Goal: Task Accomplishment & Management: Complete application form

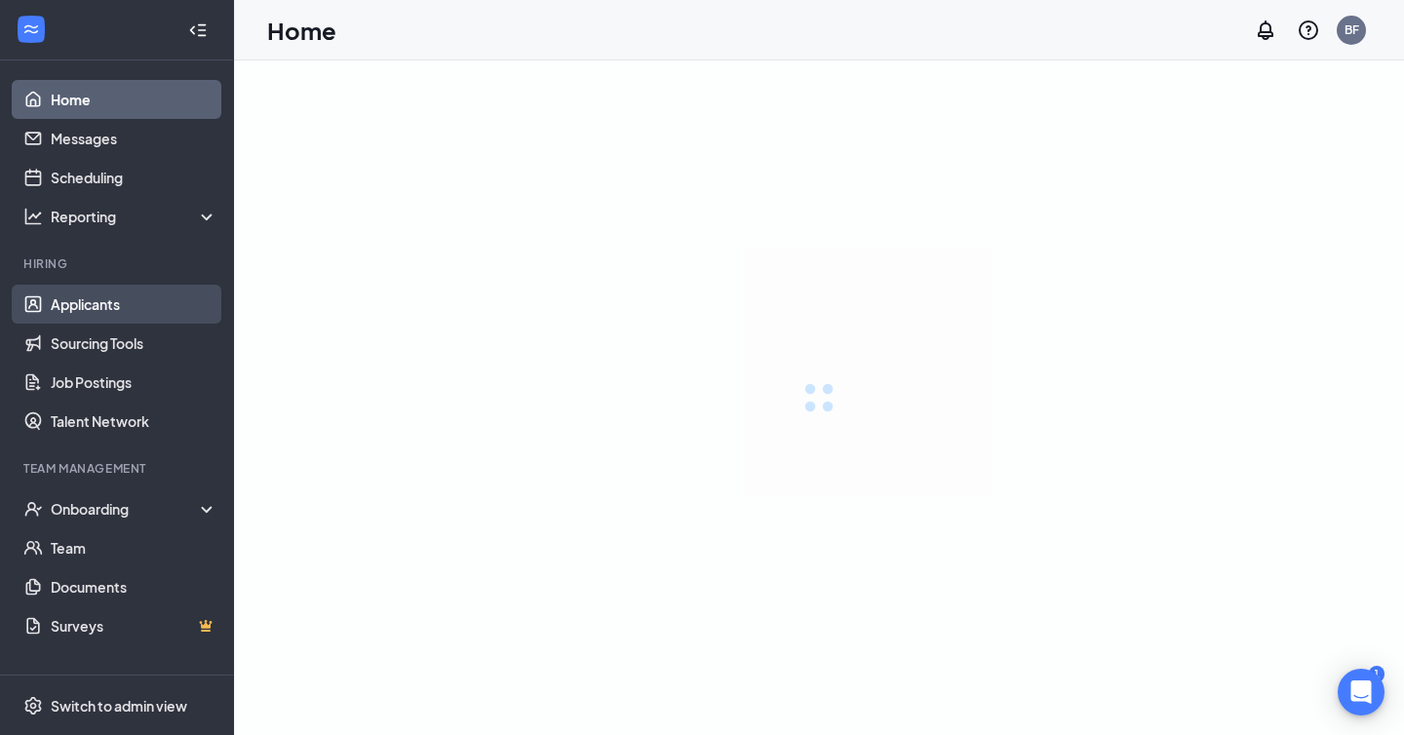
click at [51, 314] on link "Applicants" at bounding box center [134, 304] width 167 height 39
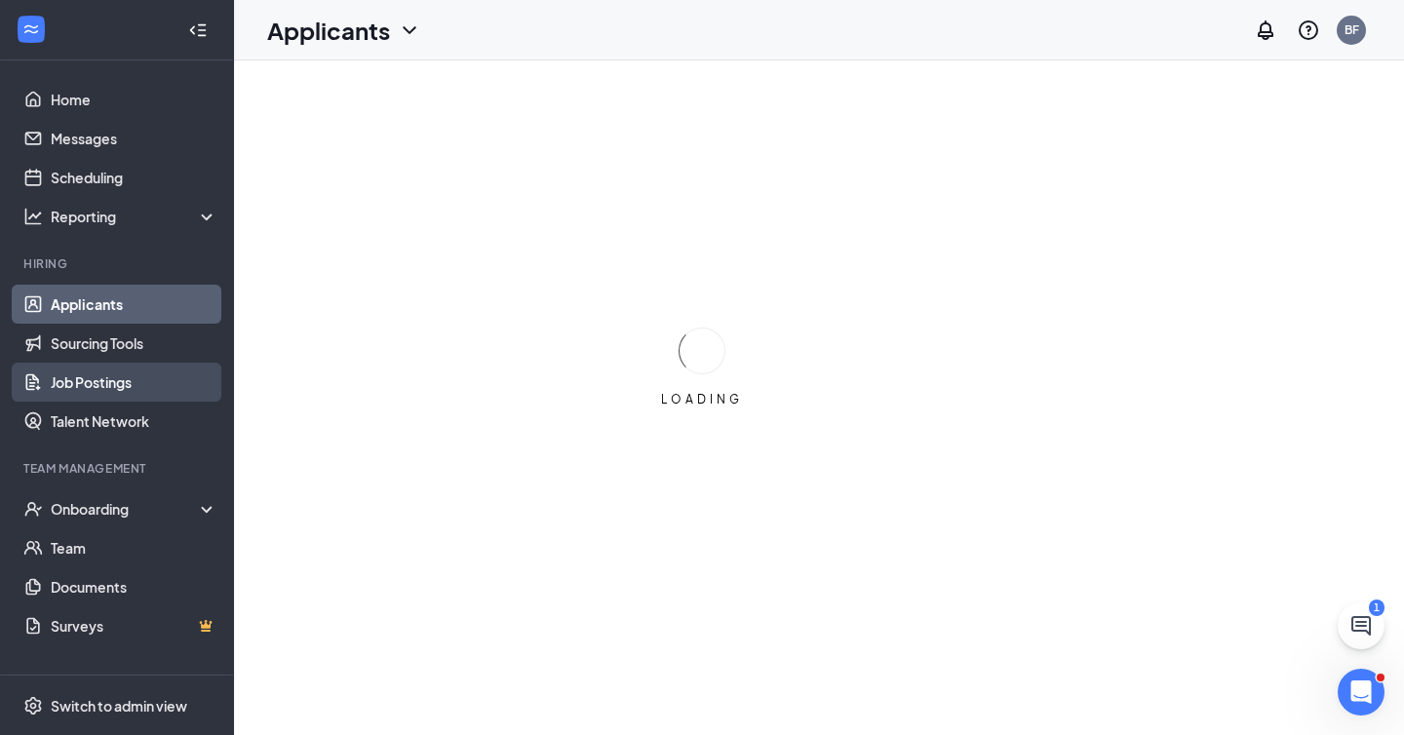
click at [59, 375] on link "Job Postings" at bounding box center [134, 382] width 167 height 39
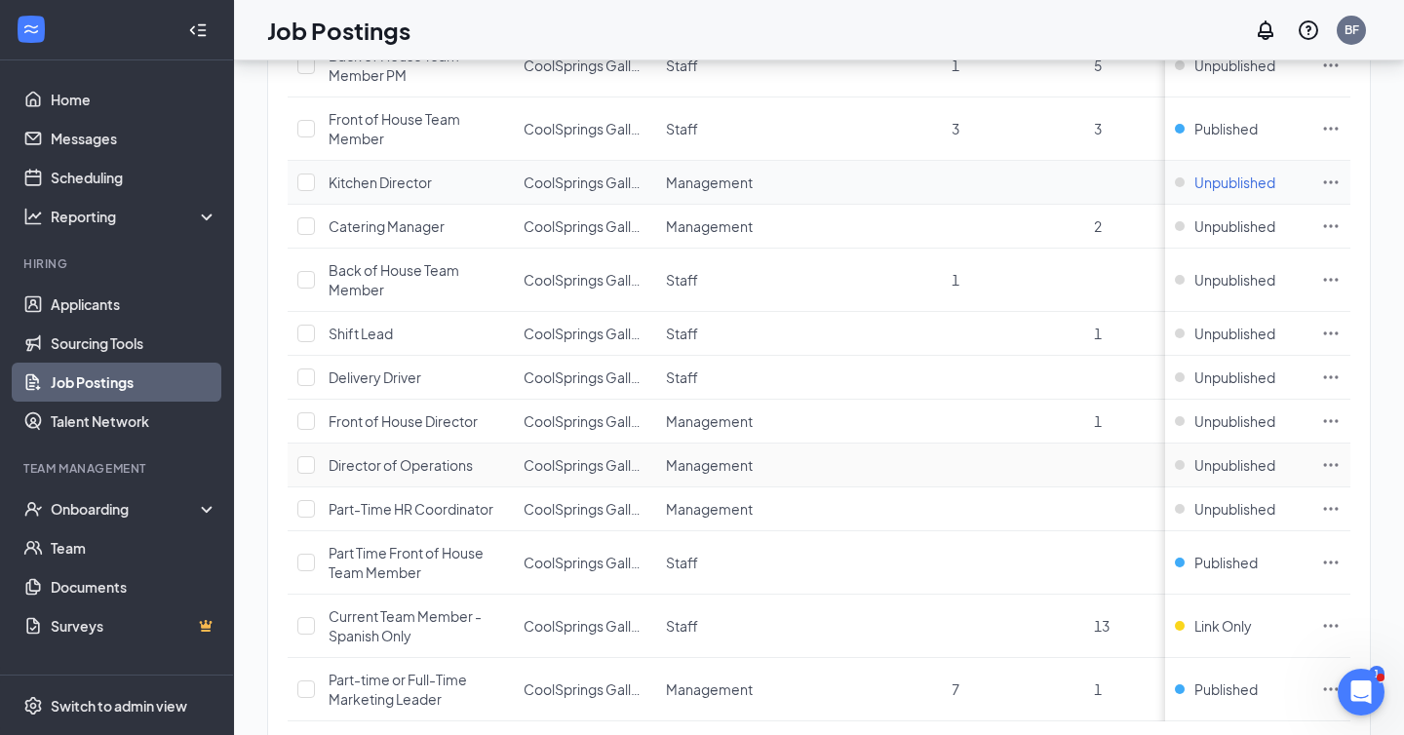
scroll to position [377, 0]
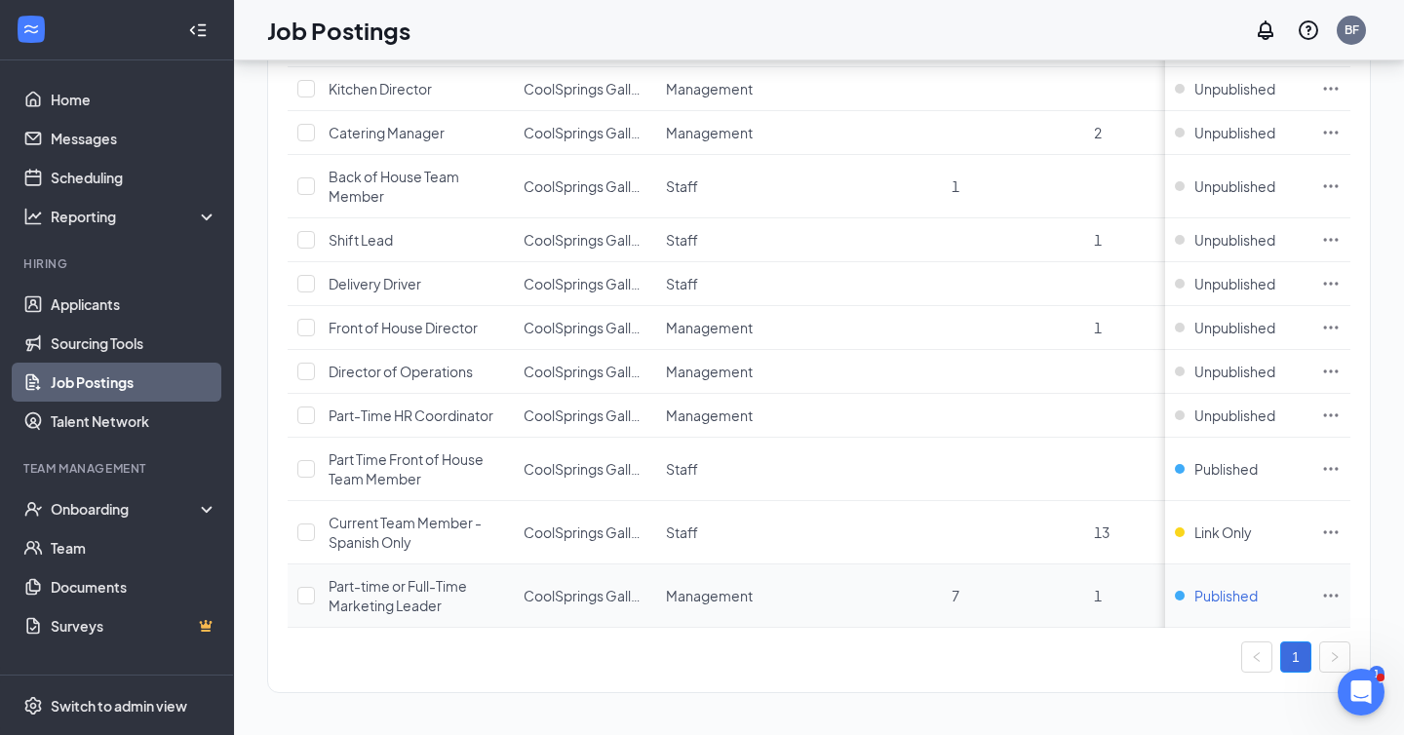
click at [1226, 599] on span "Published" at bounding box center [1225, 596] width 63 height 20
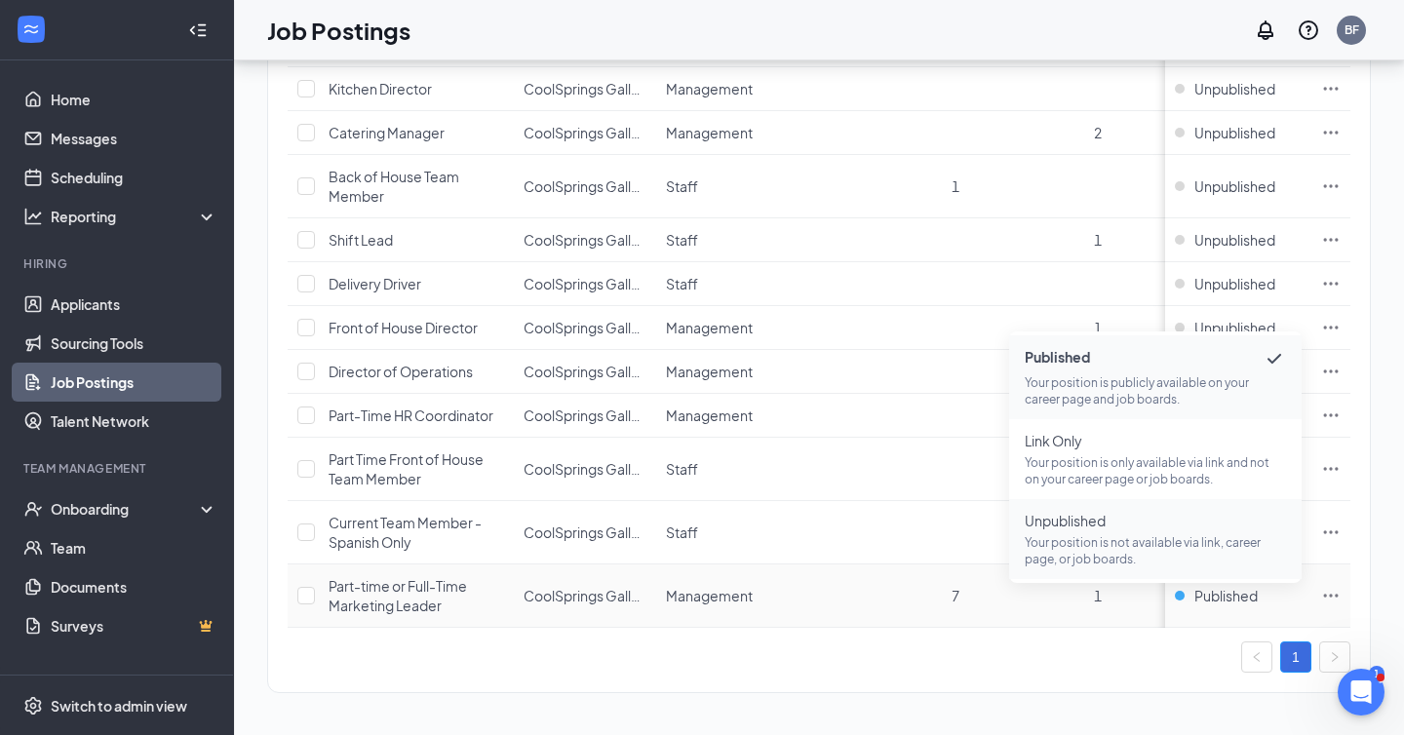
click at [1185, 537] on p "Your position is not available via link, career page, or job boards." at bounding box center [1155, 550] width 261 height 33
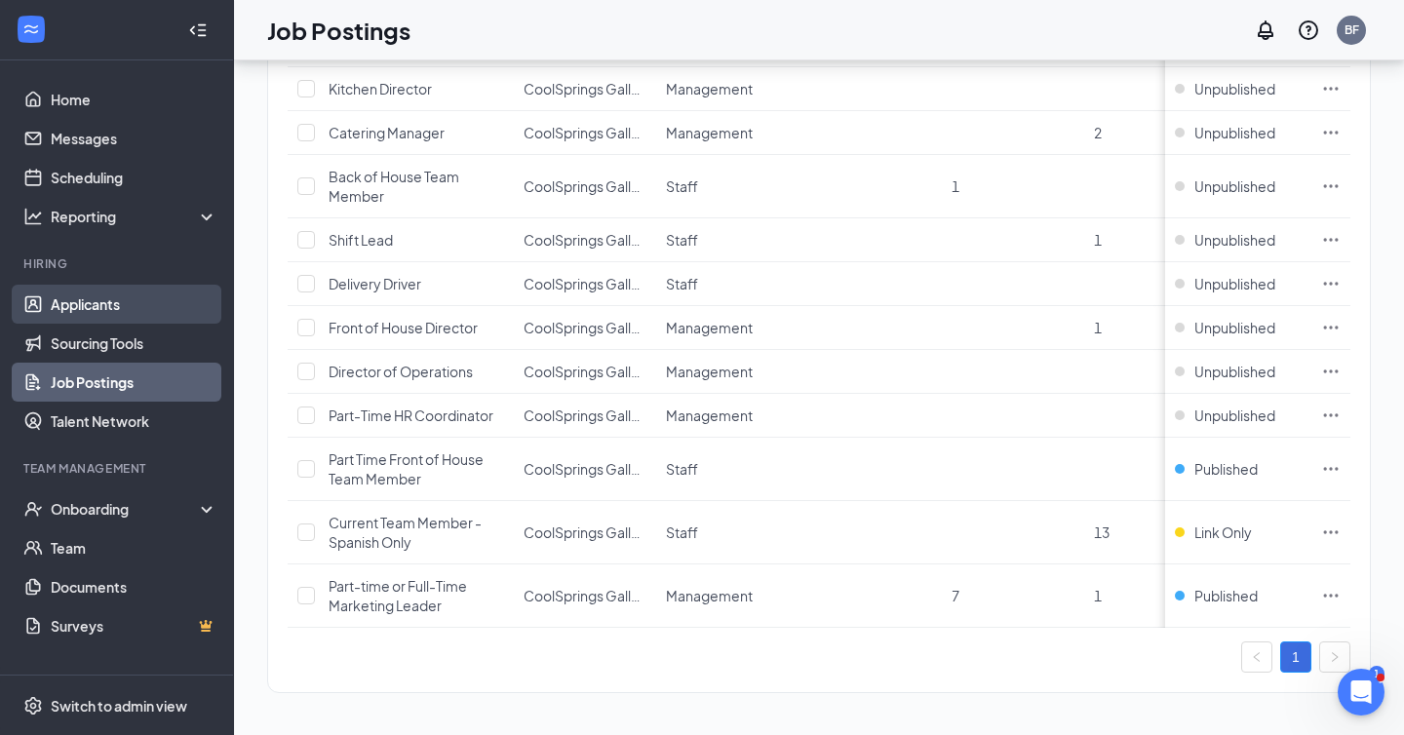
click at [129, 300] on link "Applicants" at bounding box center [134, 304] width 167 height 39
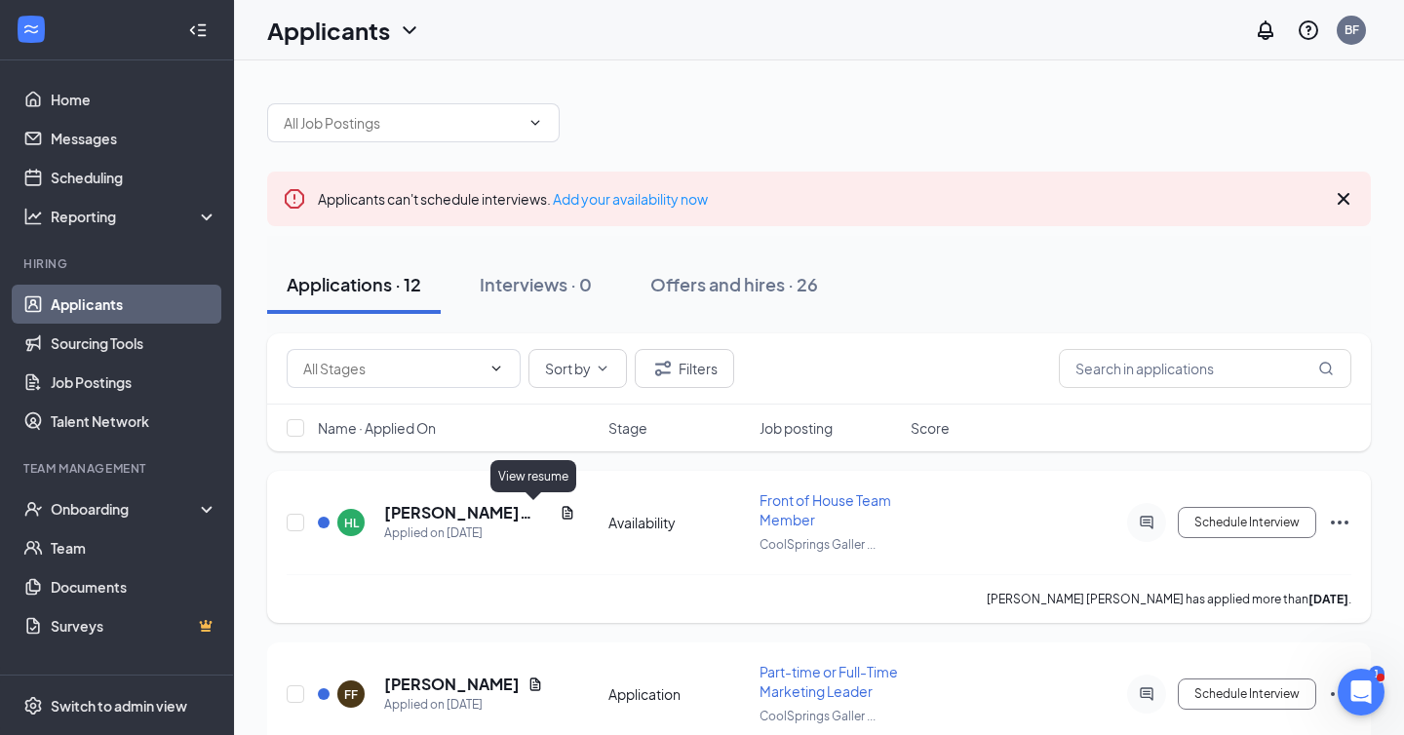
click at [560, 508] on icon "Document" at bounding box center [568, 513] width 16 height 16
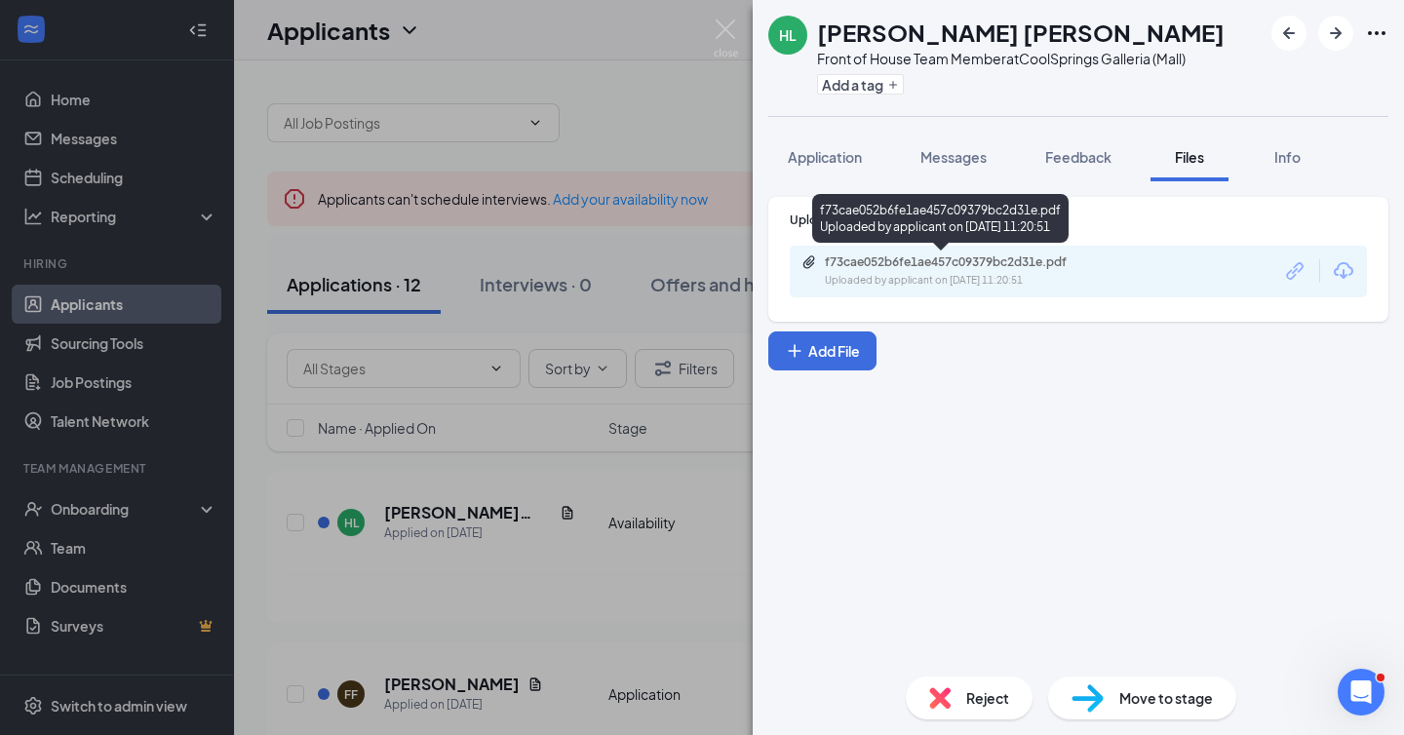
click at [970, 255] on div "f73cae052b6fe1ae457c09379bc2d31e.pdf" at bounding box center [961, 262] width 273 height 16
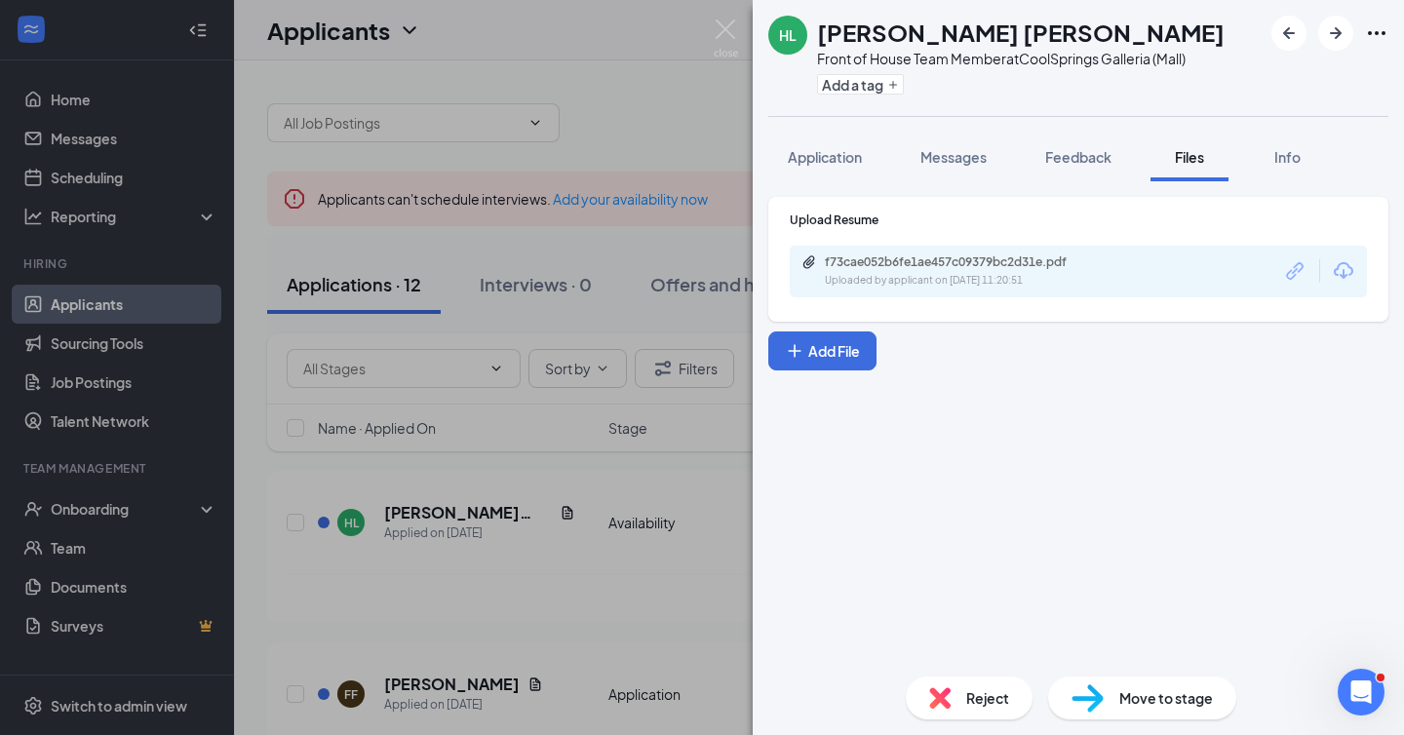
click at [72, 360] on div "[PERSON_NAME] [PERSON_NAME] Front of House Team Member at CoolSprings Galleria …" at bounding box center [702, 367] width 1404 height 735
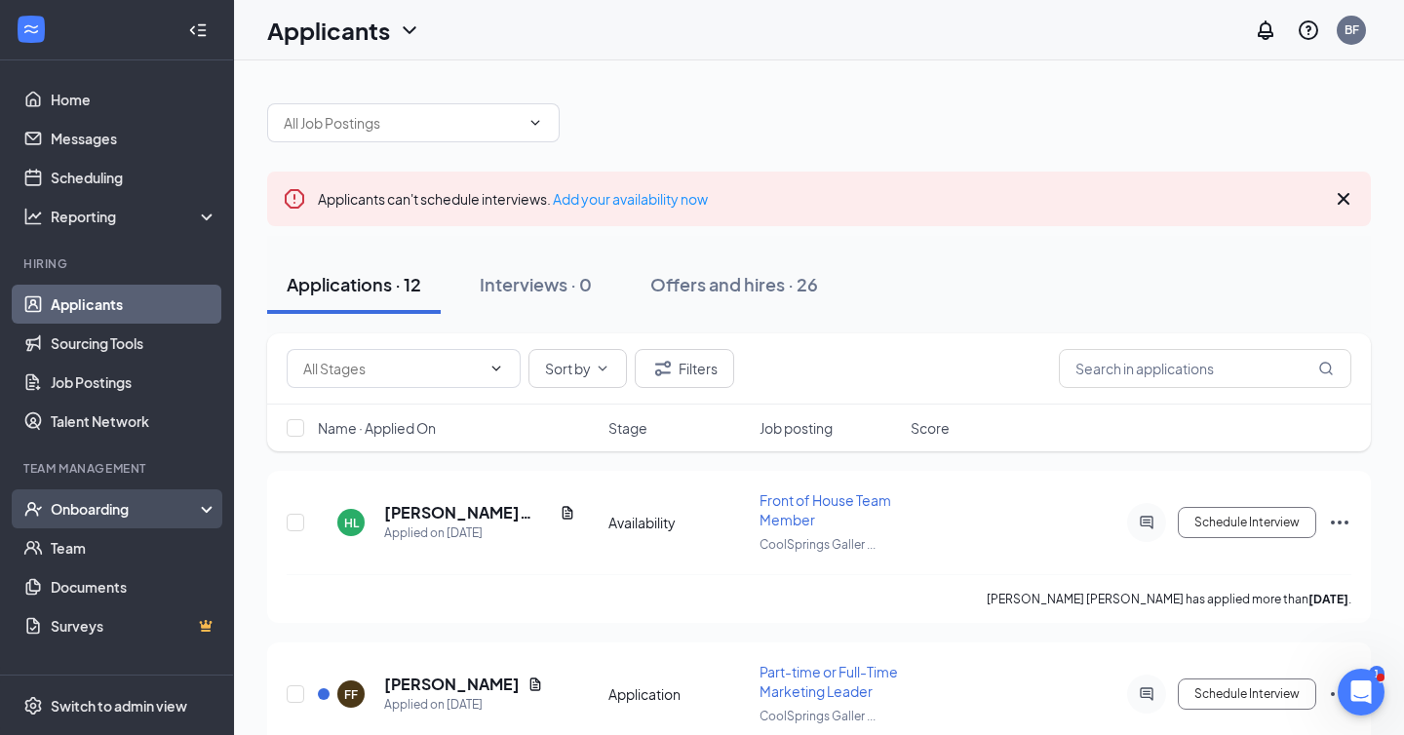
click at [77, 516] on div "Onboarding" at bounding box center [126, 509] width 150 height 20
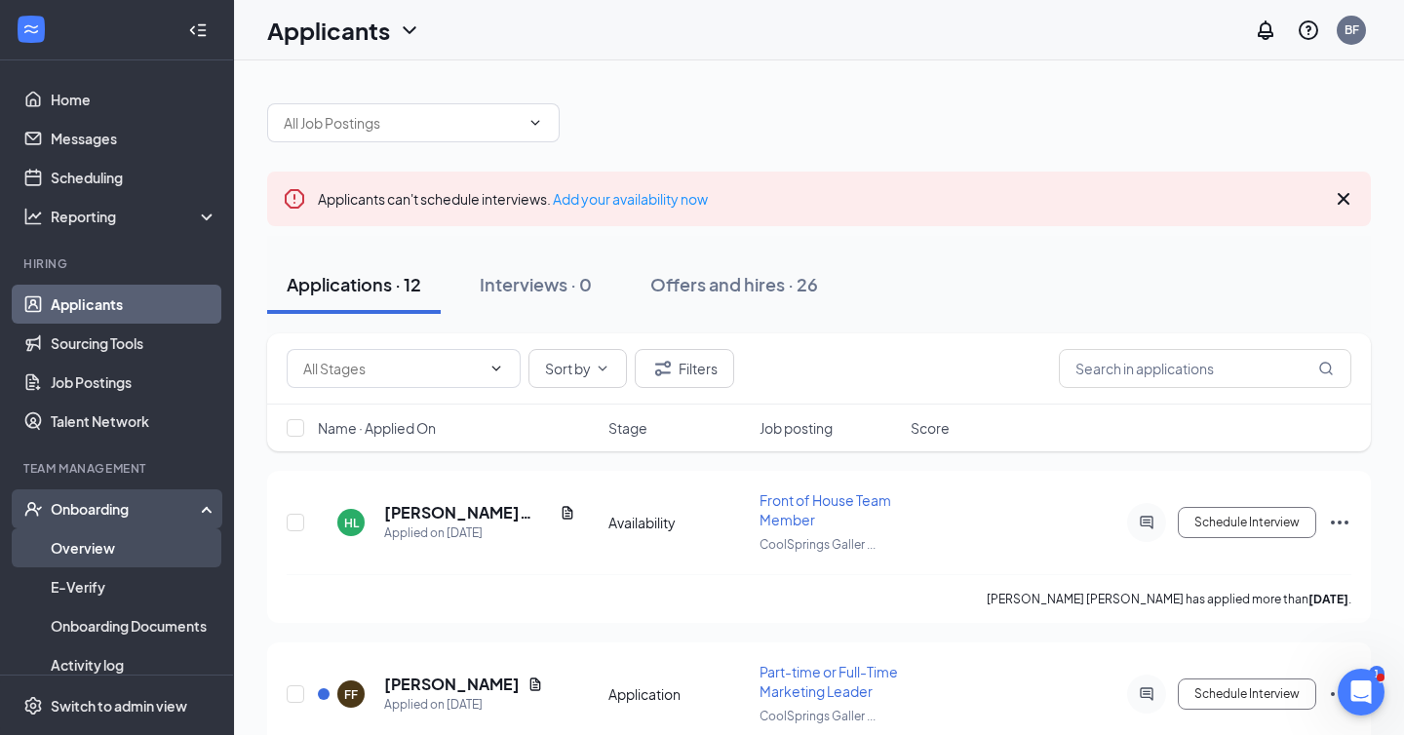
click at [81, 549] on link "Overview" at bounding box center [134, 547] width 167 height 39
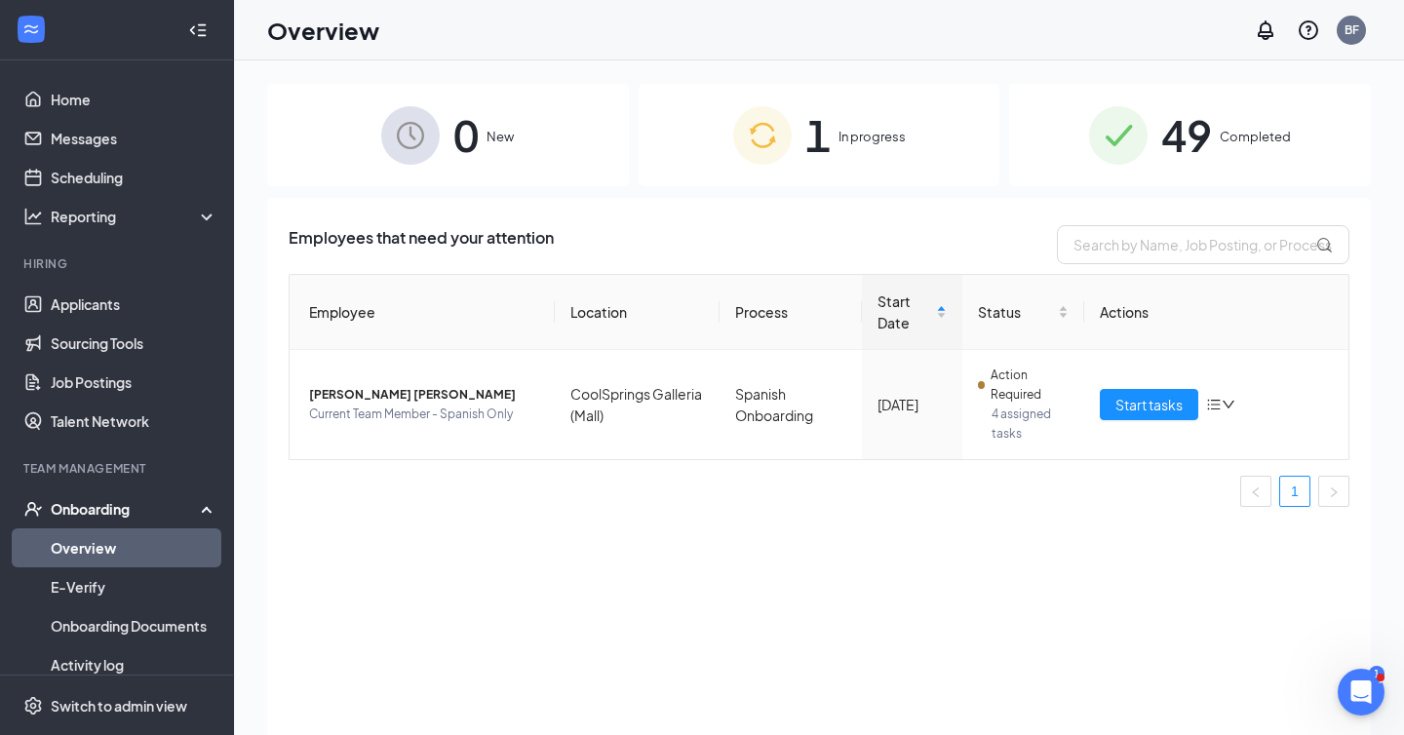
click at [831, 129] on div "1 In progress" at bounding box center [820, 135] width 362 height 102
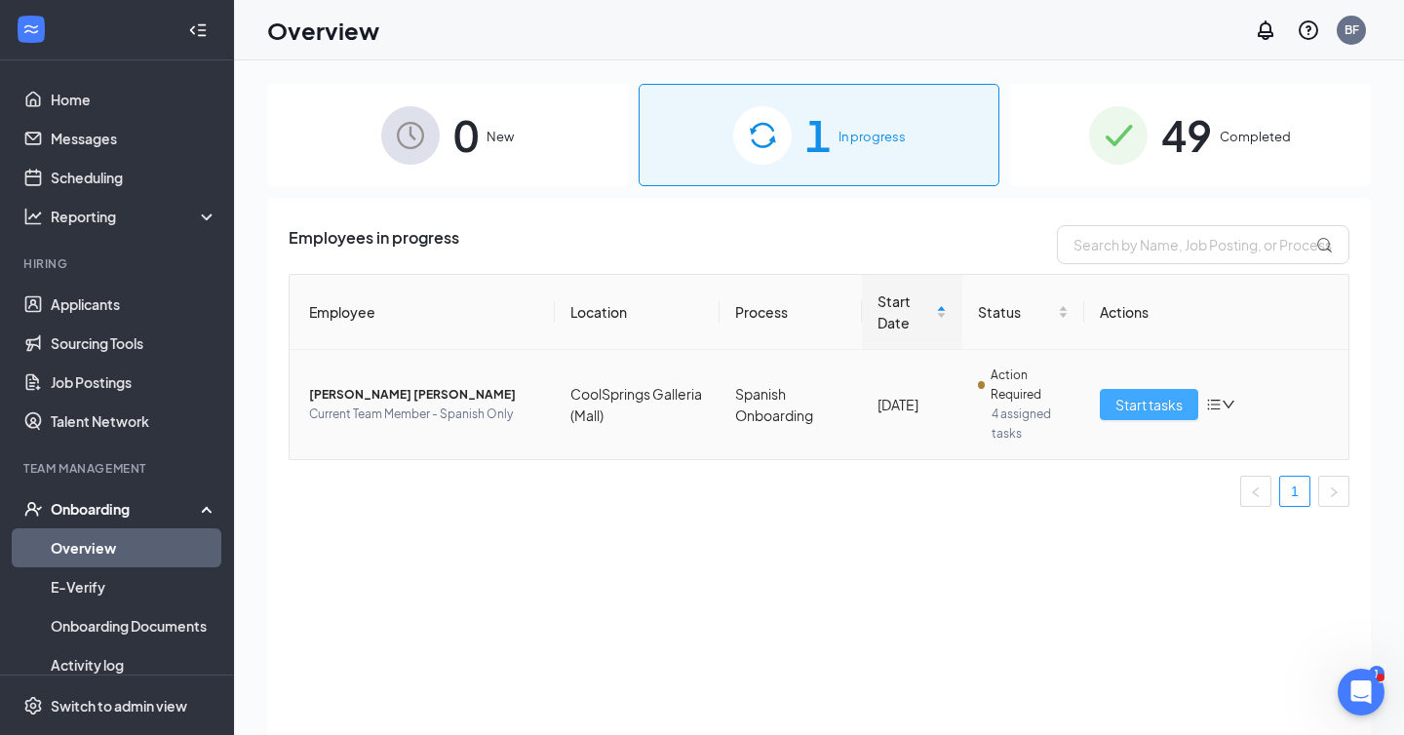
click at [1165, 398] on span "Start tasks" at bounding box center [1148, 404] width 67 height 21
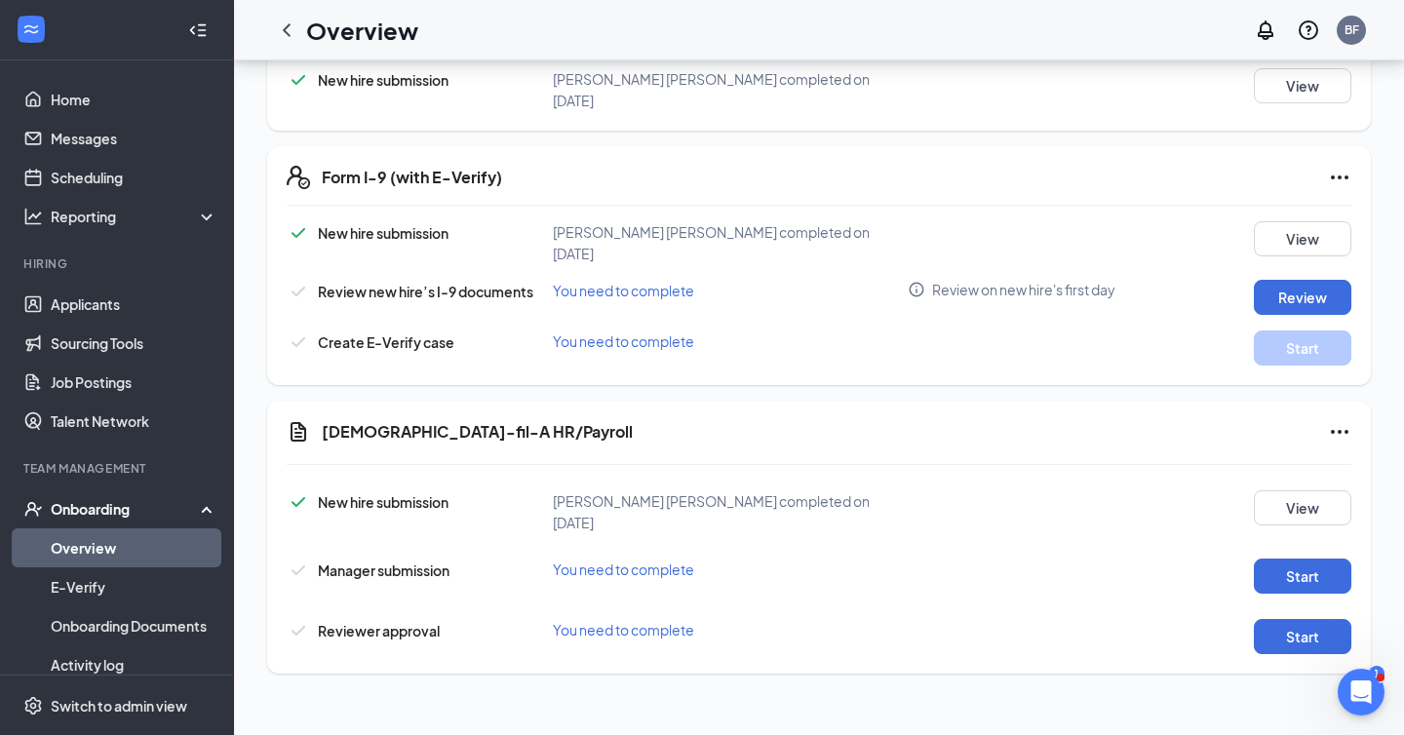
scroll to position [483, 0]
click at [1293, 557] on button "Start" at bounding box center [1303, 574] width 98 height 35
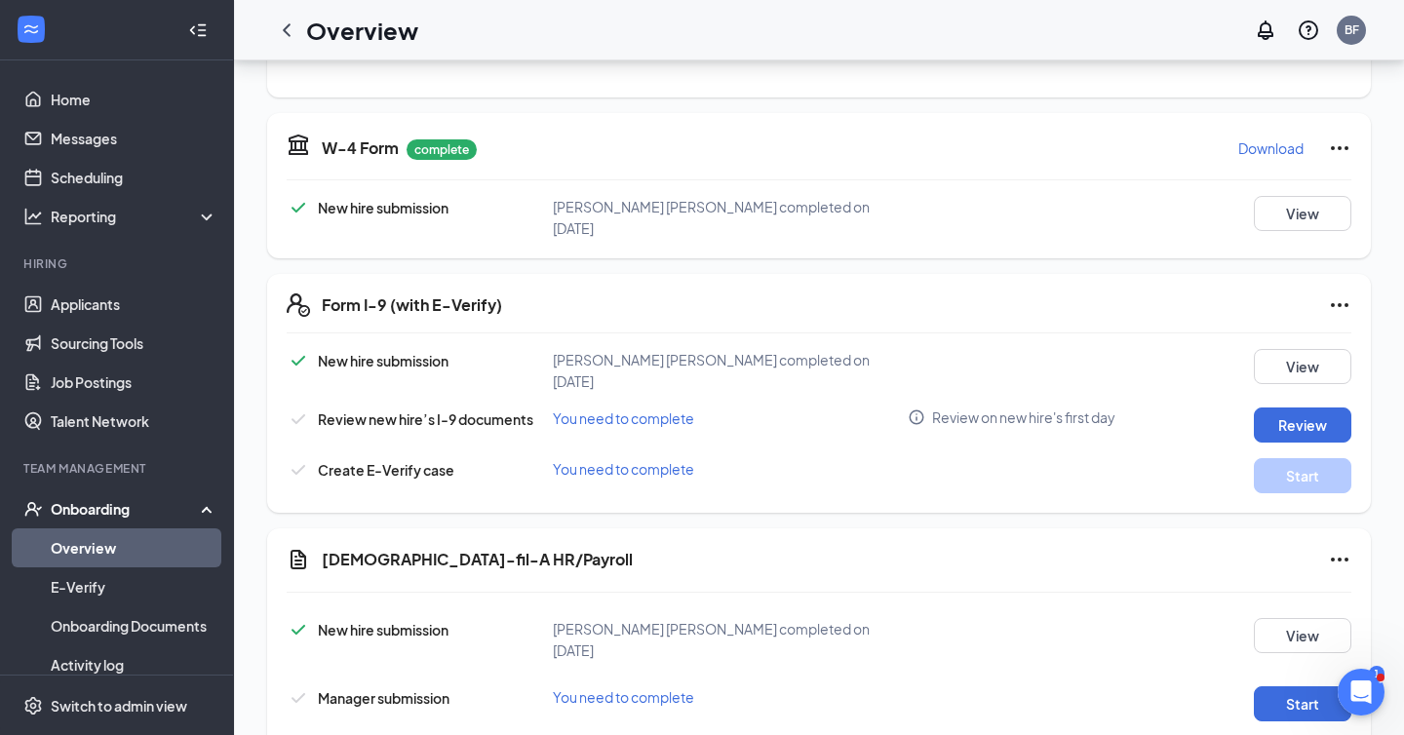
scroll to position [365, 0]
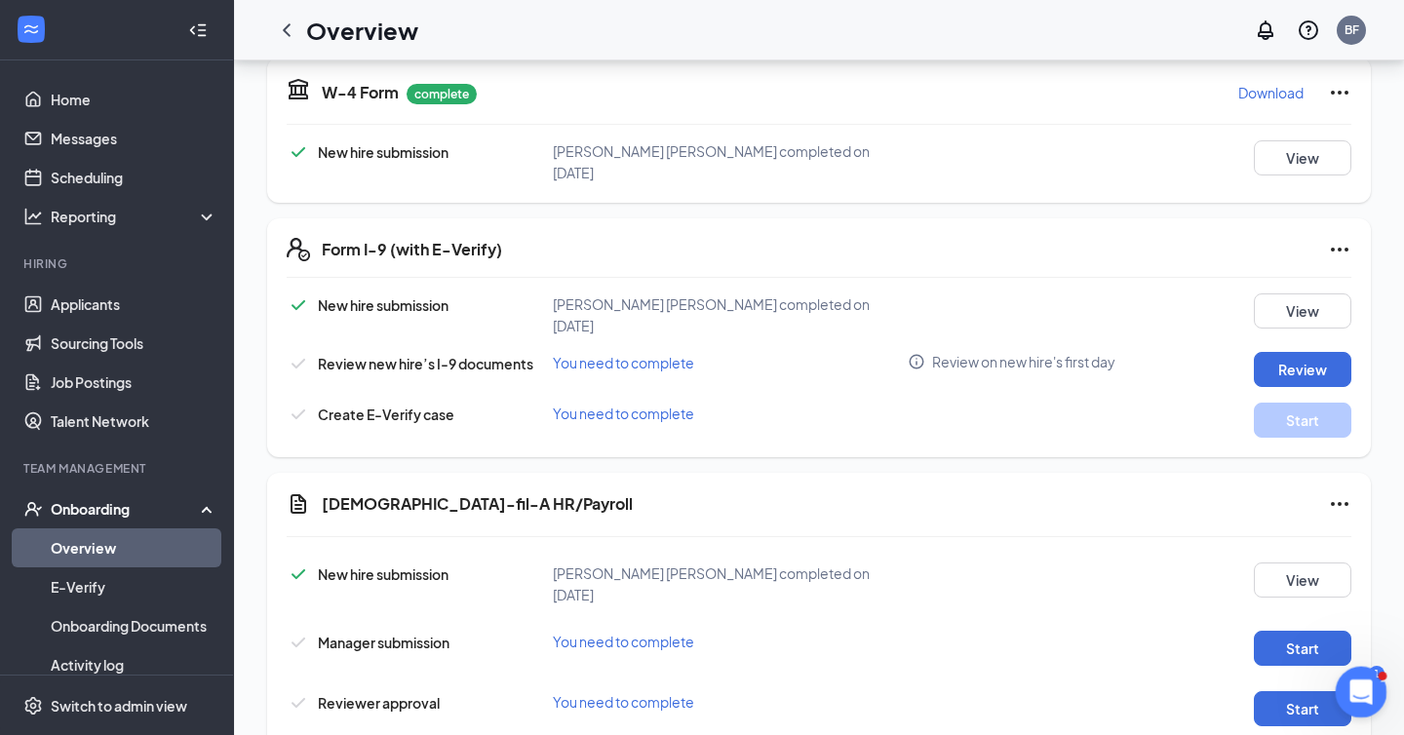
click at [1367, 688] on icon "Open Intercom Messenger" at bounding box center [1359, 690] width 32 height 32
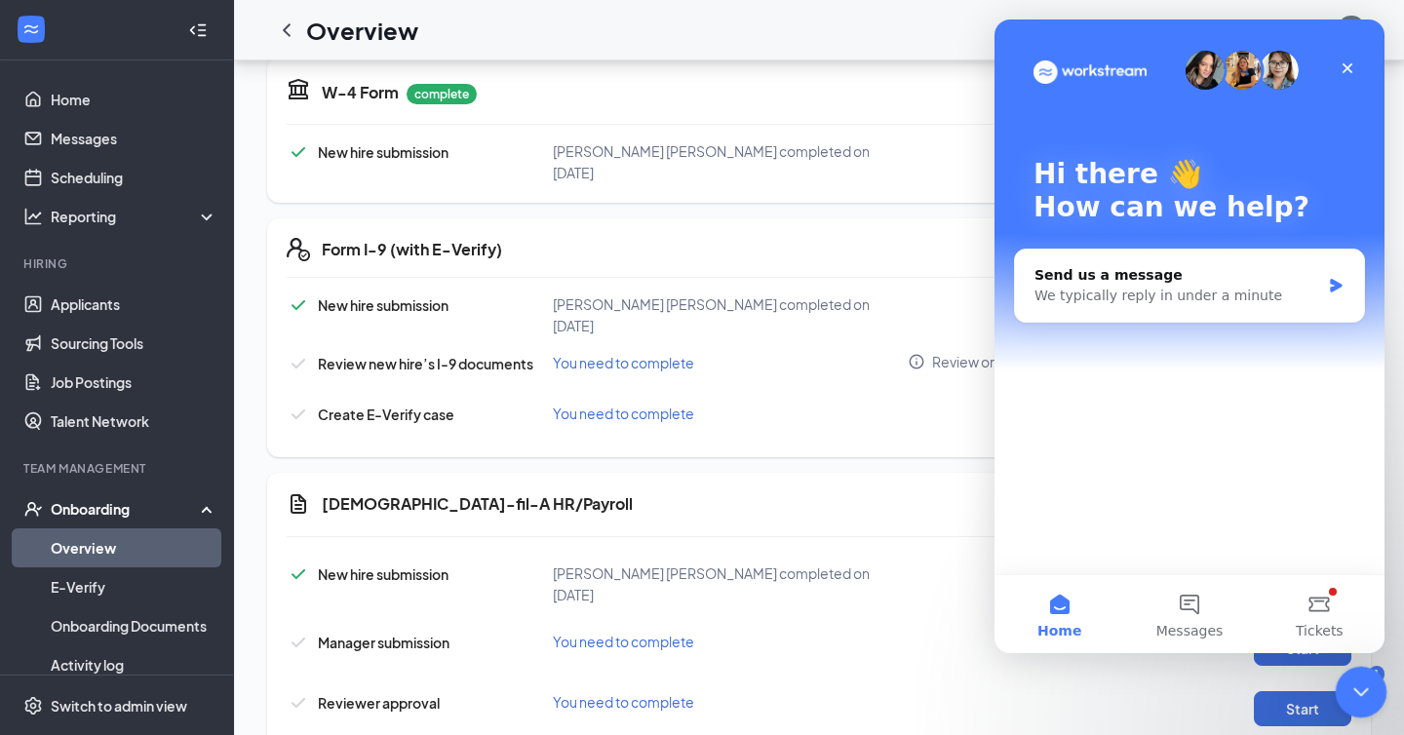
scroll to position [0, 0]
click at [1356, 684] on icon "Close Intercom Messenger" at bounding box center [1358, 689] width 23 height 23
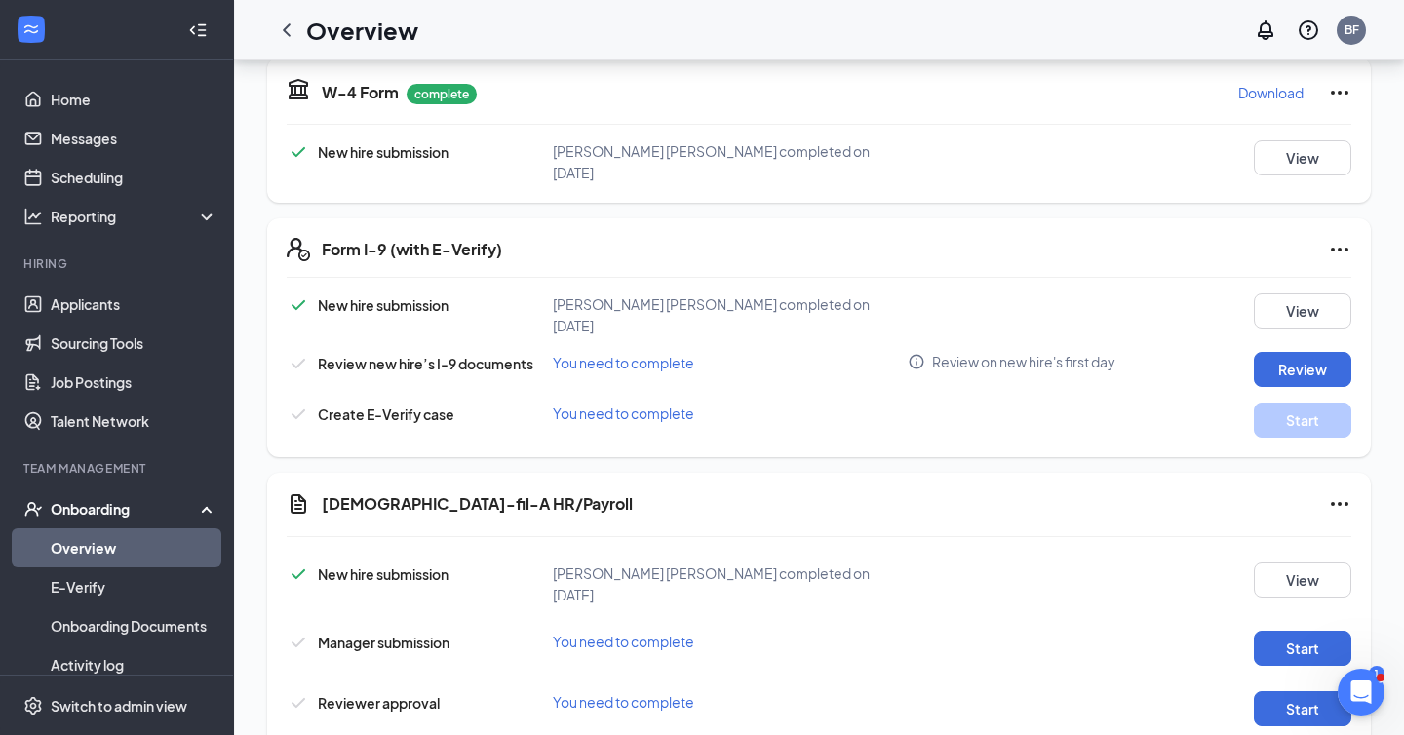
scroll to position [456, 0]
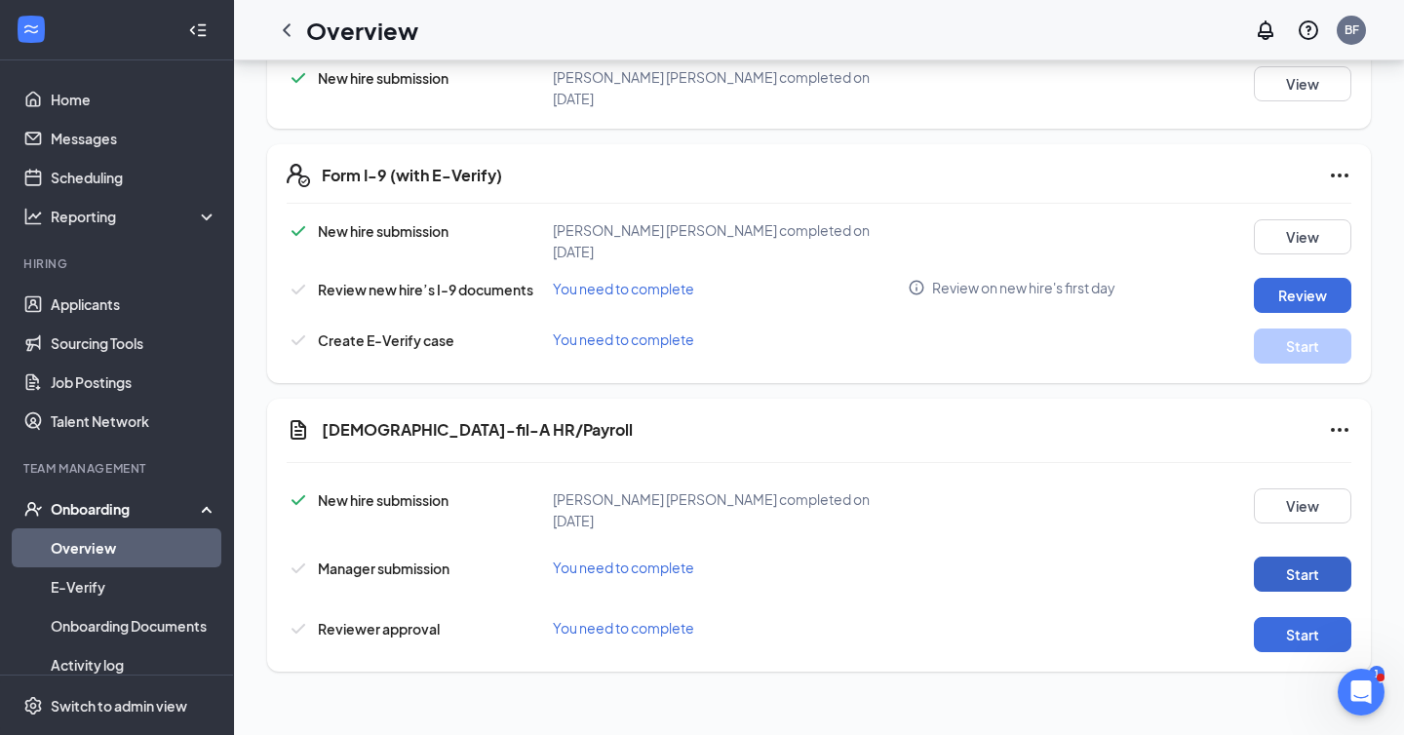
click at [1279, 557] on button "Start" at bounding box center [1303, 574] width 98 height 35
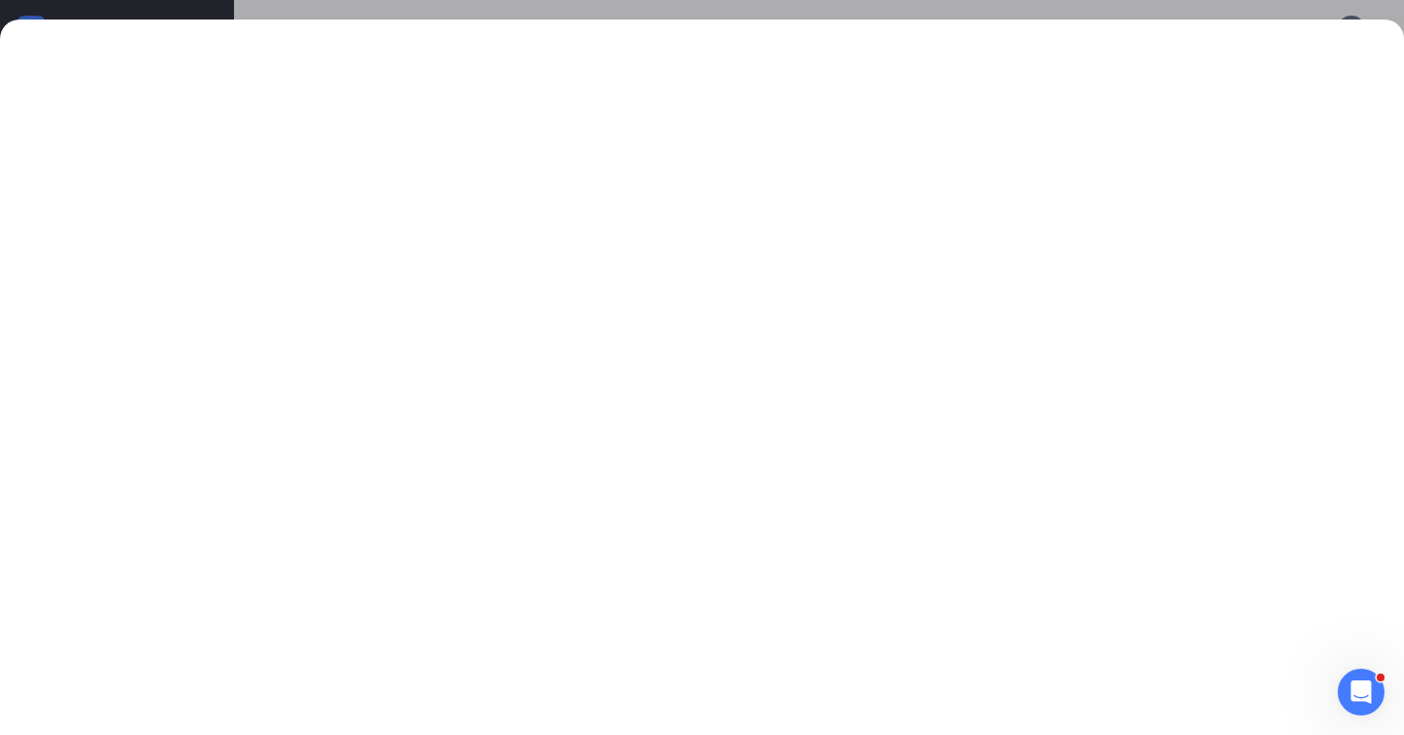
scroll to position [549, 0]
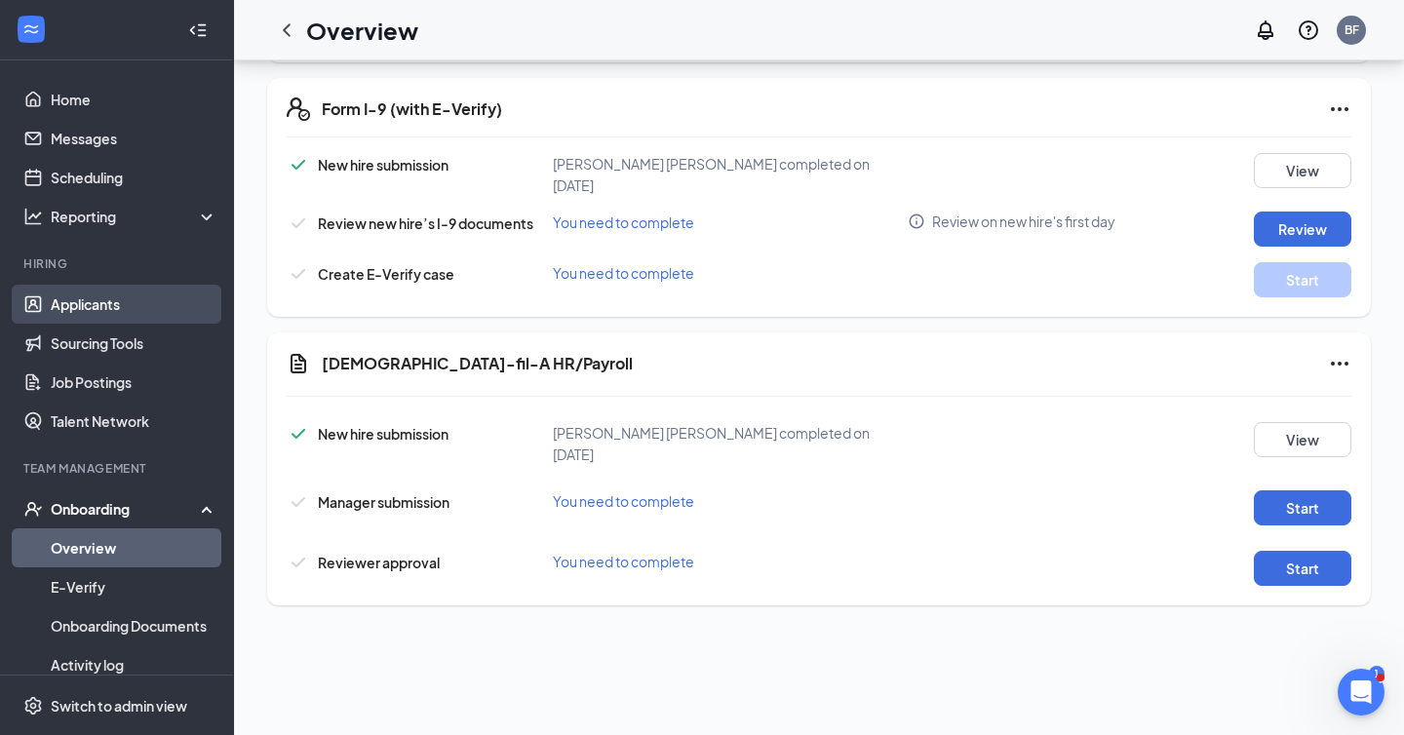
click at [56, 298] on link "Applicants" at bounding box center [134, 304] width 167 height 39
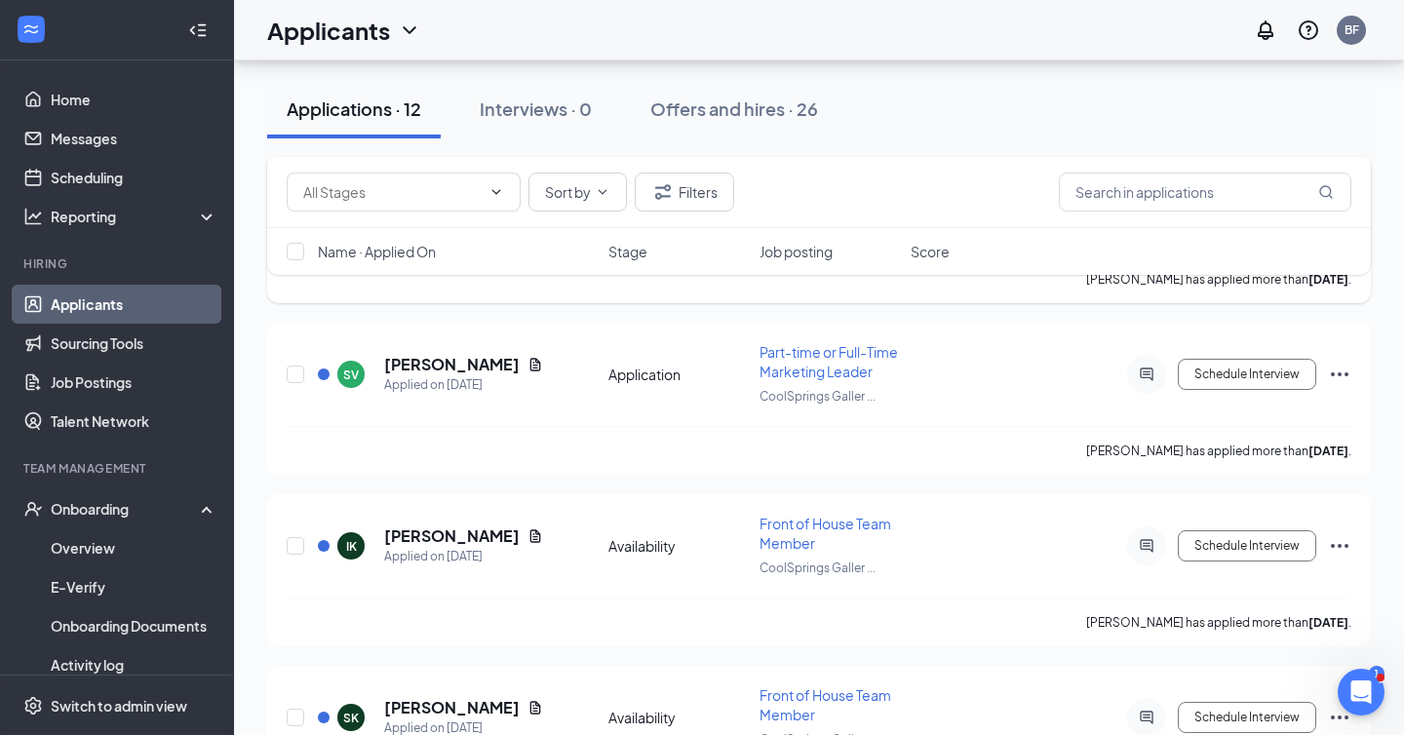
scroll to position [1036, 0]
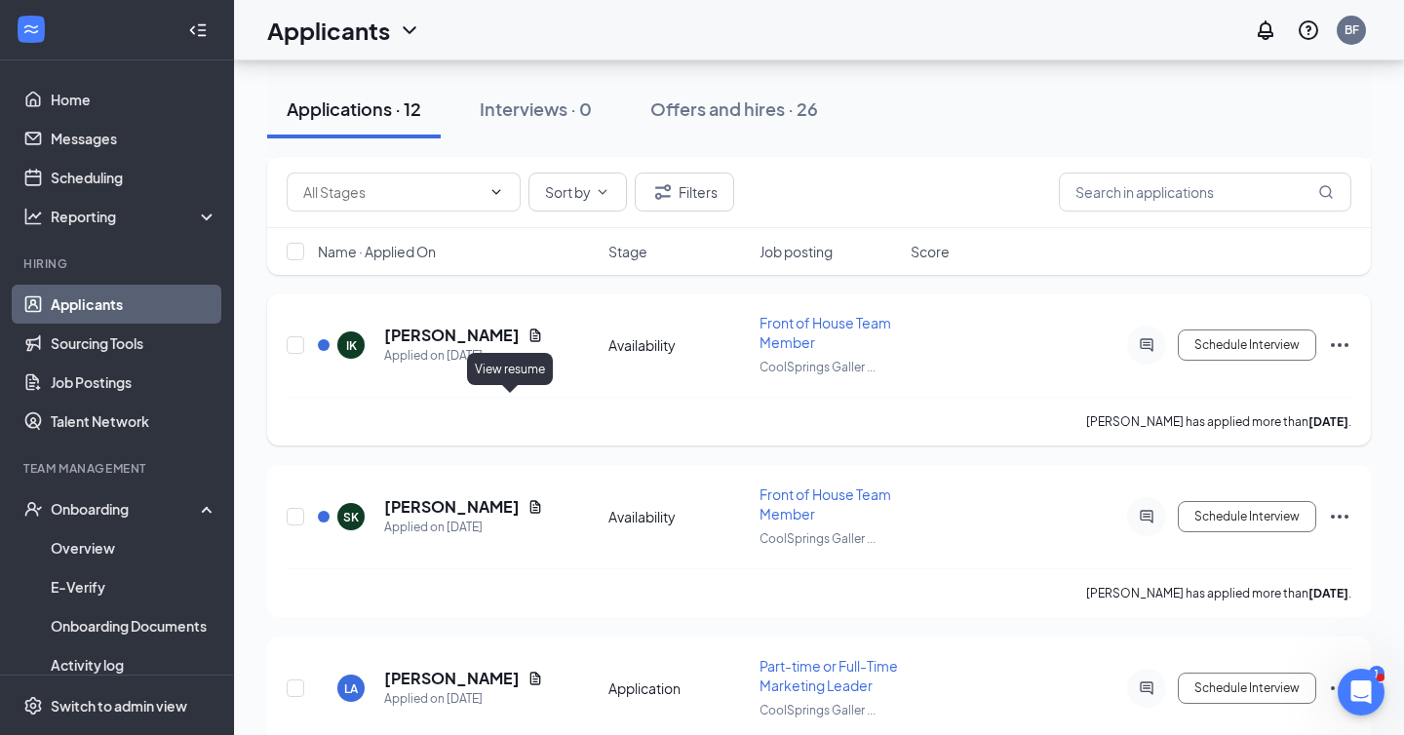
click at [530, 341] on icon "Document" at bounding box center [535, 335] width 11 height 13
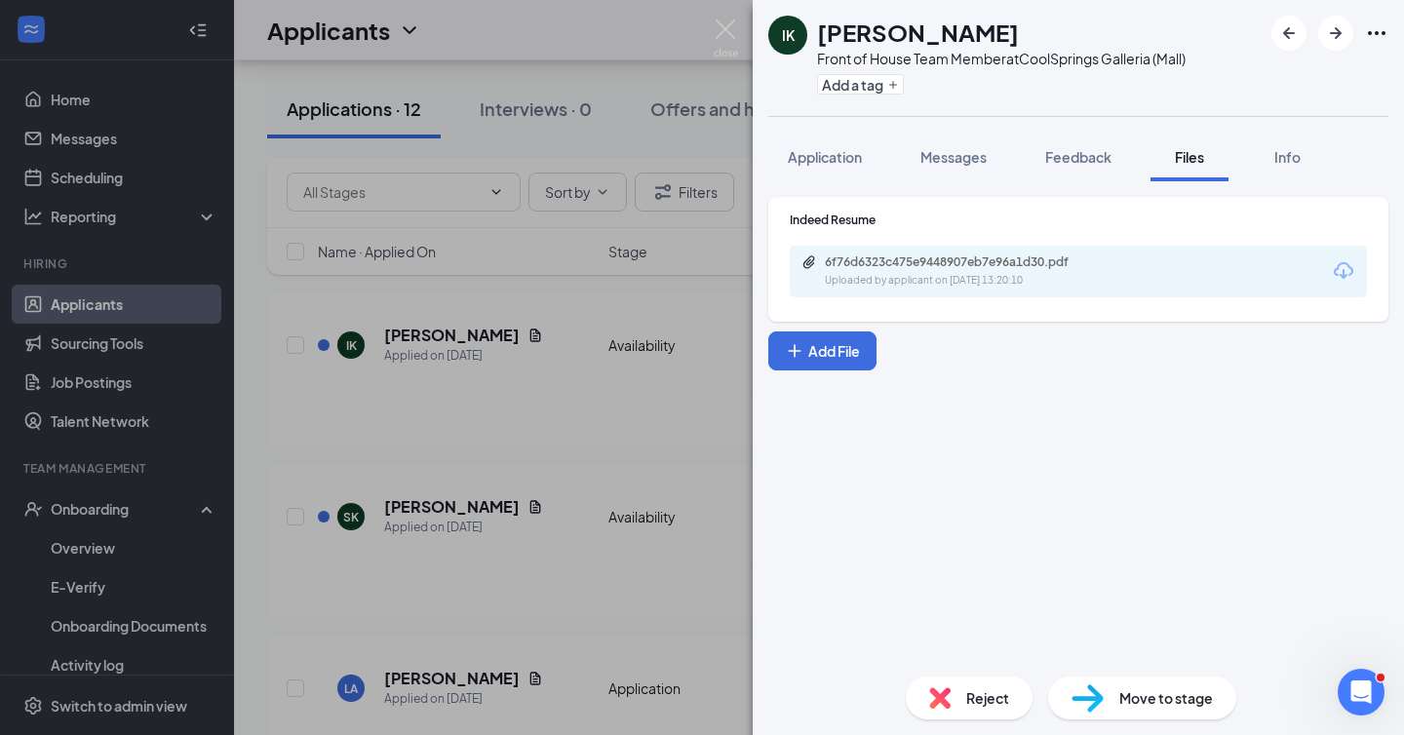
click at [942, 251] on div "6f76d6323c475e9448907eb7e96a1d30.pdf Uploaded by applicant on Oct 11, 2025 at 1…" at bounding box center [1078, 272] width 577 height 52
click at [932, 258] on div "6f76d6323c475e9448907eb7e96a1d30.pdf" at bounding box center [961, 262] width 273 height 16
click at [515, 470] on div "IK Ingrid Kroncke Front of House Team Member at CoolSprings Galleria (Mall) Add…" at bounding box center [702, 367] width 1404 height 735
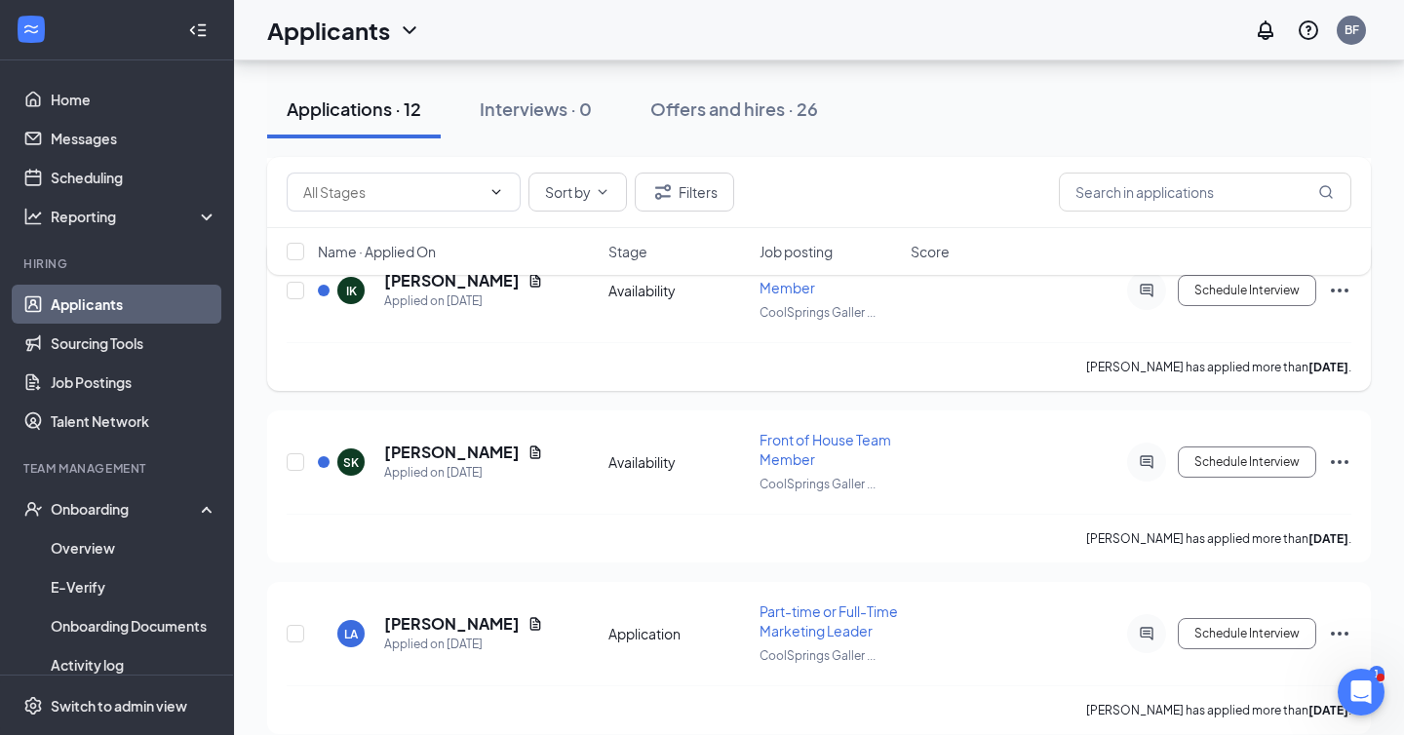
scroll to position [1111, 0]
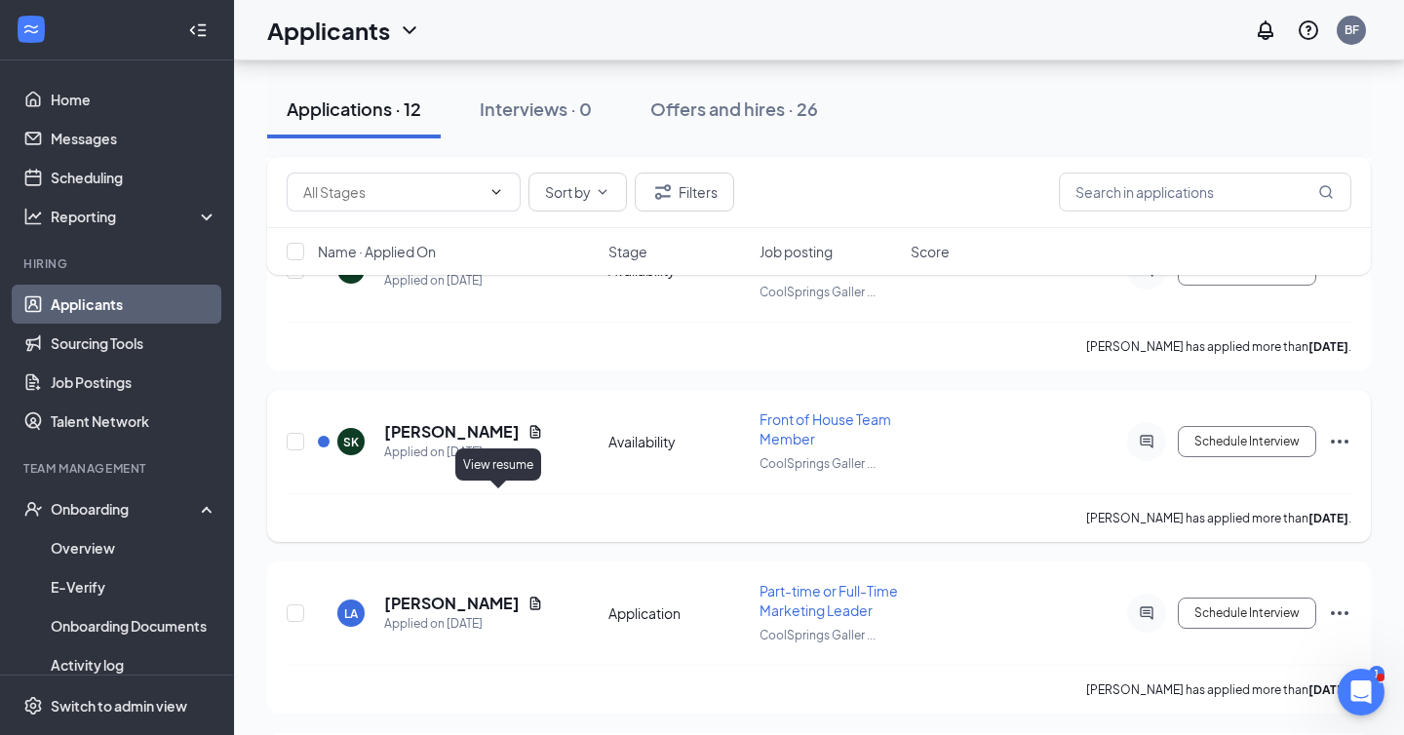
click at [528, 440] on icon "Document" at bounding box center [536, 432] width 16 height 16
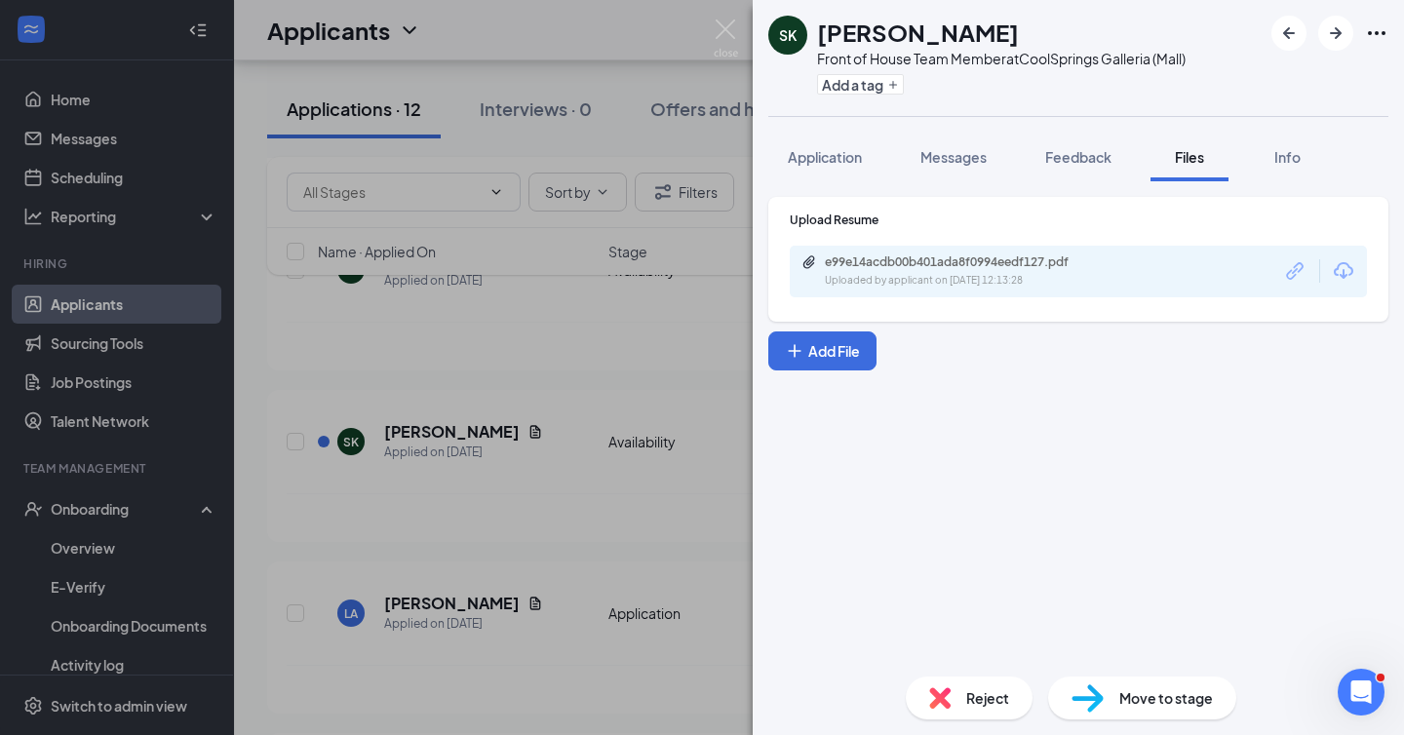
click at [845, 282] on div "Uploaded by applicant on Oct 10, 2025 at 12:13:28" at bounding box center [971, 281] width 293 height 16
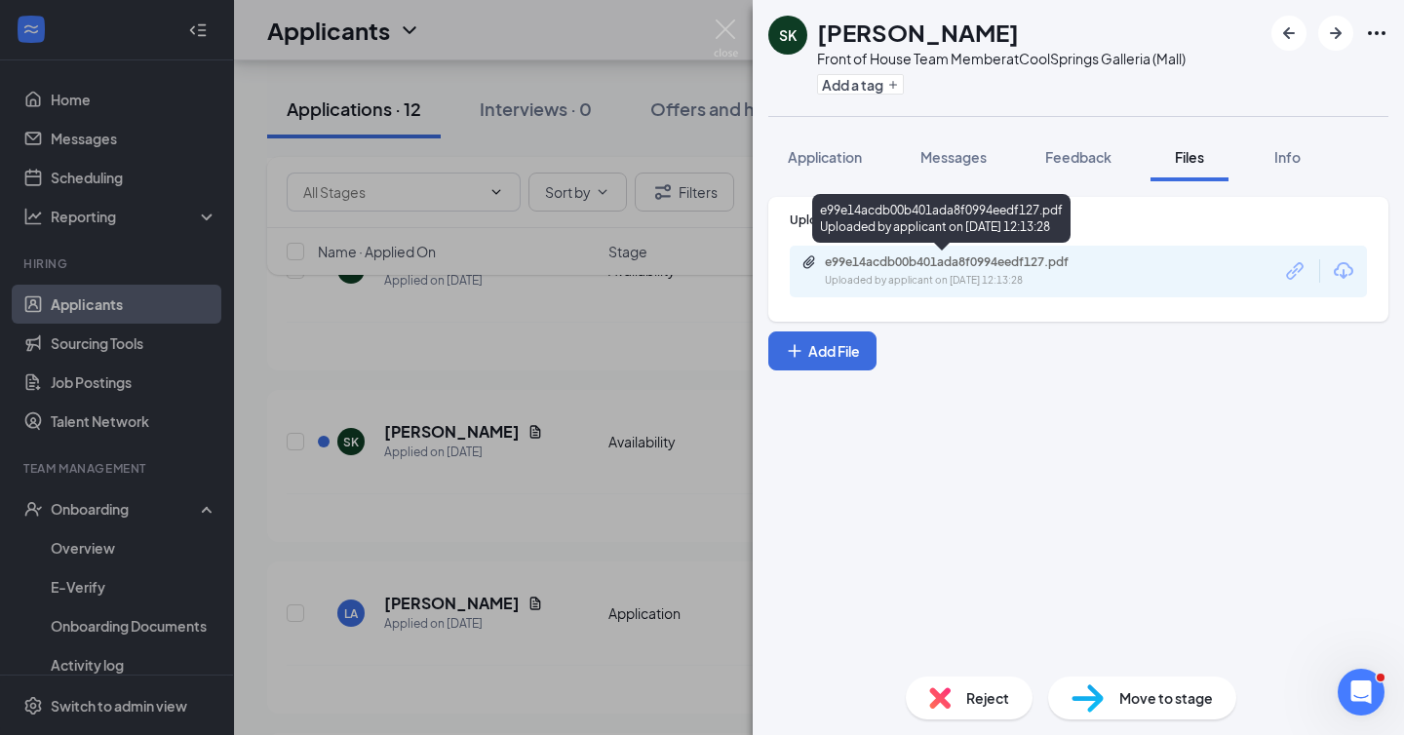
click at [578, 376] on div "SK Steve Kersey Front of House Team Member at CoolSprings Galleria (Mall) Add a…" at bounding box center [702, 367] width 1404 height 735
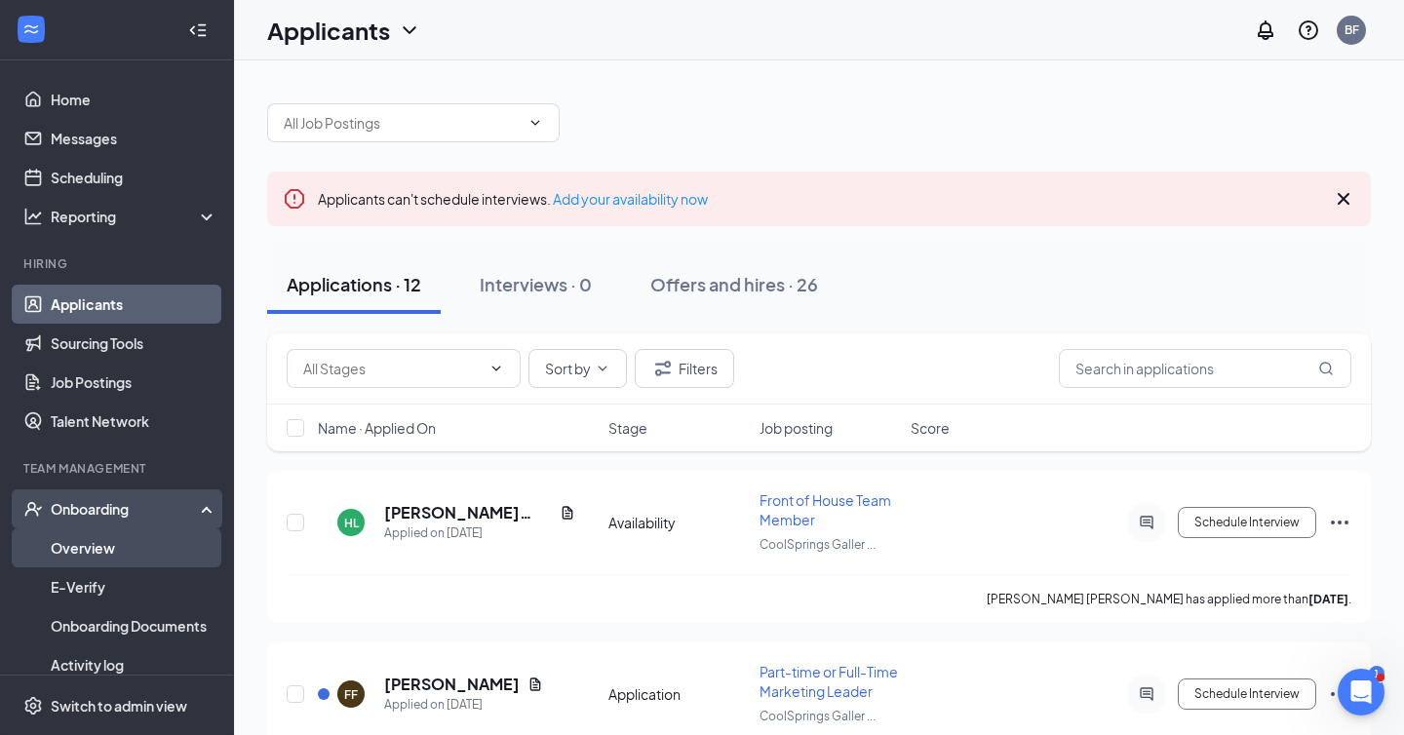
click at [75, 556] on link "Overview" at bounding box center [134, 547] width 167 height 39
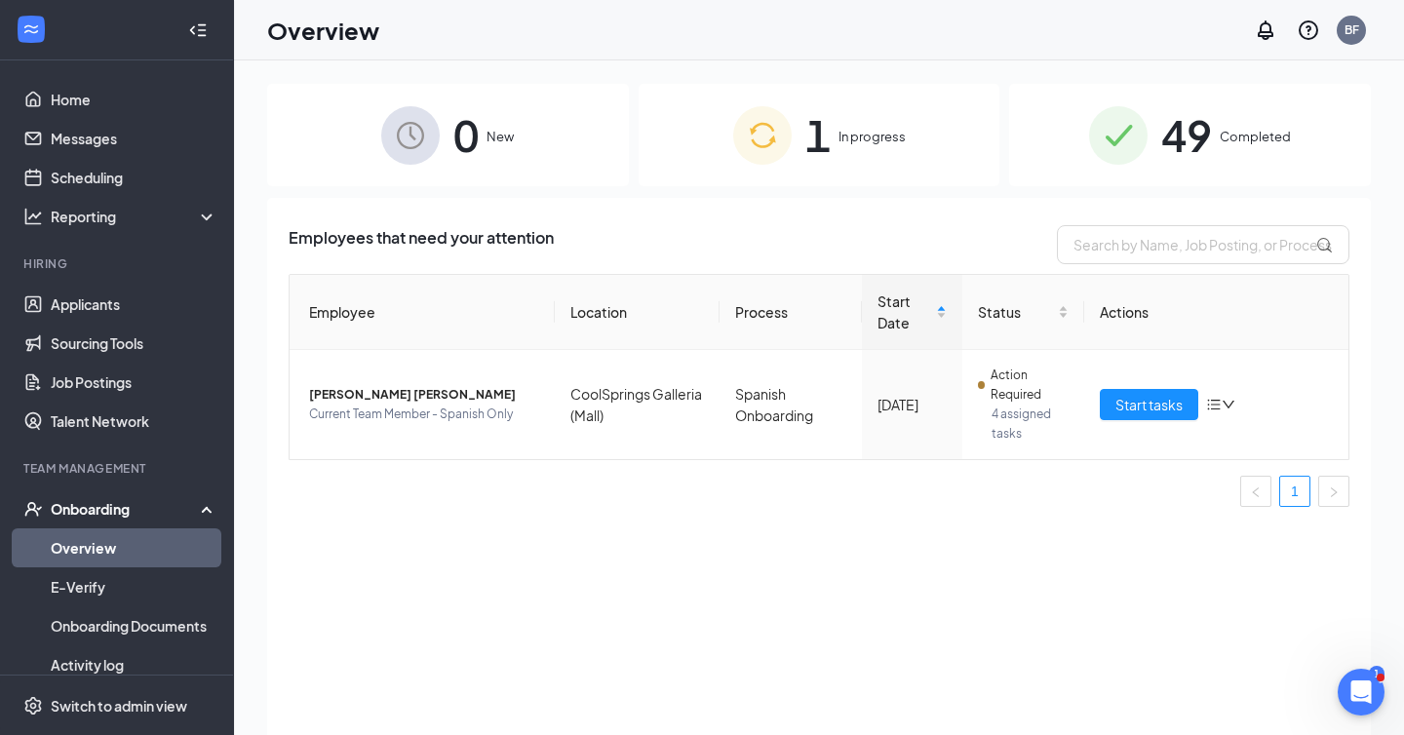
click at [810, 175] on div "1 In progress" at bounding box center [820, 135] width 362 height 102
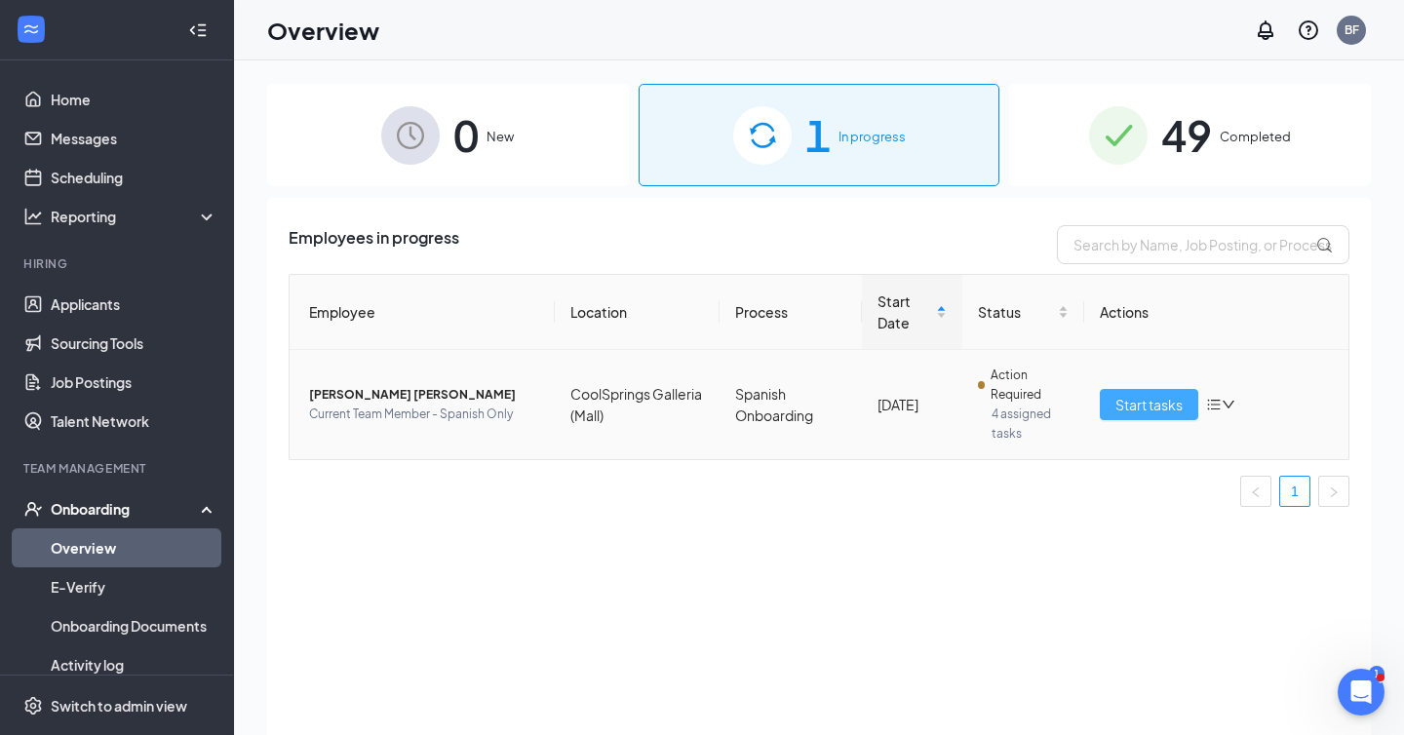
click at [1176, 419] on button "Start tasks" at bounding box center [1149, 404] width 98 height 31
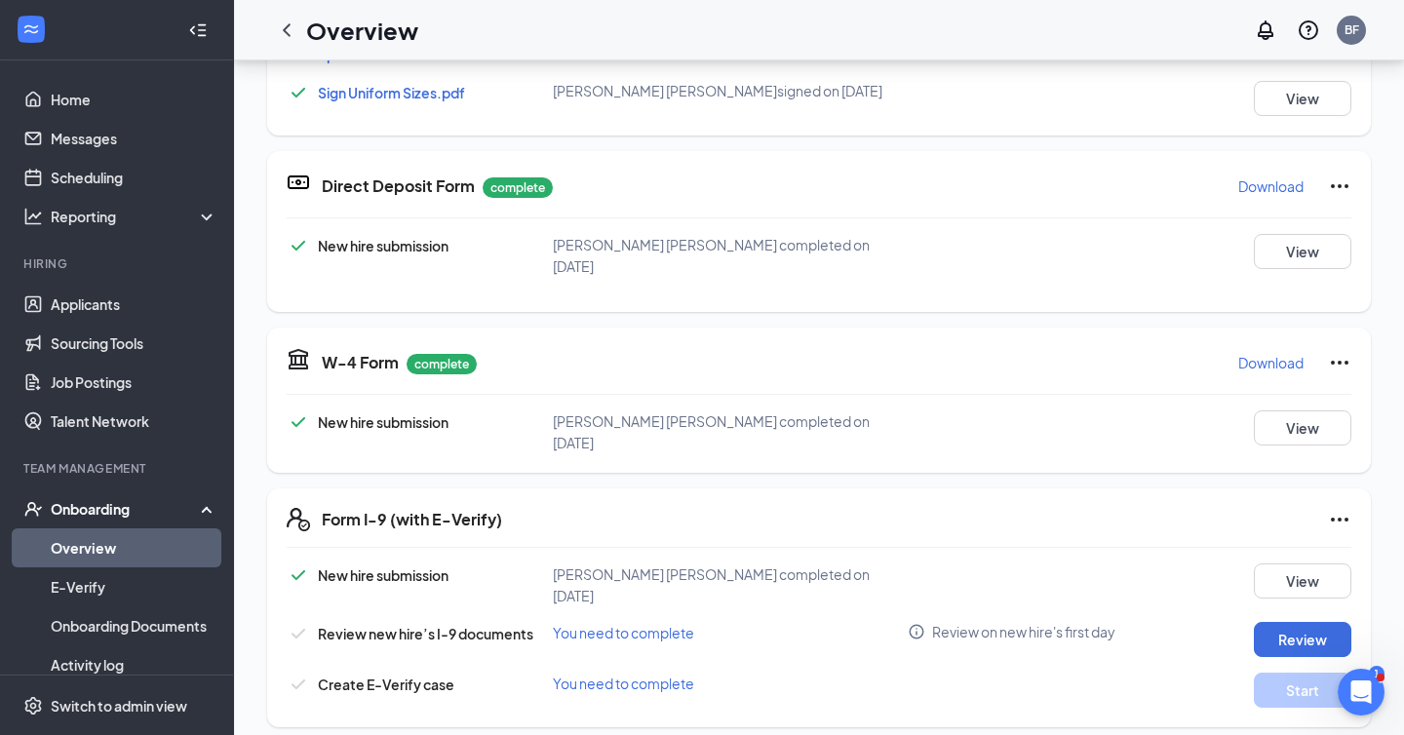
scroll to position [593, 0]
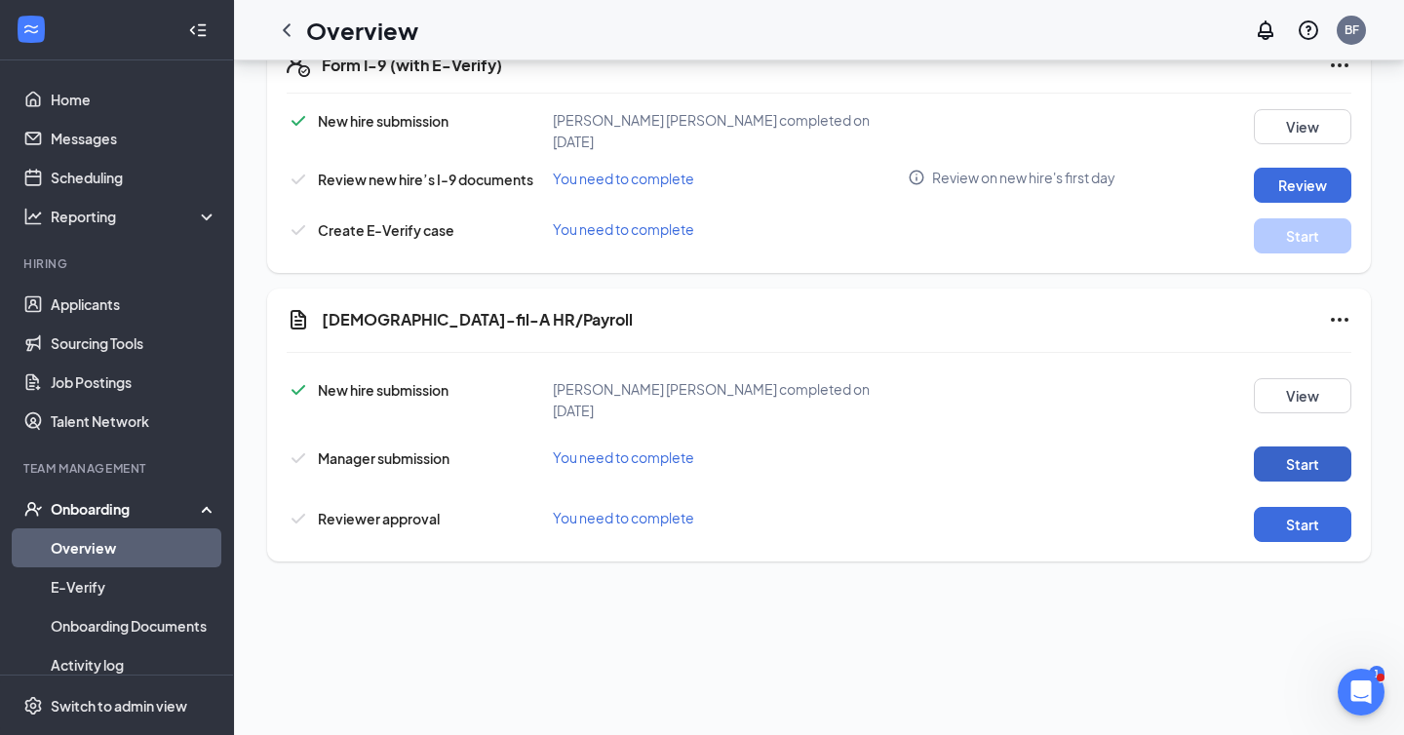
click at [1276, 447] on button "Start" at bounding box center [1303, 464] width 98 height 35
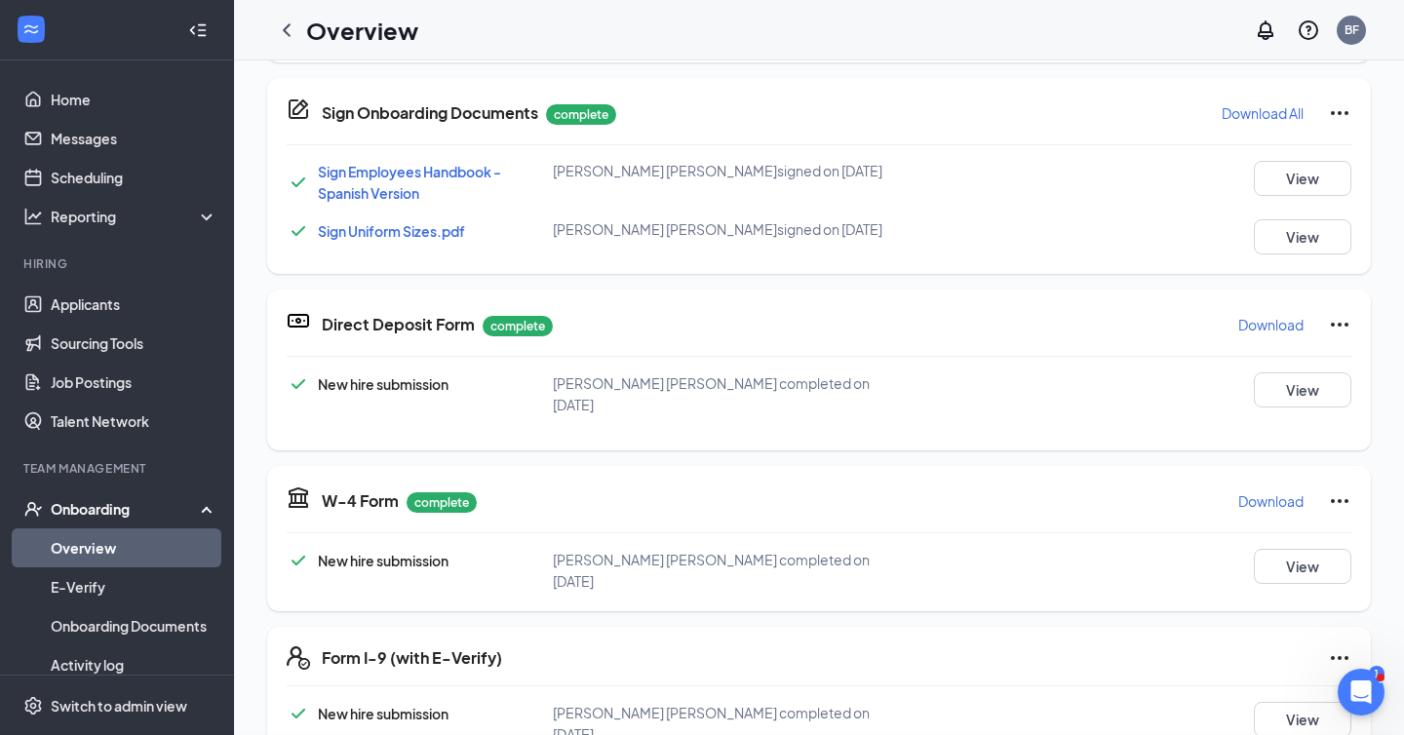
scroll to position [633, 0]
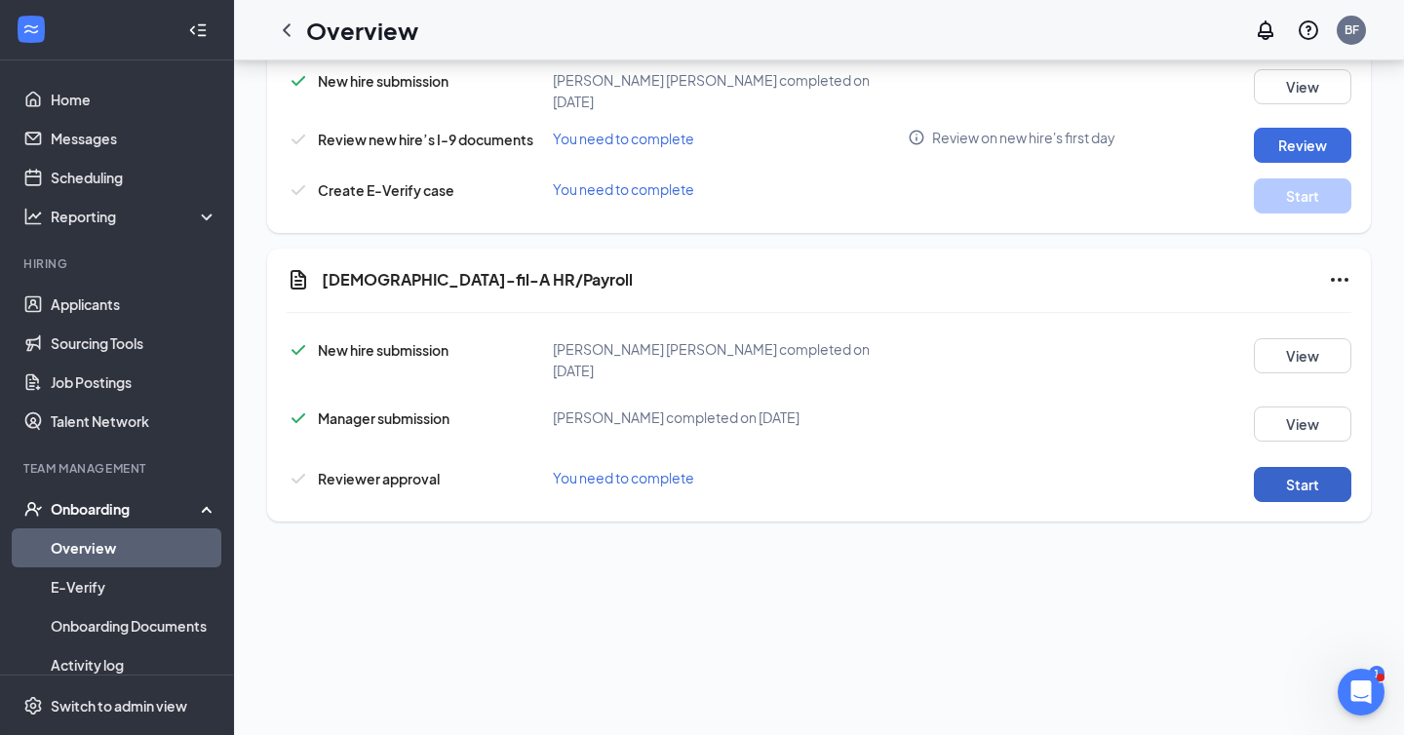
click at [1292, 467] on button "Start" at bounding box center [1303, 484] width 98 height 35
click at [1322, 467] on button "View" at bounding box center [1303, 484] width 98 height 35
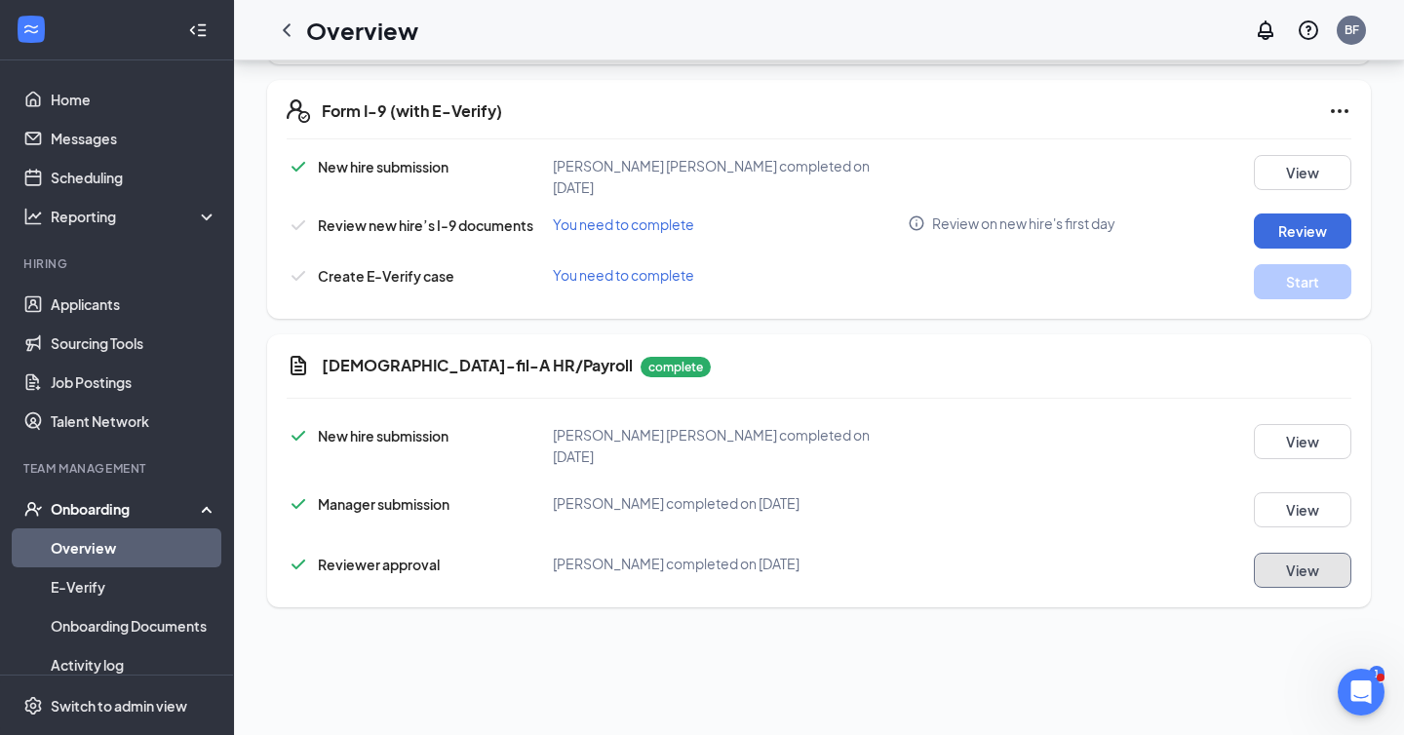
scroll to position [350, 0]
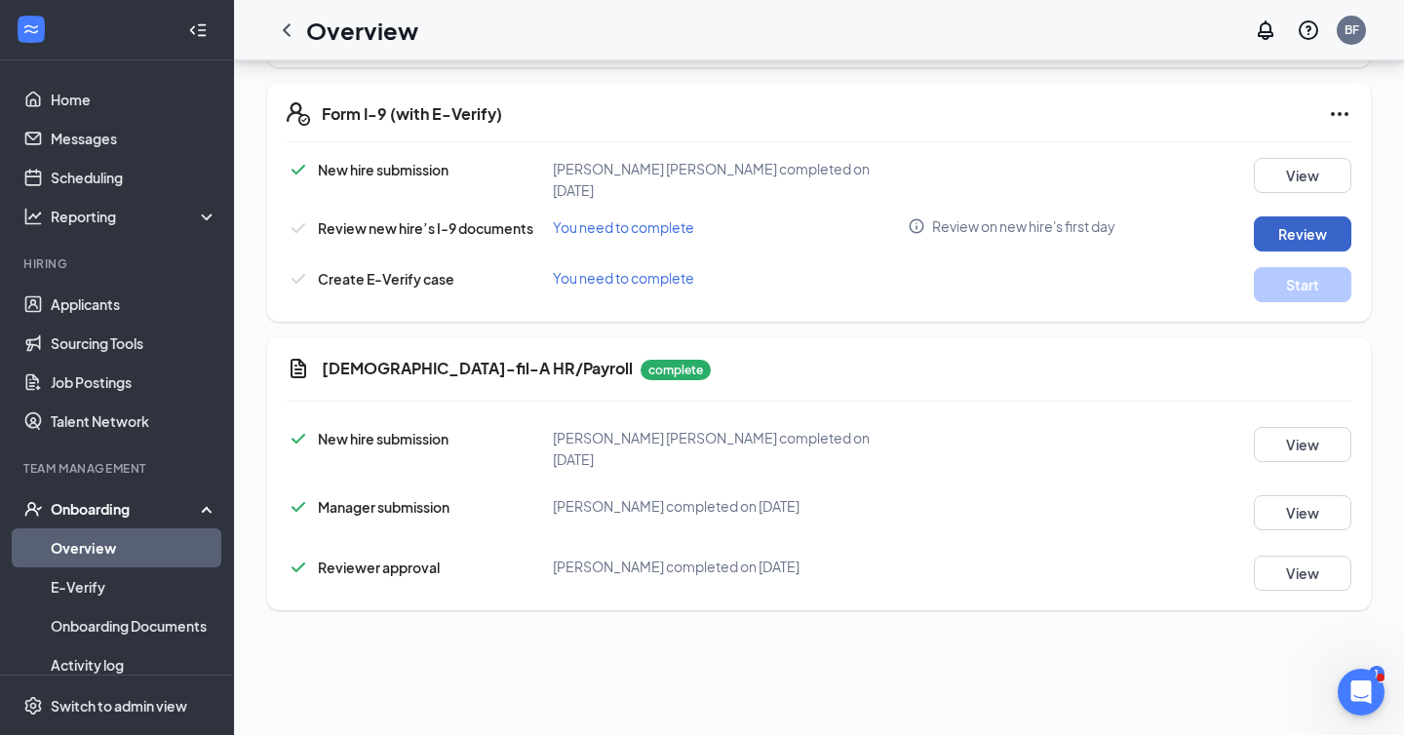
click at [1332, 216] on button "Review" at bounding box center [1303, 233] width 98 height 35
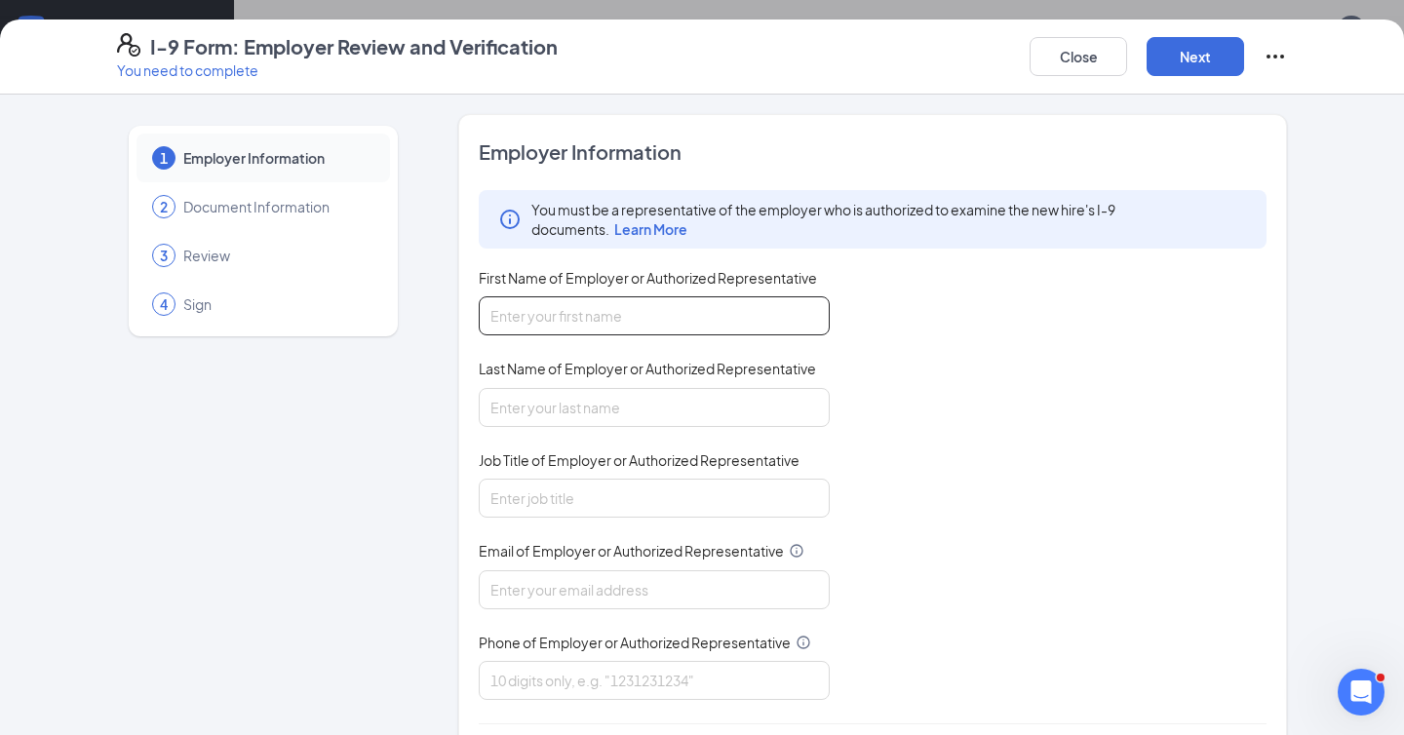
click at [549, 311] on input "First Name of Employer or Authorized Representative" at bounding box center [654, 315] width 351 height 39
type input "Brandon"
type input "Frazier"
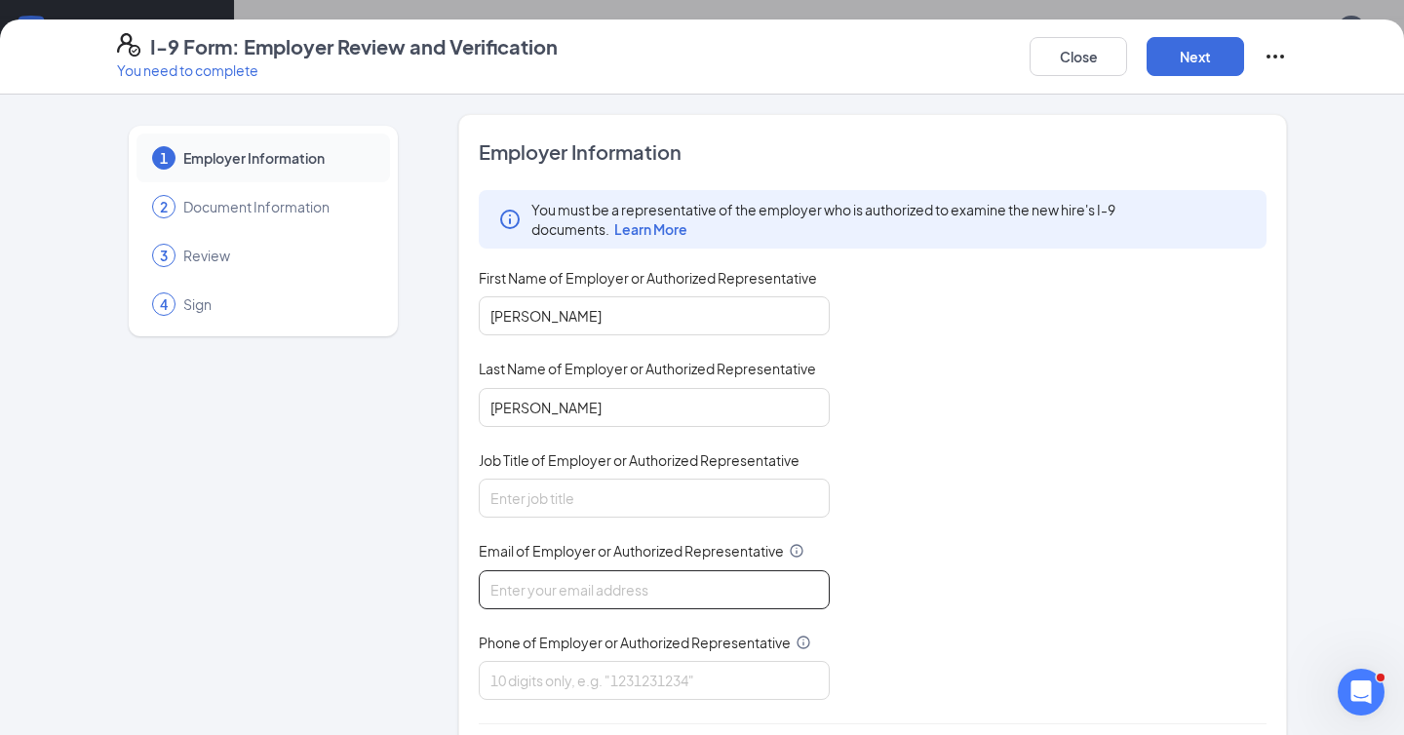
type input "bfrazi00@gmail.com"
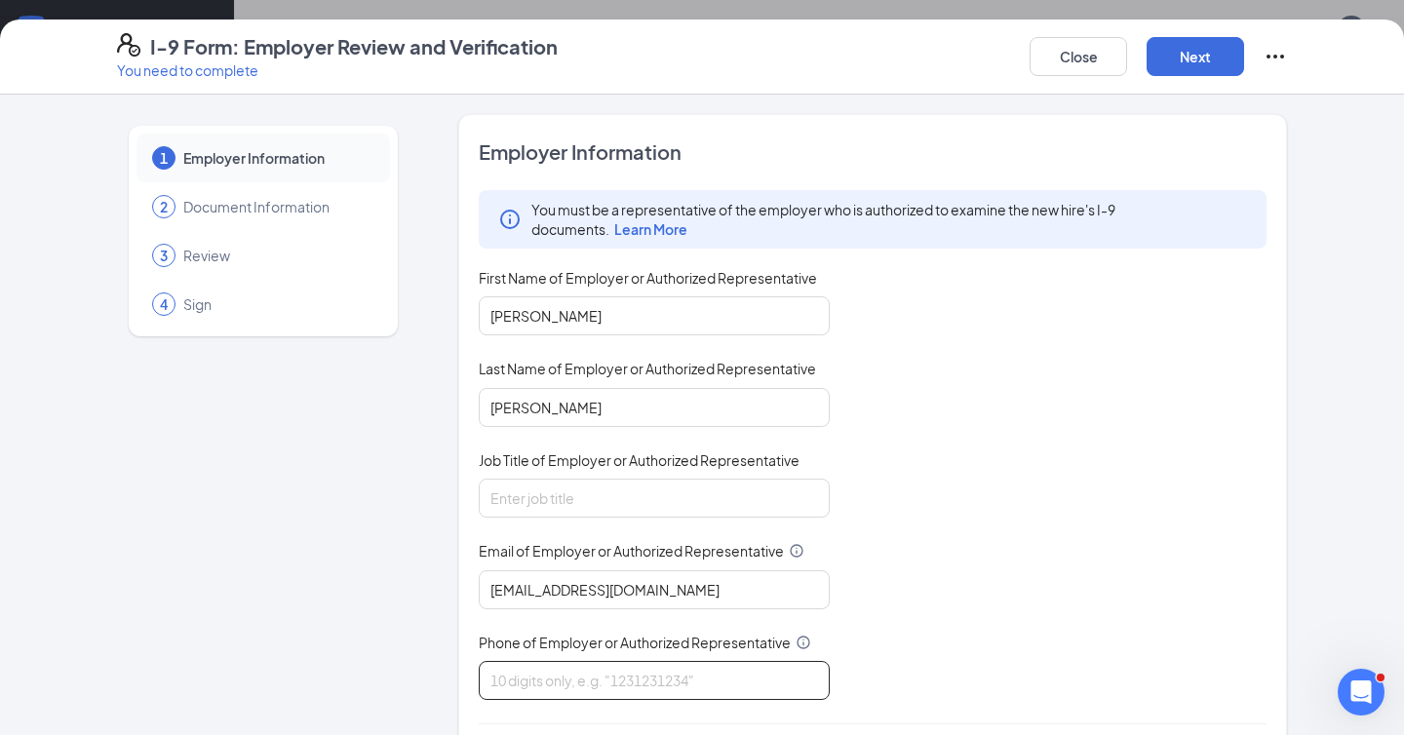
type input "5406646195"
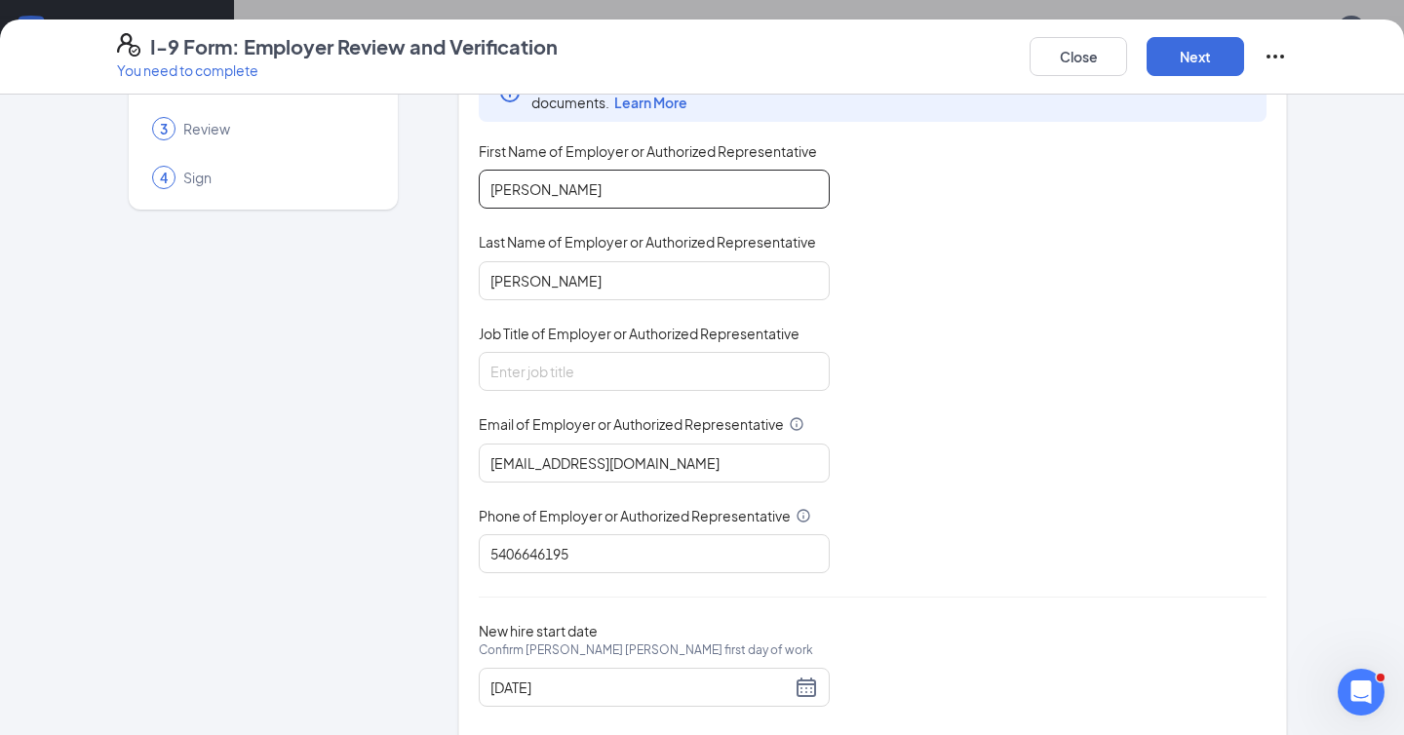
scroll to position [164, 0]
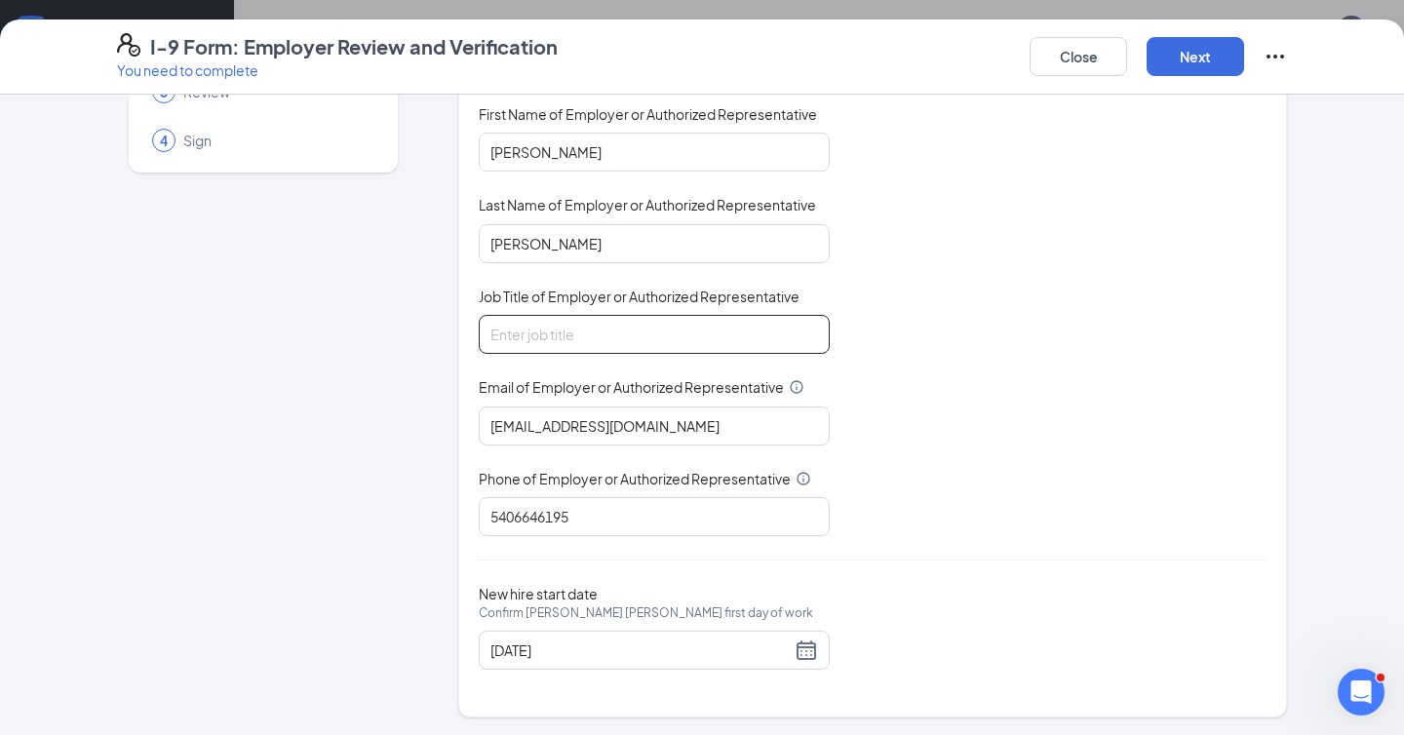
click at [630, 330] on input "Job Title of Employer or Authorized Representative" at bounding box center [654, 334] width 351 height 39
type input "Owner"
click at [1186, 61] on button "Next" at bounding box center [1196, 56] width 98 height 39
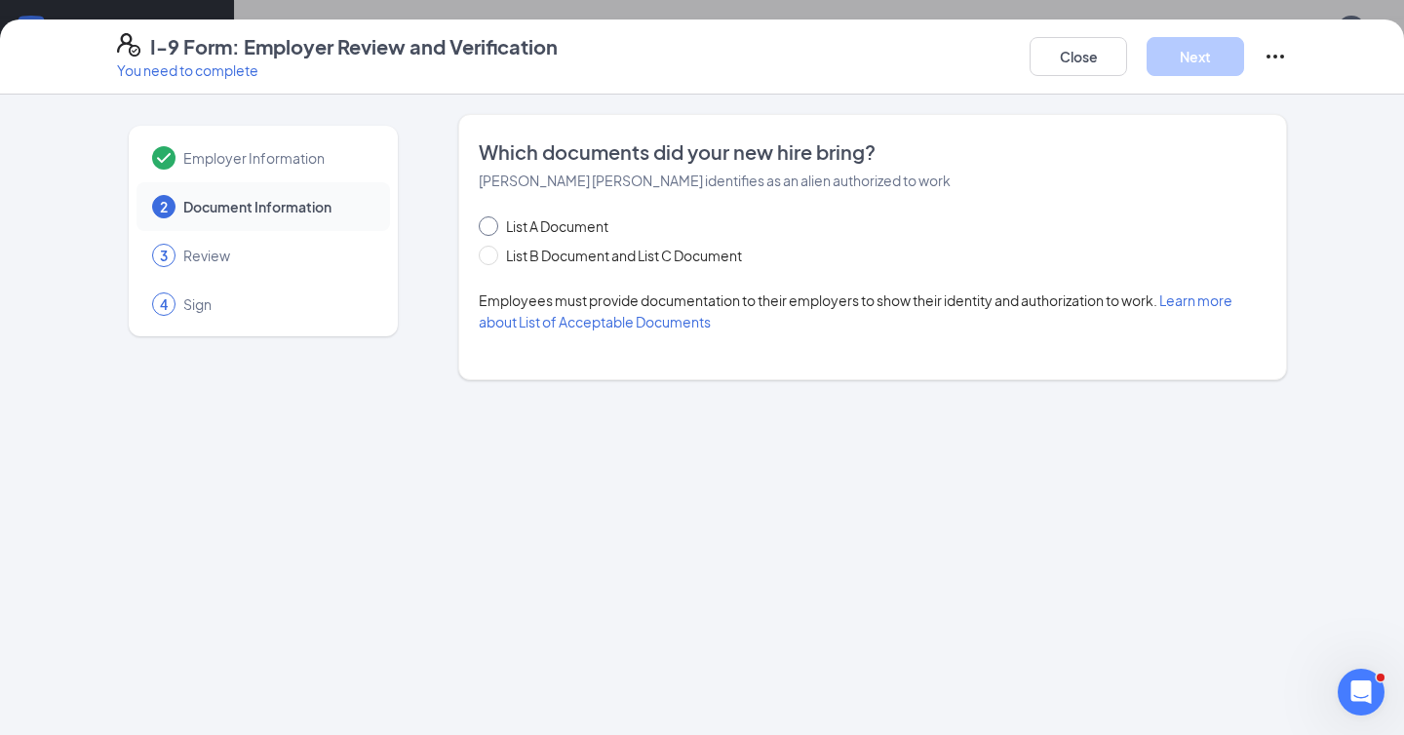
click at [489, 233] on span at bounding box center [489, 226] width 20 height 20
click at [489, 230] on input "List A Document" at bounding box center [486, 223] width 14 height 14
radio input "true"
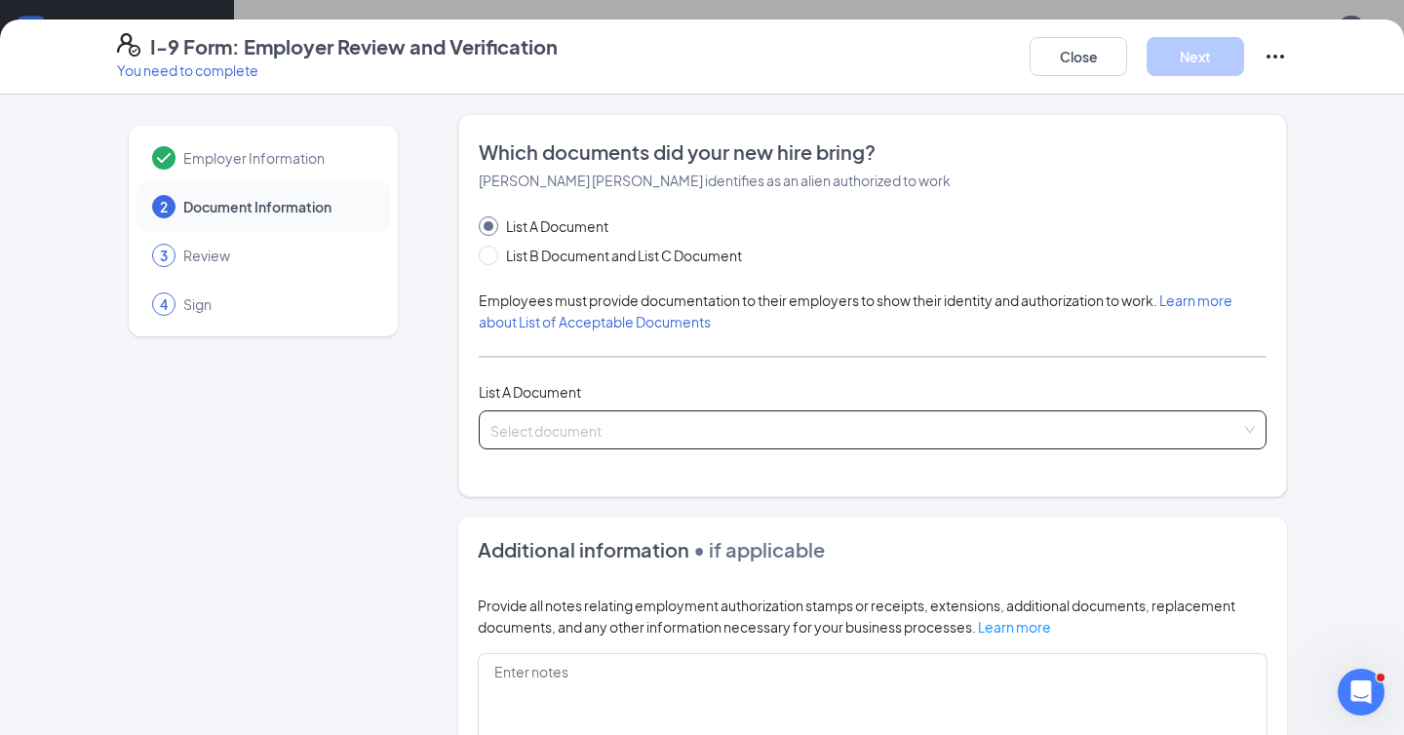
click at [564, 423] on input "search" at bounding box center [865, 425] width 751 height 29
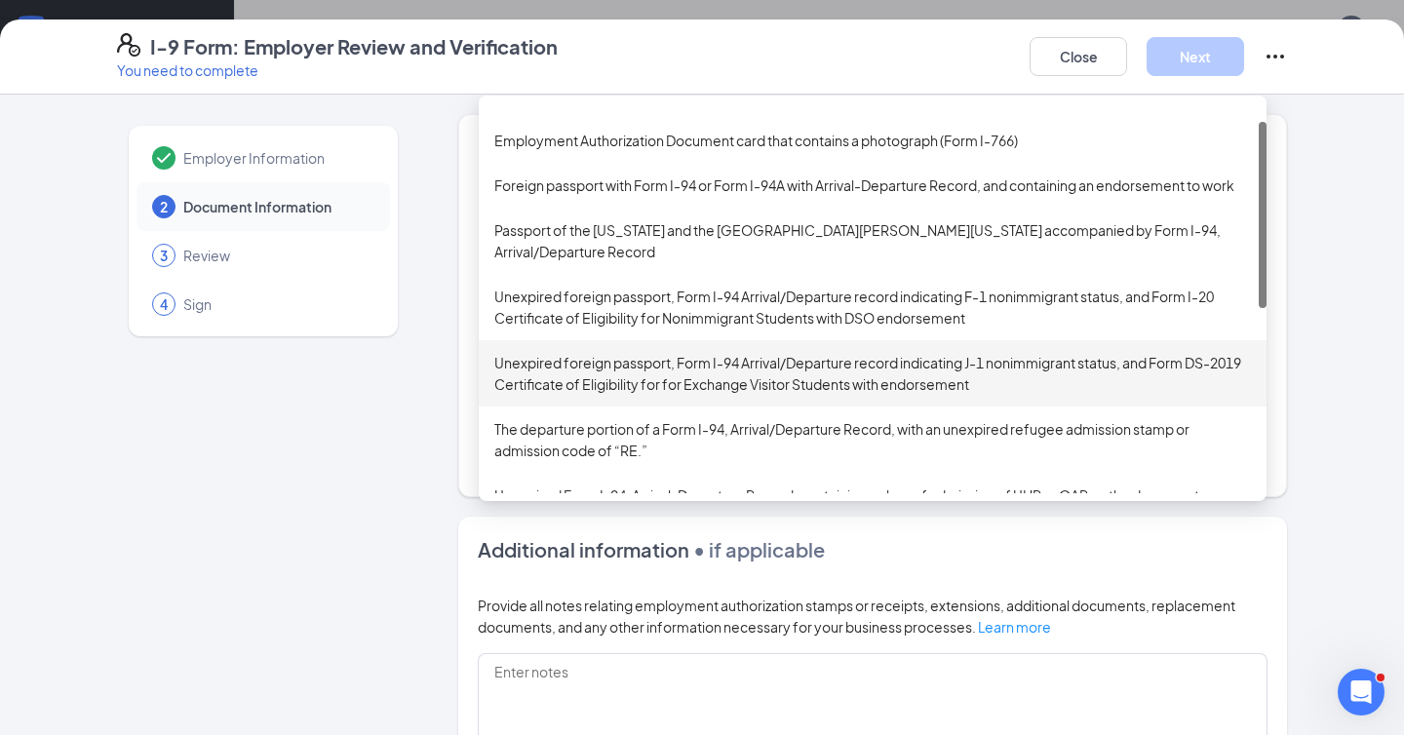
scroll to position [38, 0]
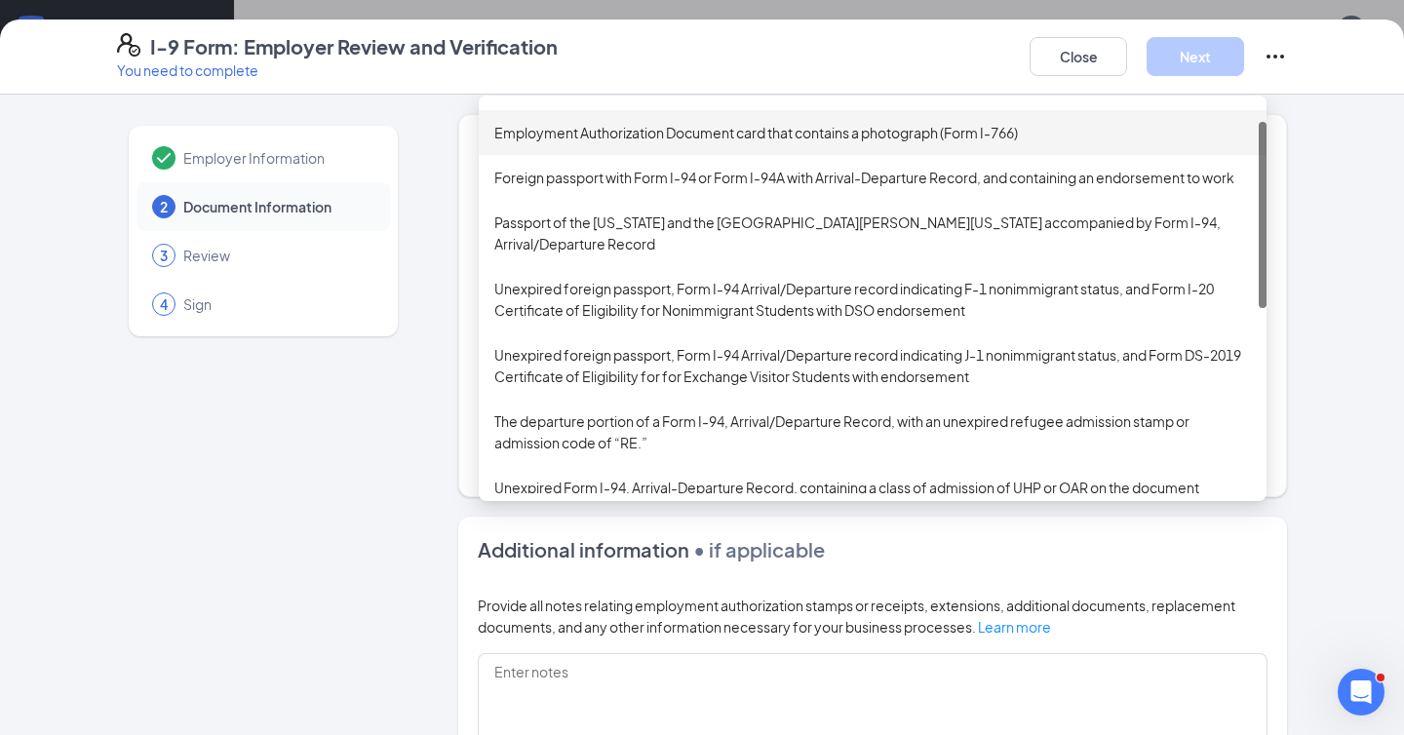
click at [625, 145] on div "Employment Authorization Document card that contains a photograph (Form I-766)" at bounding box center [873, 132] width 788 height 45
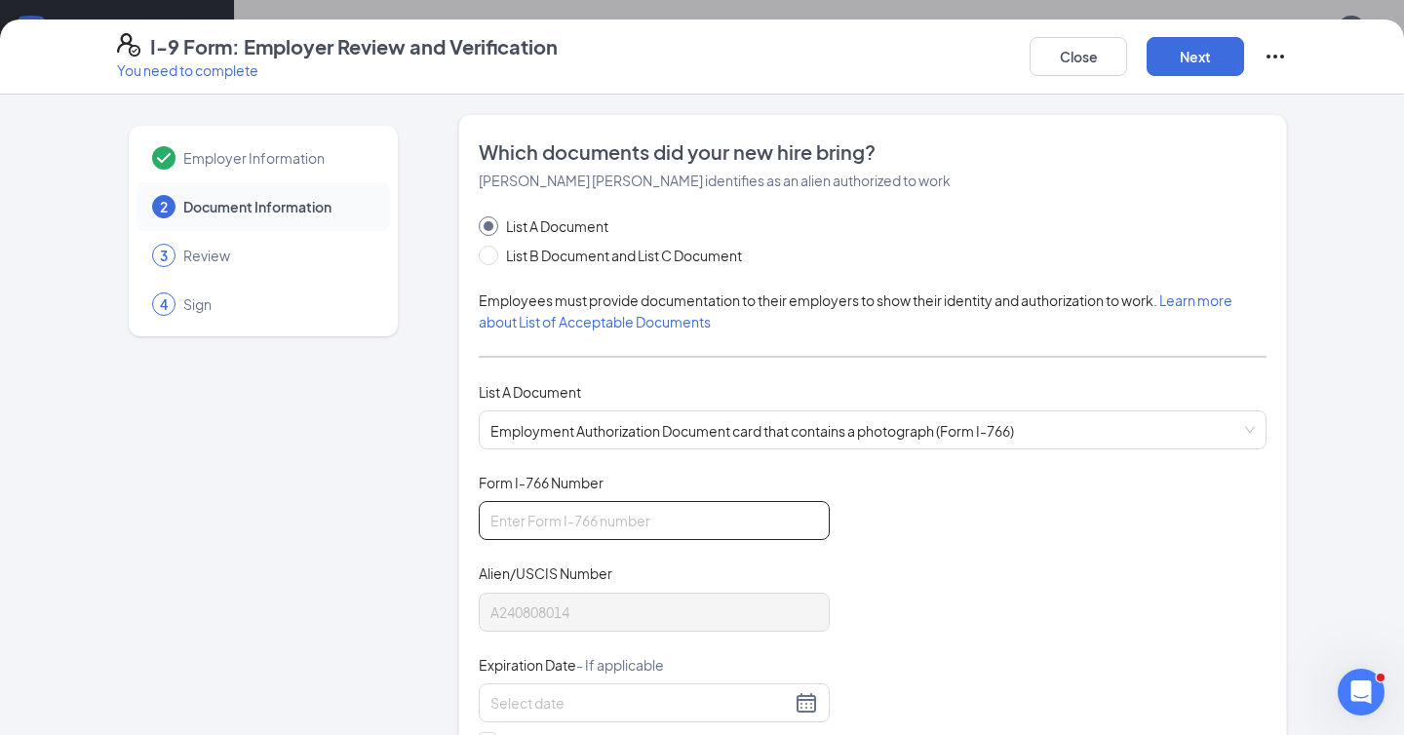
click at [573, 523] on input "Form I-766 Number" at bounding box center [654, 520] width 351 height 39
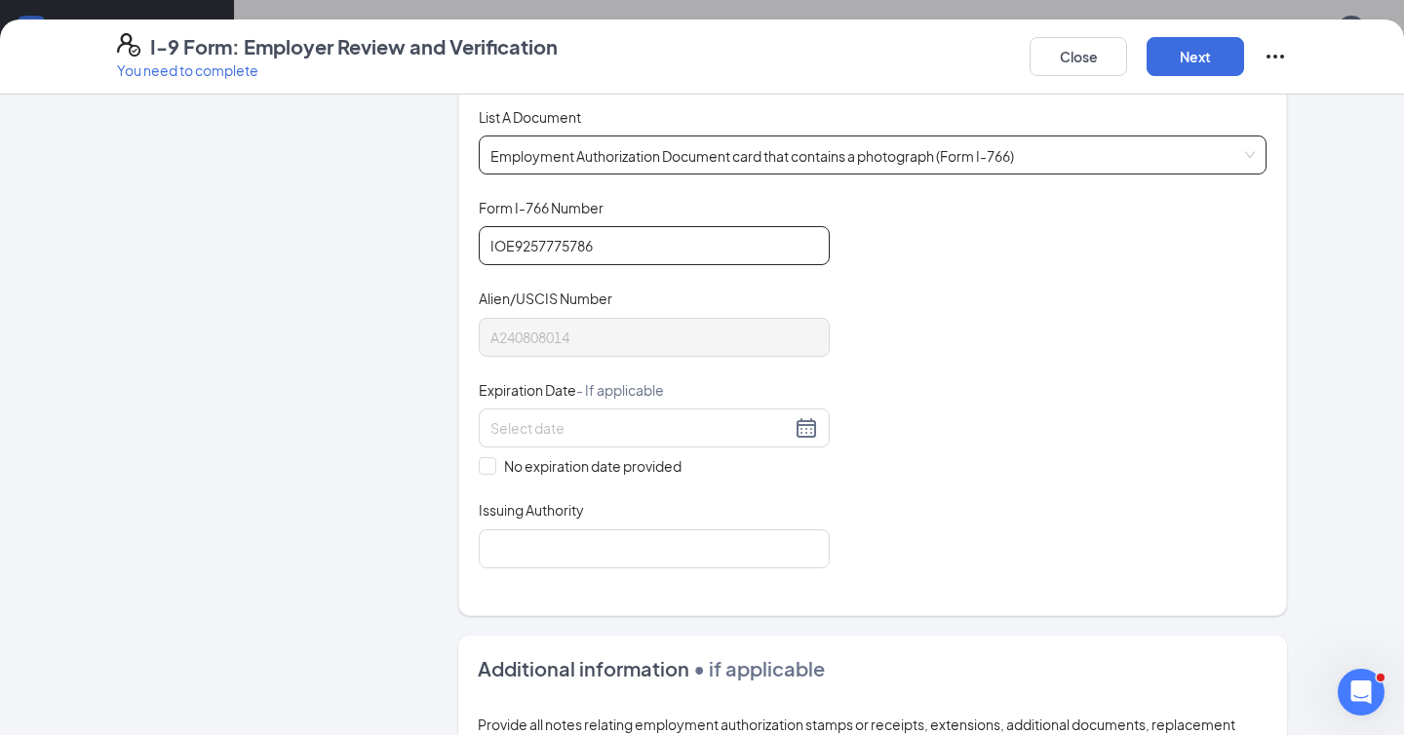
scroll to position [277, 0]
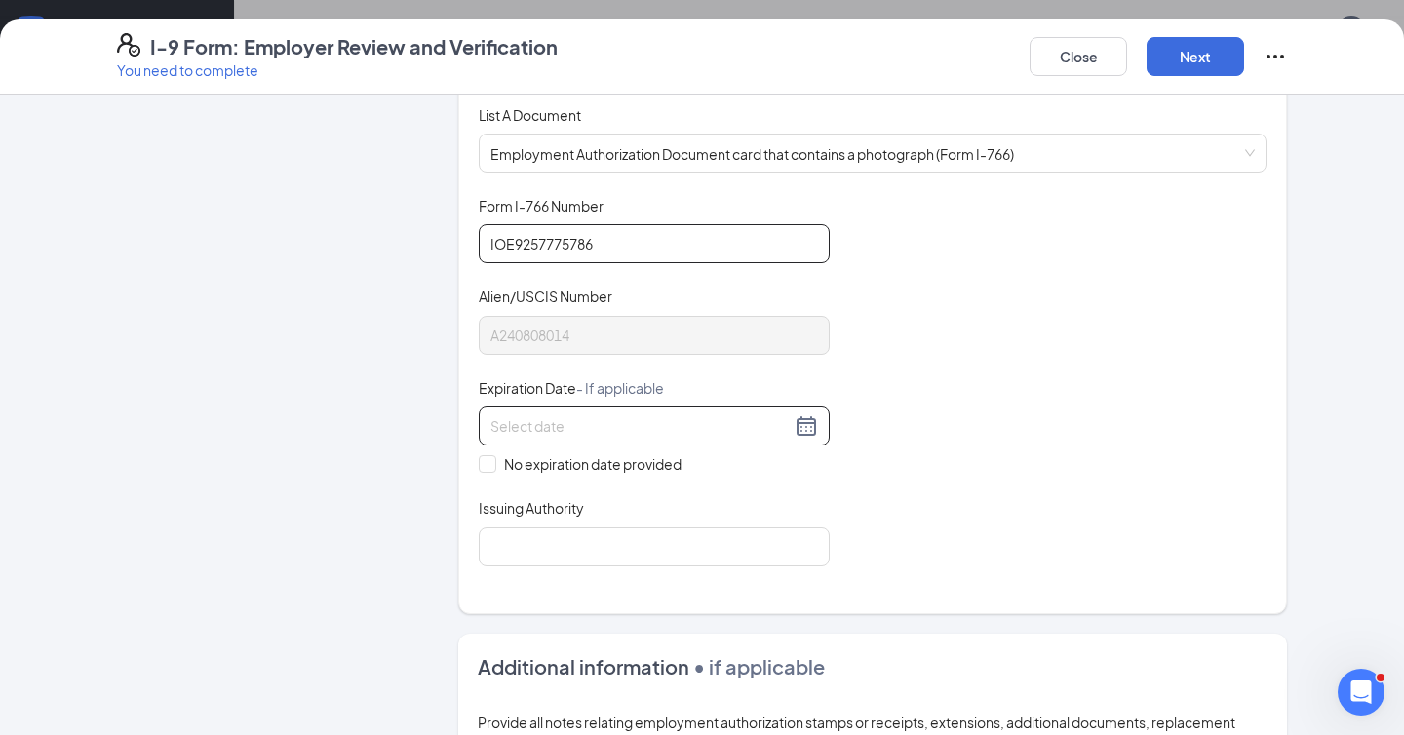
type input "IOE9257775786"
click at [677, 430] on input at bounding box center [640, 425] width 300 height 21
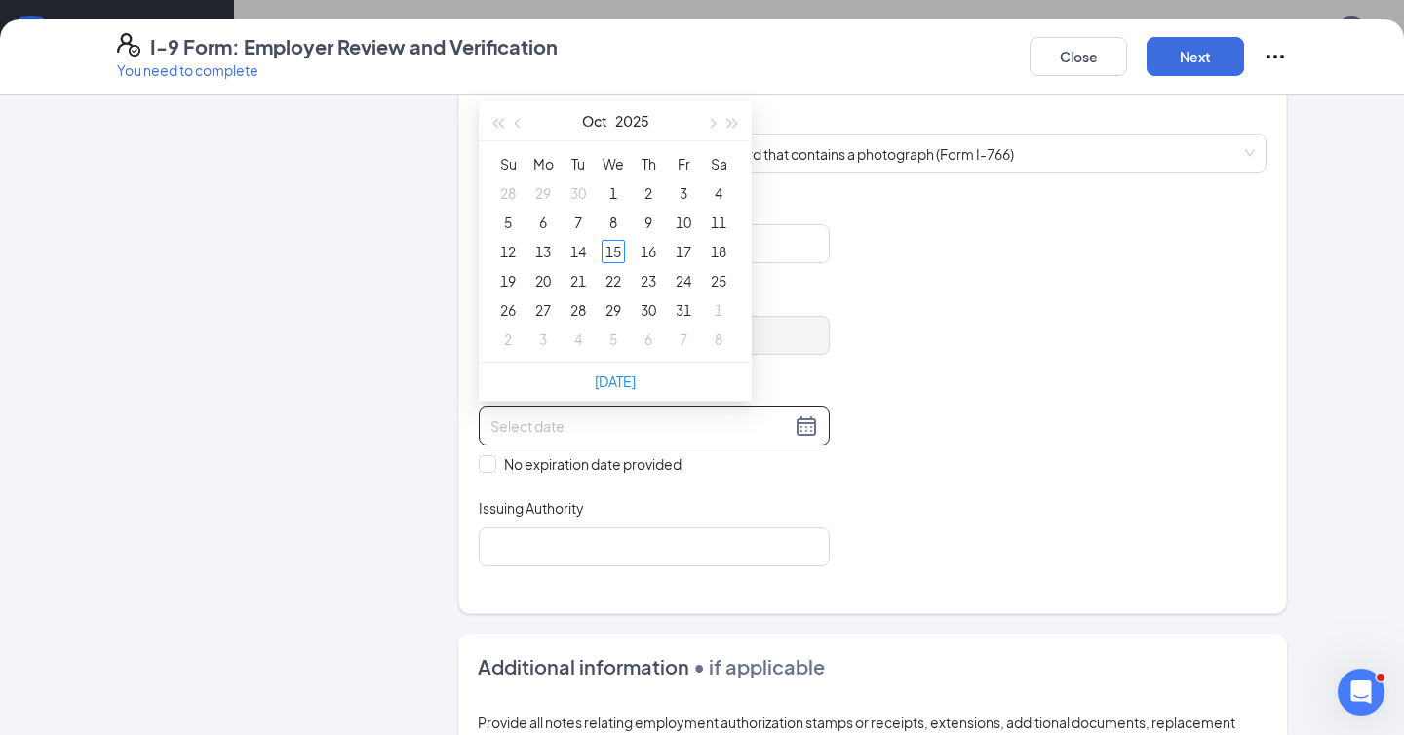
type input "10/16/2025"
click at [575, 425] on input "10/21/202507/20/20230" at bounding box center [640, 425] width 300 height 21
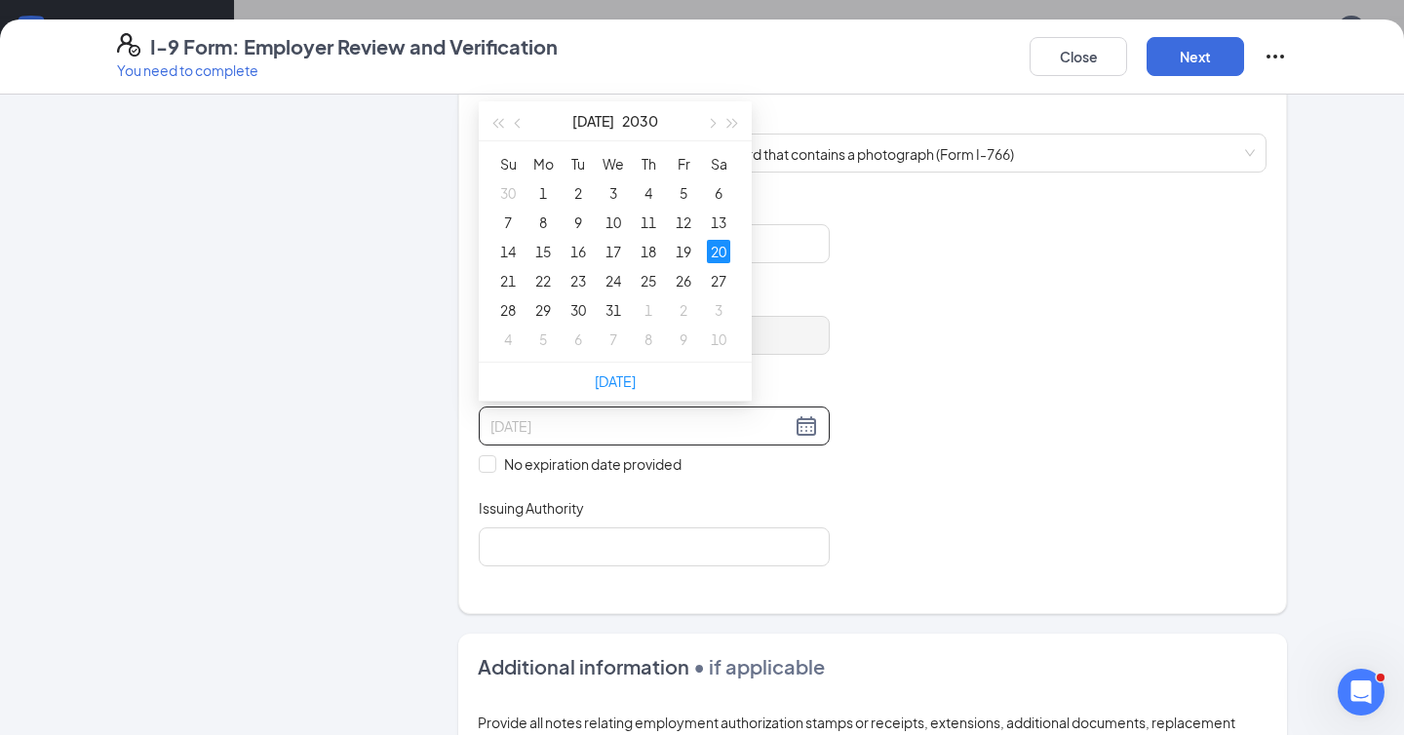
click at [724, 259] on div "20" at bounding box center [718, 251] width 23 height 23
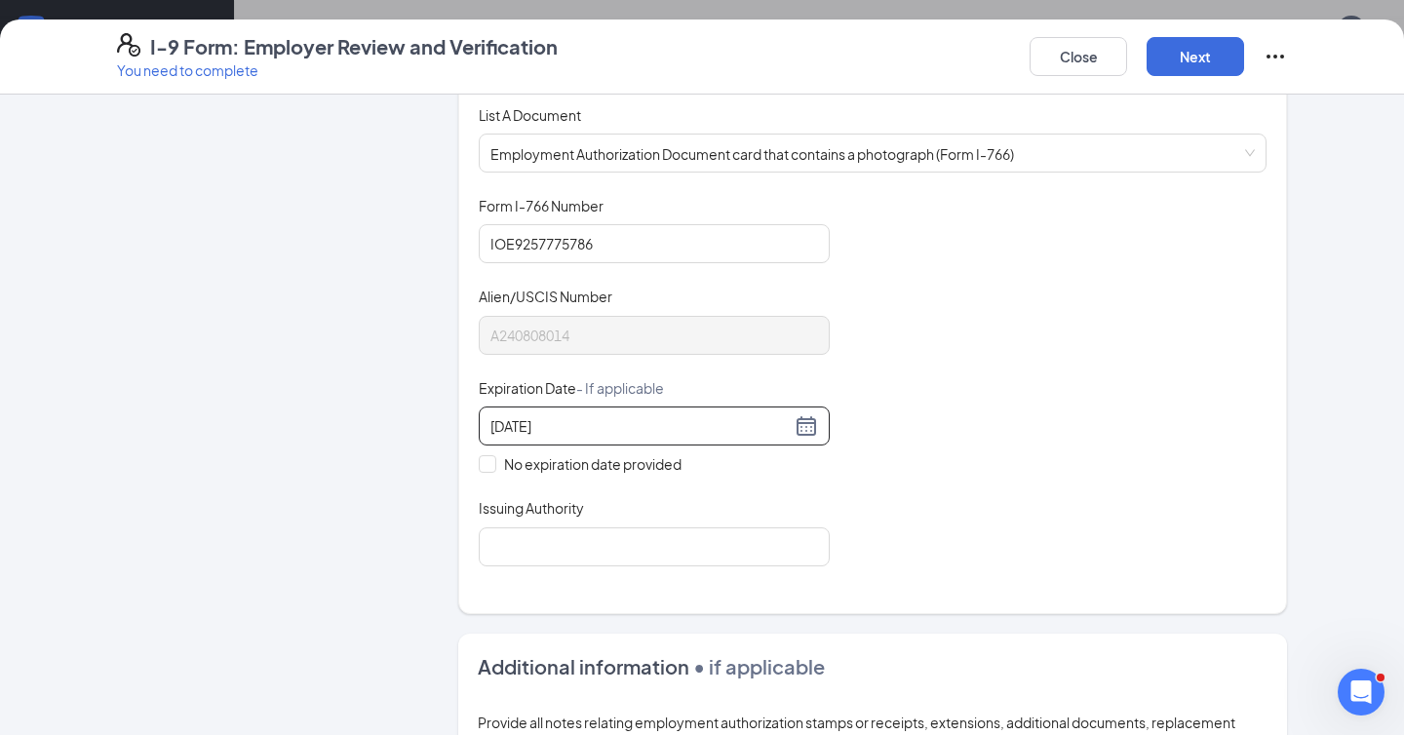
type input "07/20/2030"
click at [828, 441] on div "07/20/2030 No expiration date provided" at bounding box center [654, 441] width 351 height 68
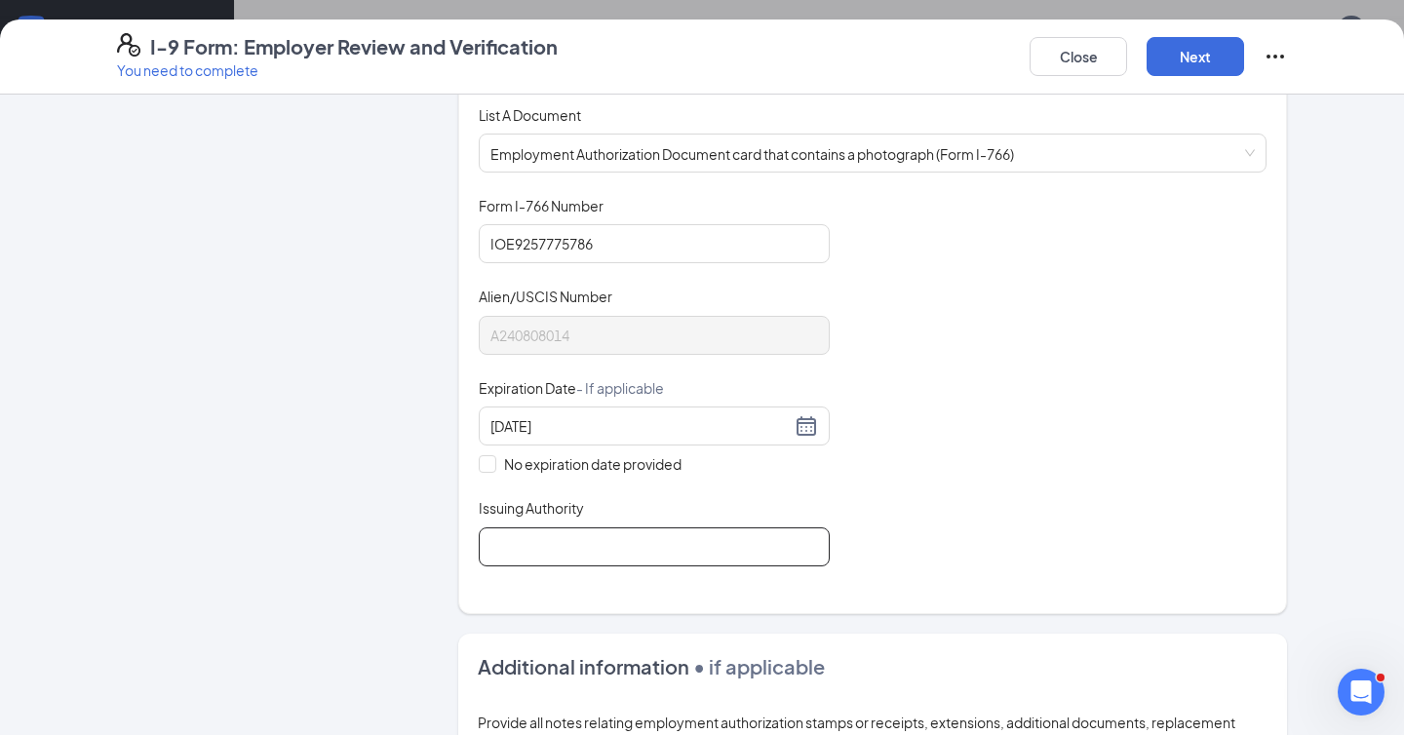
click at [618, 560] on input "Issuing Authority" at bounding box center [654, 547] width 351 height 39
paste input "U.S. Citizenship and Immigration Services (USCIS)"
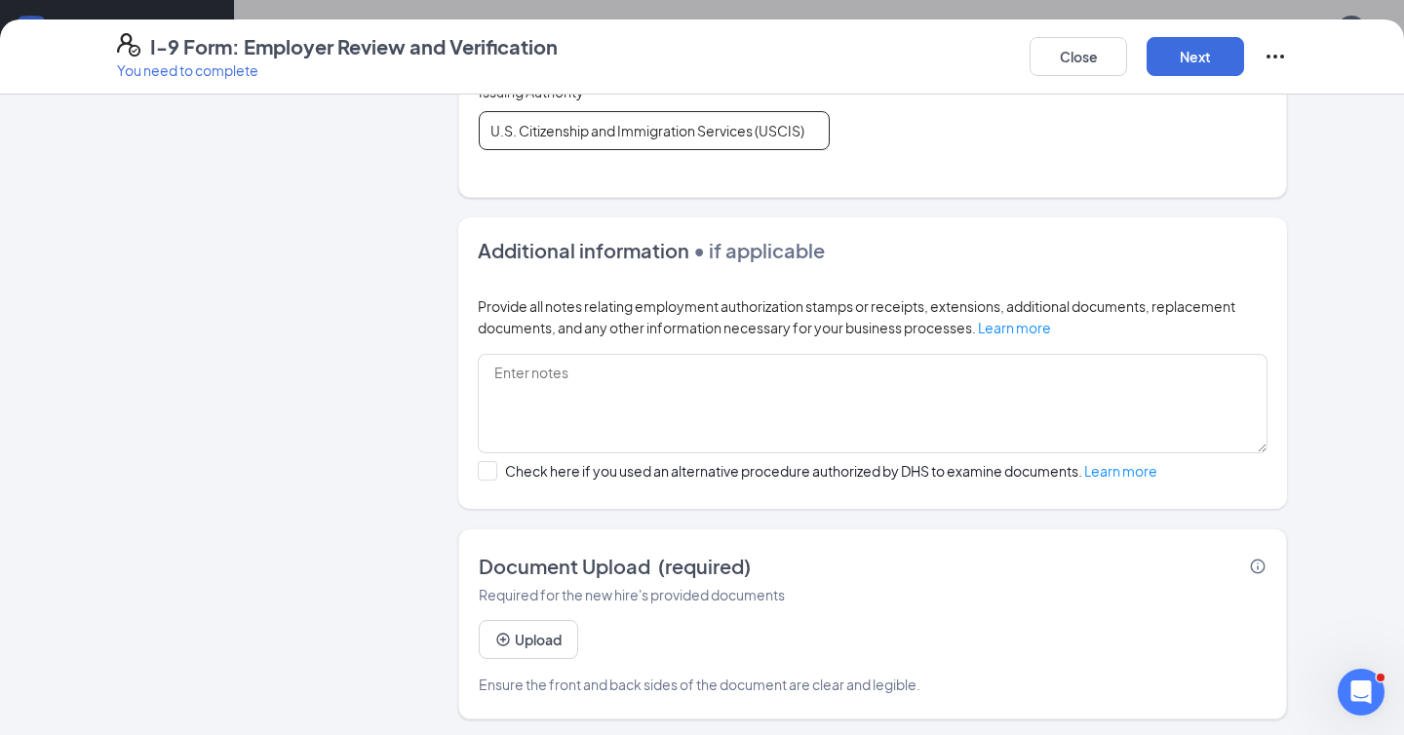
scroll to position [687, 0]
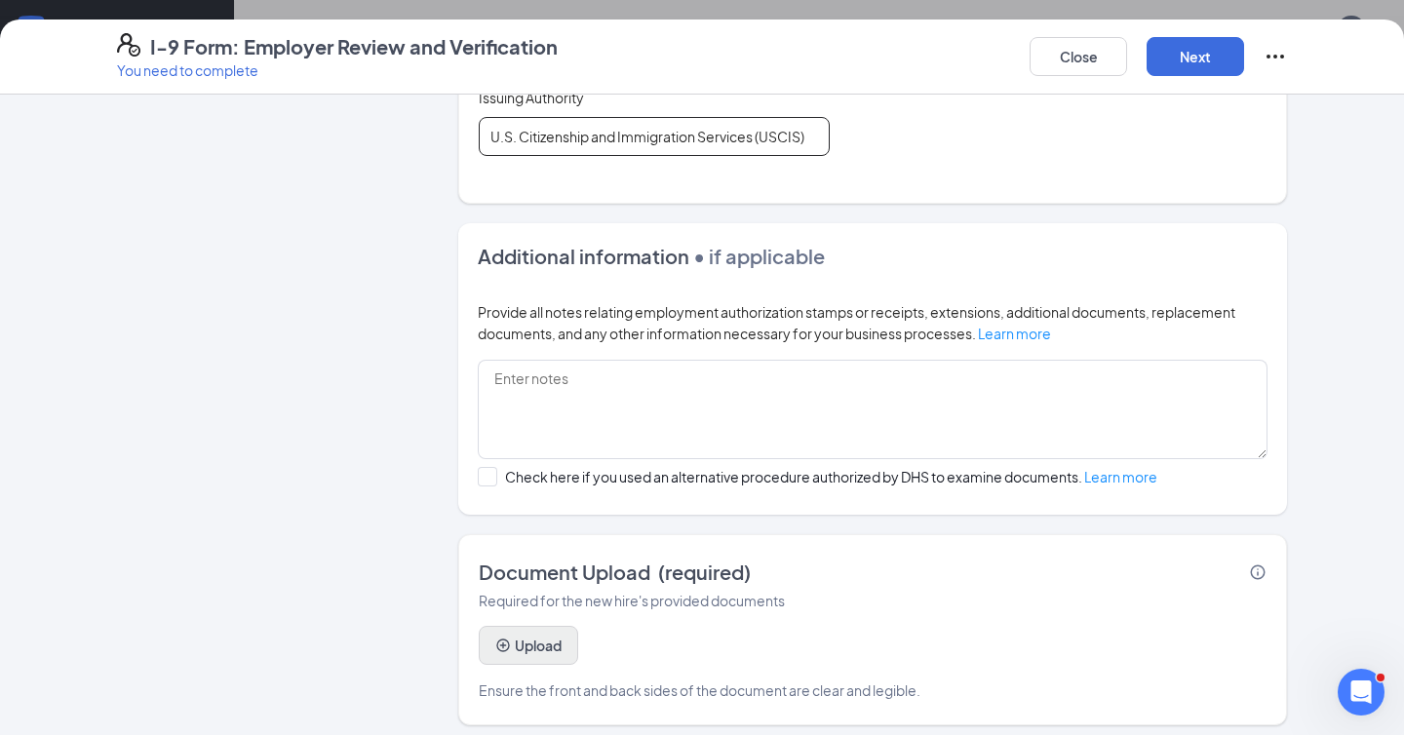
type input "U.S. Citizenship and Immigration Services (USCIS)"
click at [532, 626] on button "Upload" at bounding box center [528, 645] width 99 height 39
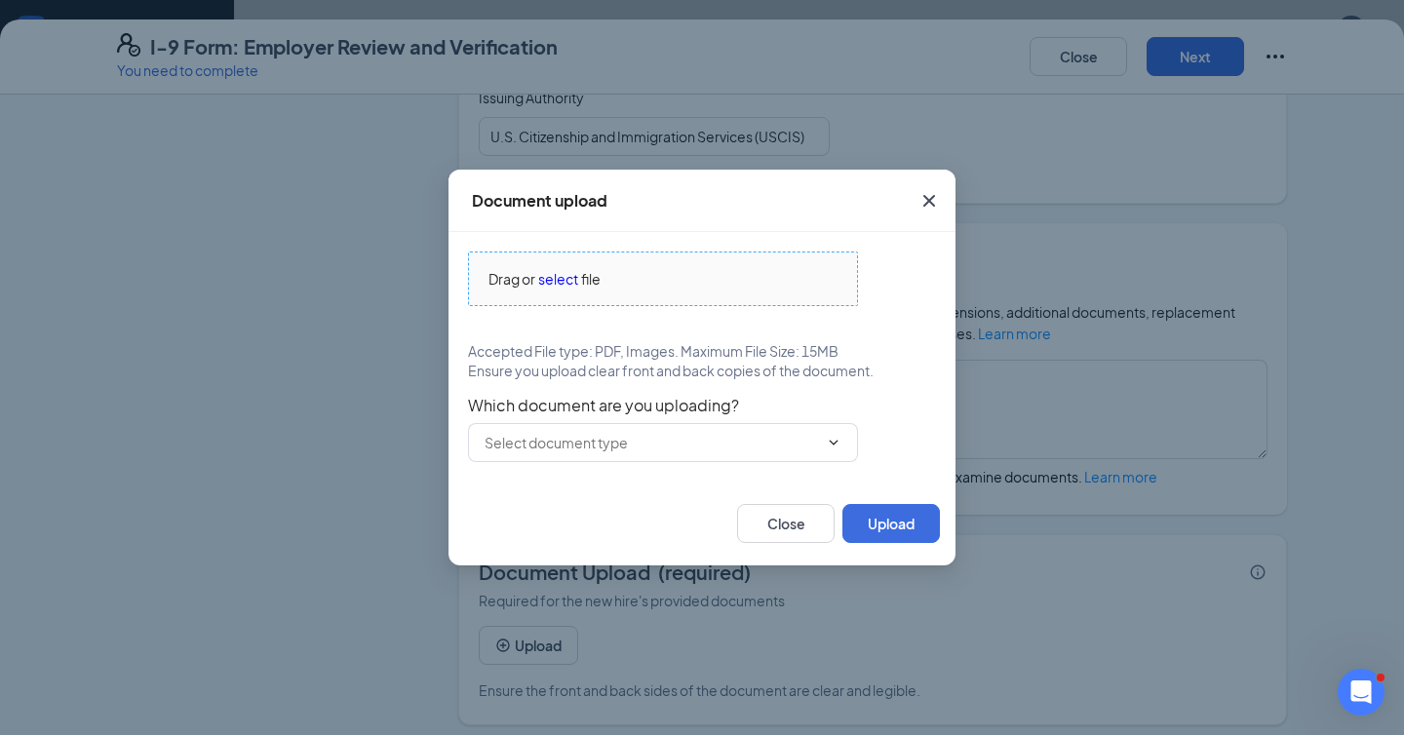
click at [567, 280] on span "select" at bounding box center [558, 278] width 40 height 21
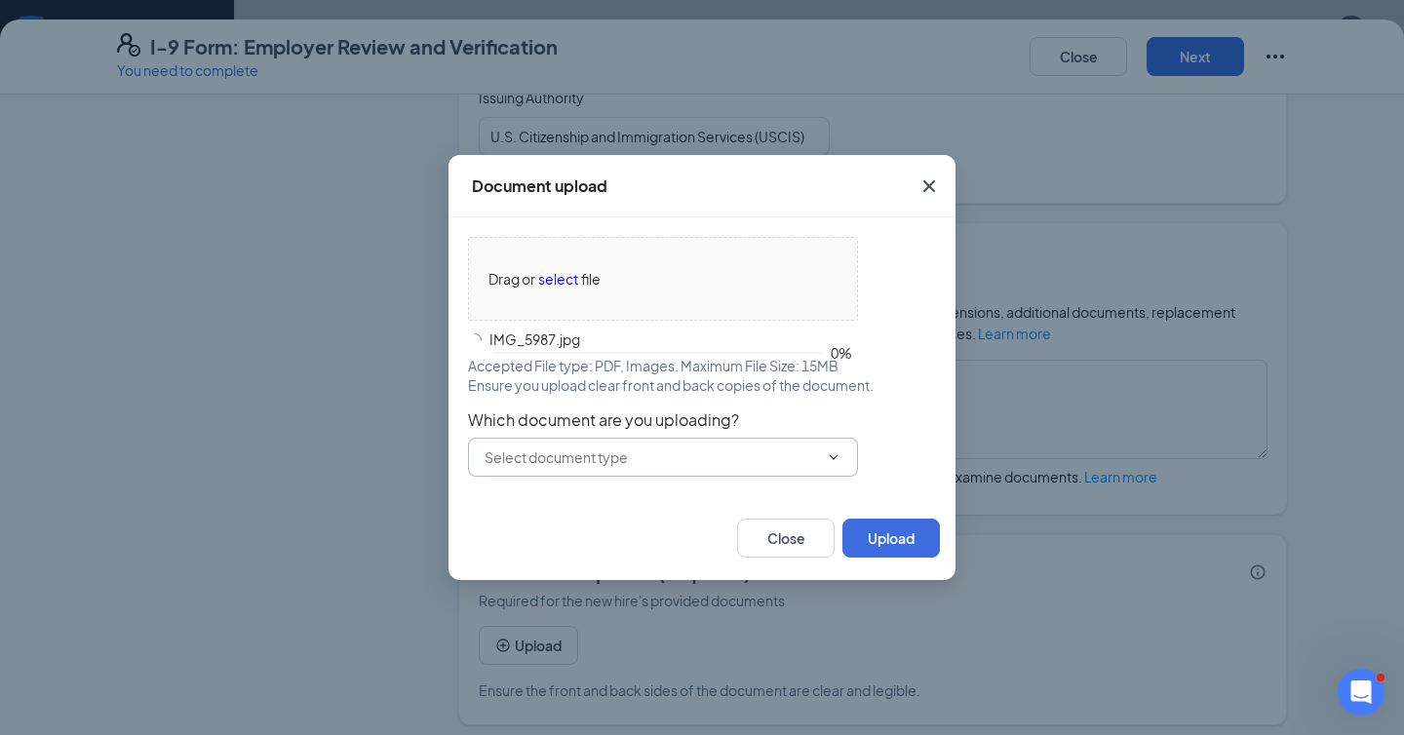
click at [564, 469] on span at bounding box center [663, 457] width 390 height 39
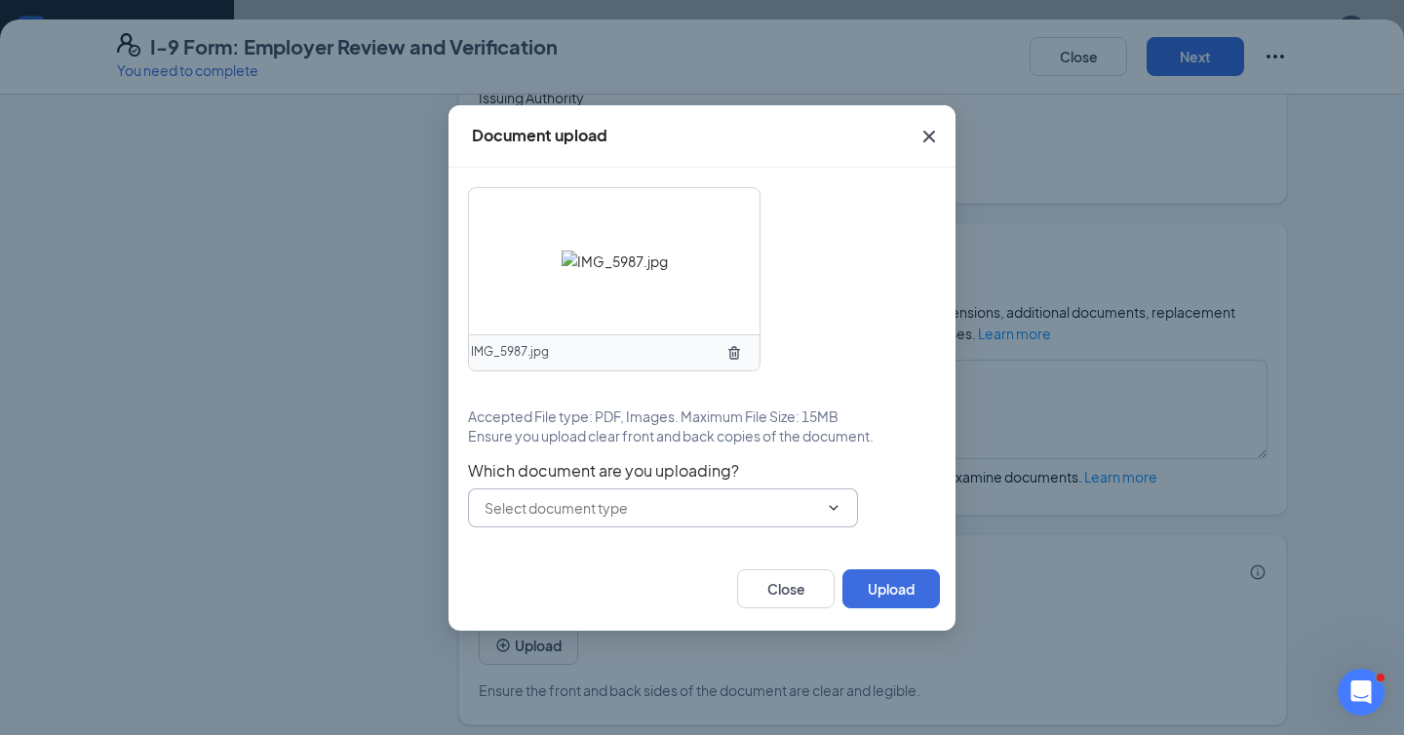
click at [568, 457] on div "IMG_5987.jpg Accepted File type: PDF, Images. Maximum File Size: 15MB Ensure yo…" at bounding box center [702, 357] width 468 height 340
click at [555, 509] on input "text" at bounding box center [651, 507] width 333 height 21
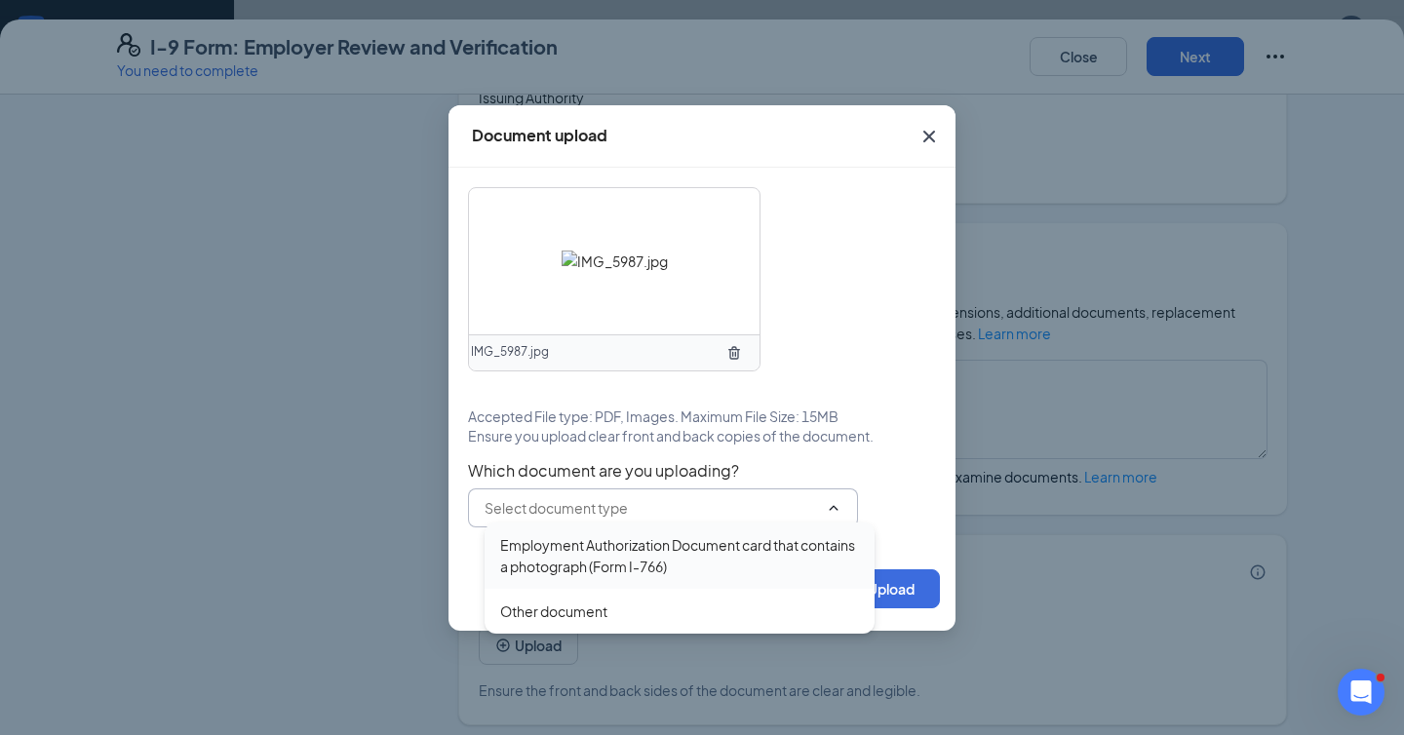
click at [548, 566] on div "Employment Authorization Document card that contains a photograph (Form I-766)" at bounding box center [679, 555] width 359 height 43
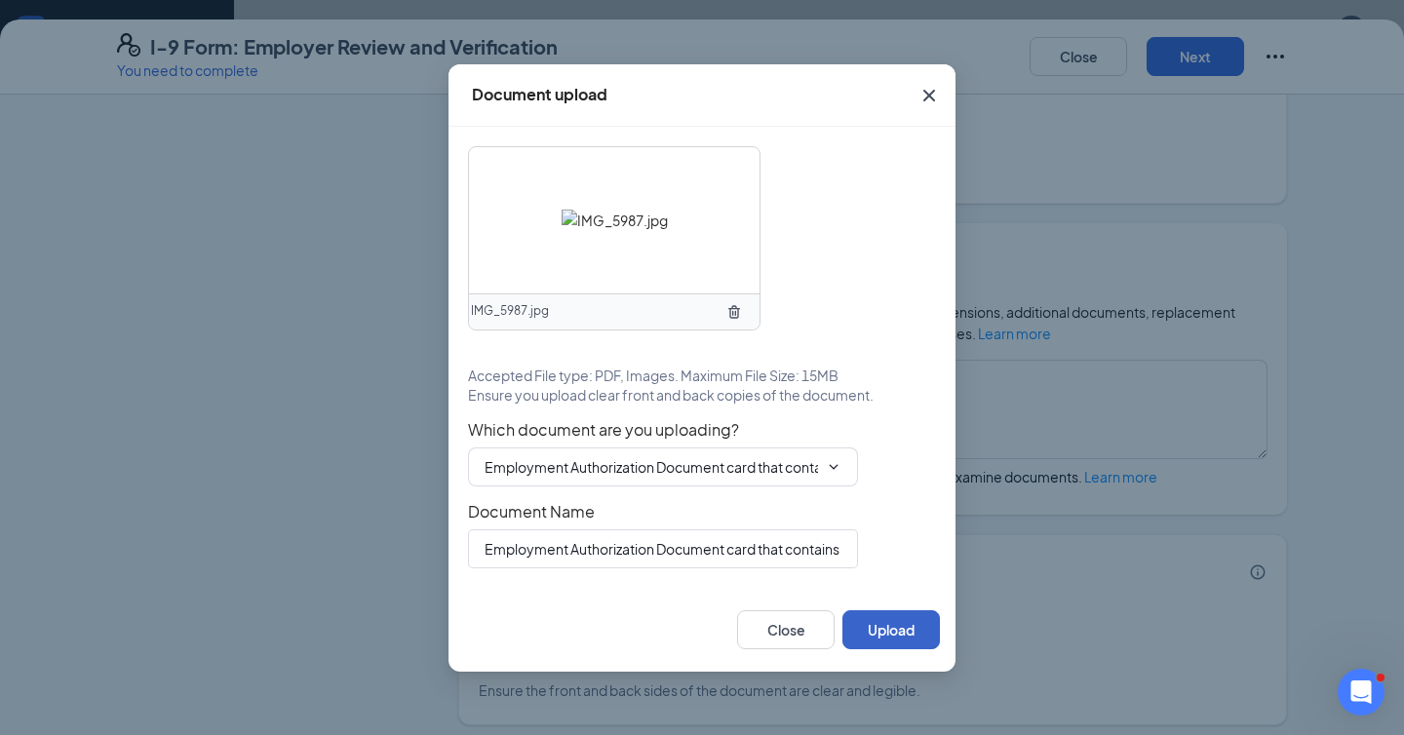
click at [881, 631] on button "Upload" at bounding box center [891, 629] width 98 height 39
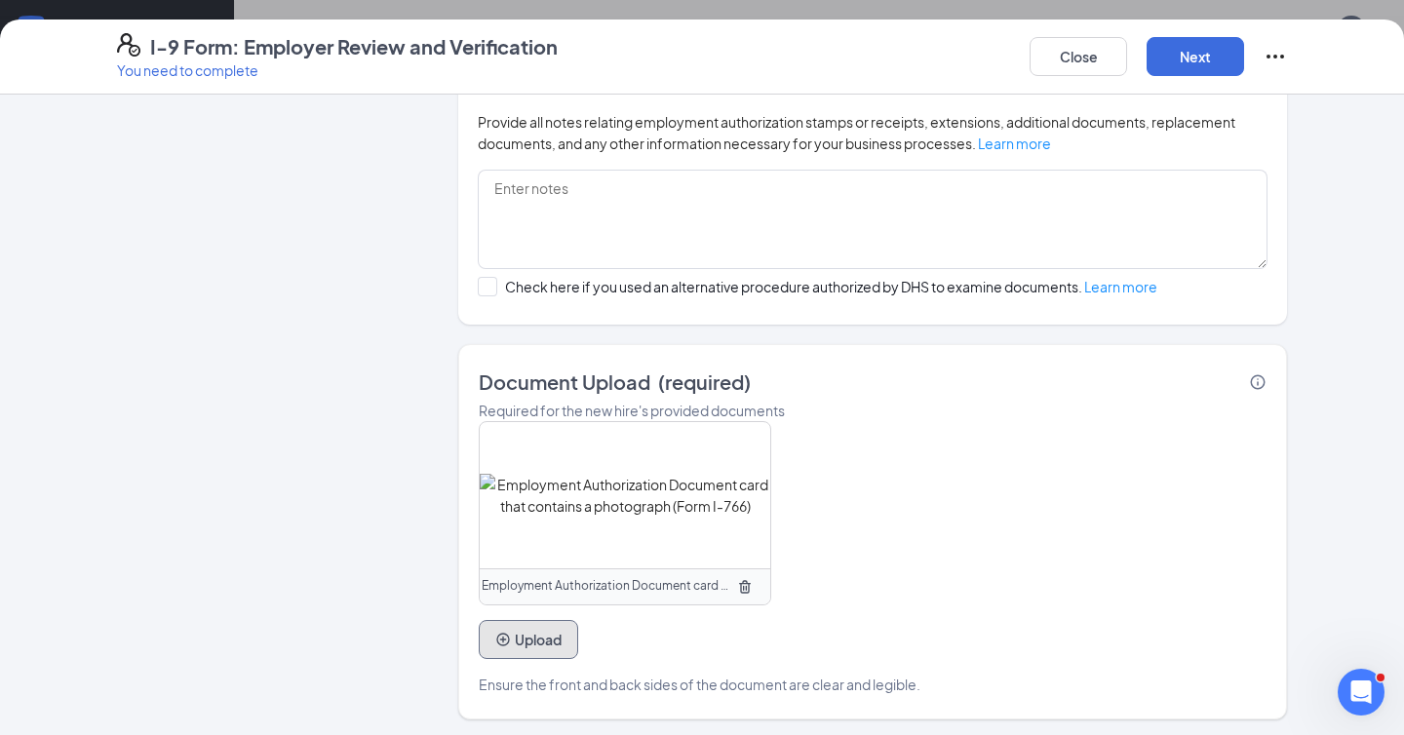
scroll to position [877, 0]
click at [528, 623] on button "Upload" at bounding box center [528, 640] width 99 height 39
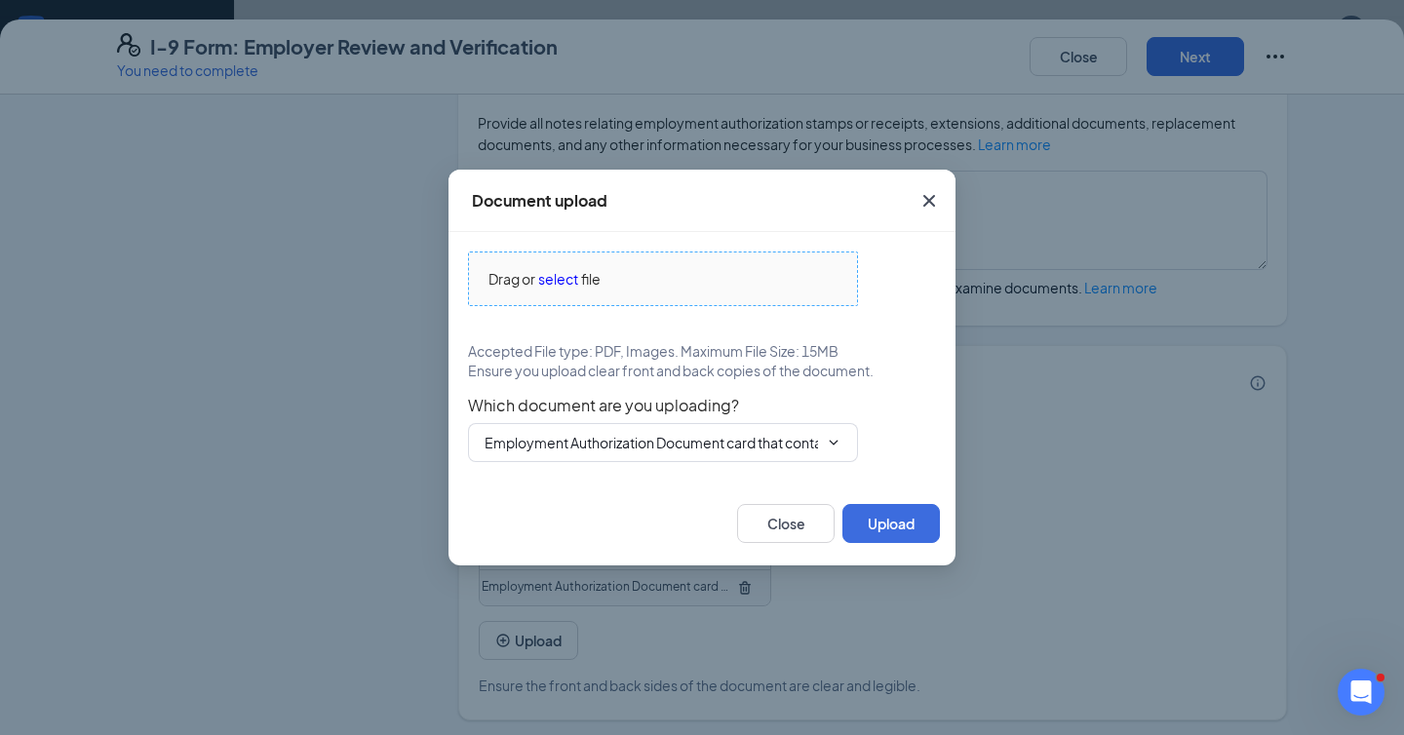
click at [567, 283] on span "select" at bounding box center [558, 278] width 40 height 21
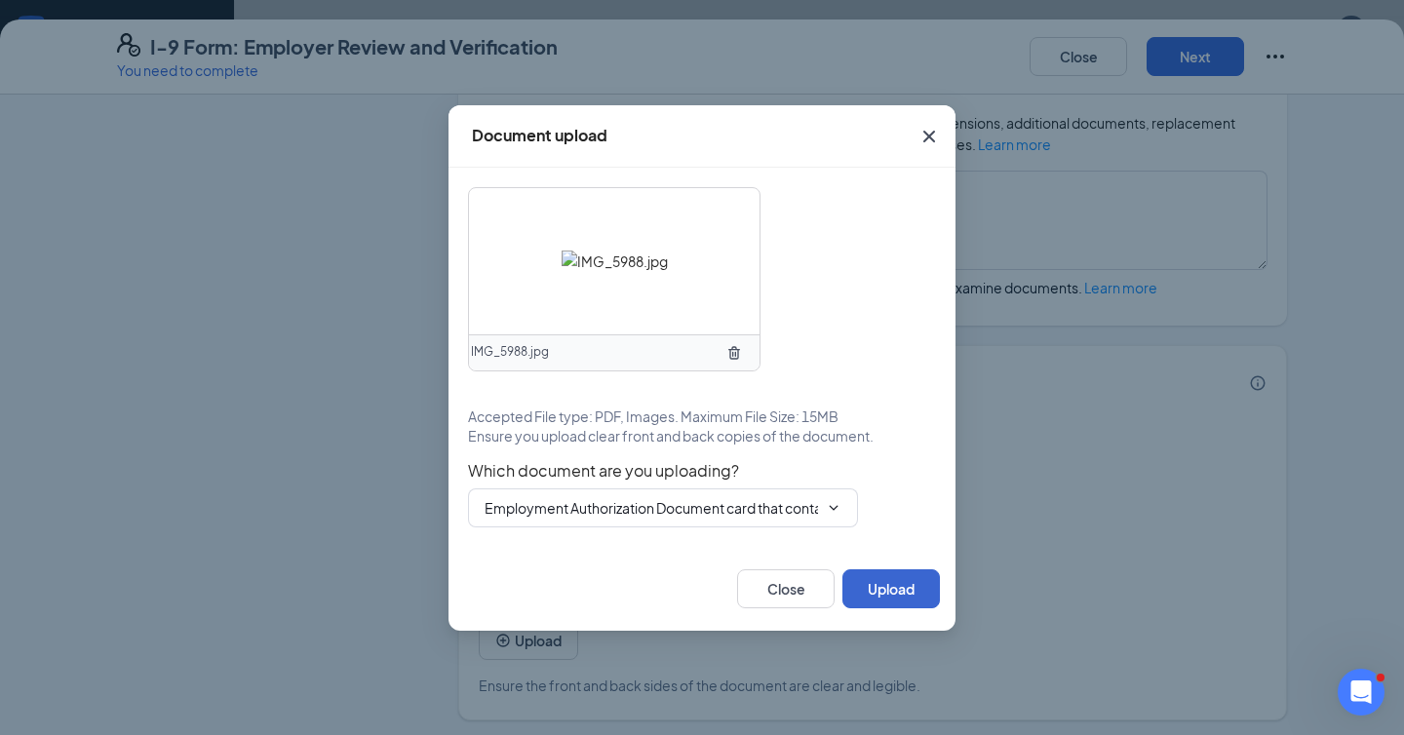
click at [910, 531] on div "IMG_5988.jpg Accepted File type: PDF, Images. Maximum File Size: 15MB Ensure yo…" at bounding box center [702, 357] width 507 height 379
click at [889, 581] on button "Upload" at bounding box center [891, 588] width 98 height 39
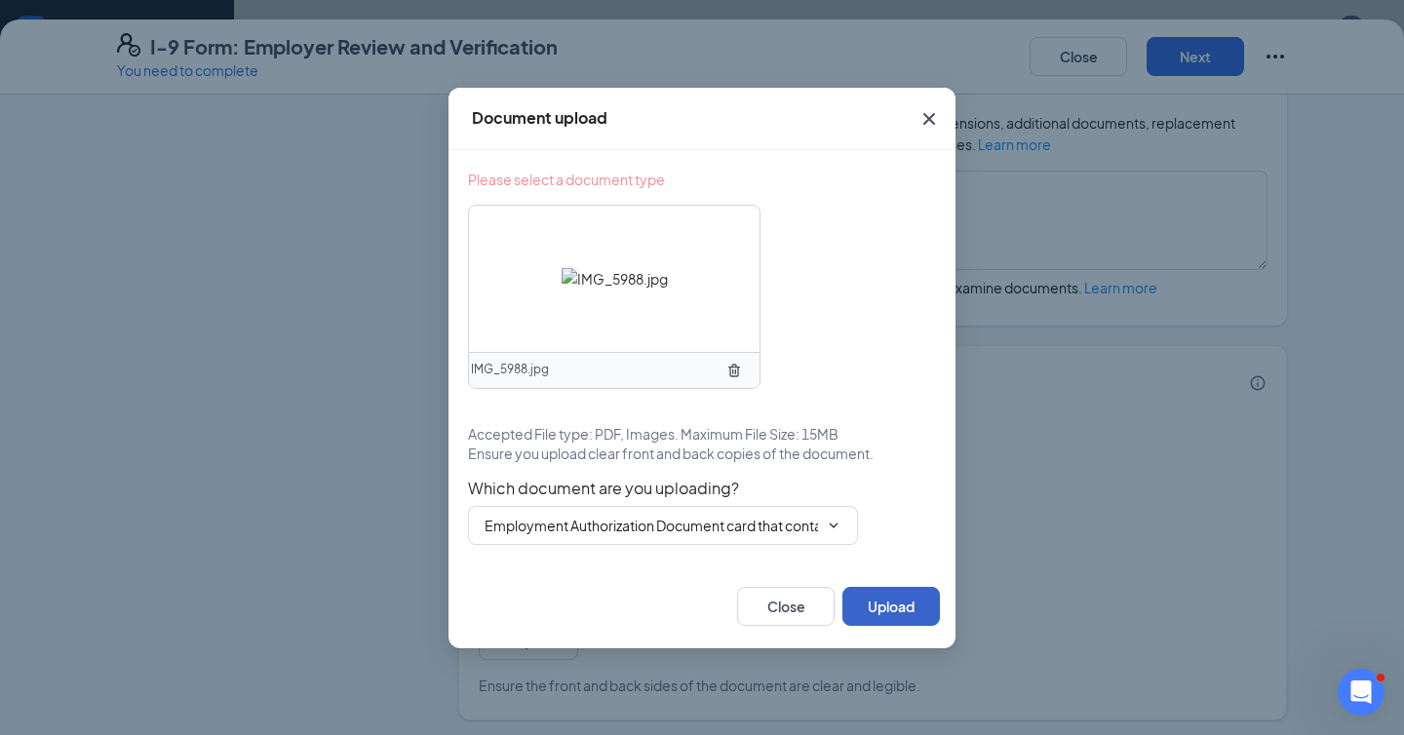
click at [880, 611] on button "Upload" at bounding box center [891, 606] width 98 height 39
click at [890, 584] on div "Close Upload" at bounding box center [702, 607] width 507 height 84
click at [884, 599] on button "Upload" at bounding box center [891, 606] width 98 height 39
click at [874, 608] on button "Upload" at bounding box center [891, 606] width 98 height 39
click at [685, 557] on div "Please select a document type IMG_5988.jpg Accepted File type: PDF, Images. Max…" at bounding box center [702, 357] width 507 height 414
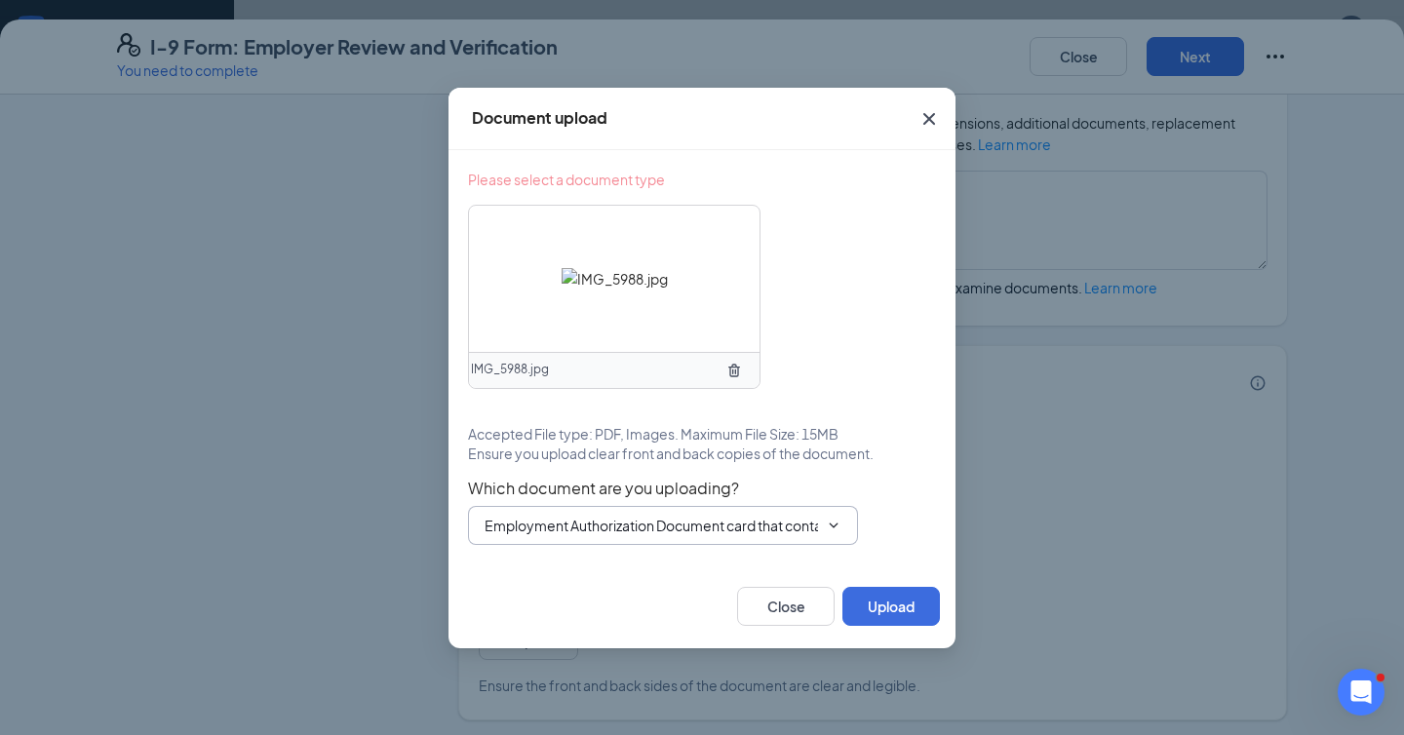
click at [687, 541] on span "Employment Authorization Document card that contains a photograph (Form I-766) …" at bounding box center [663, 525] width 390 height 39
click at [680, 543] on span "Employment Authorization Document card that contains a photograph (Form I-766) …" at bounding box center [663, 525] width 390 height 39
click at [698, 519] on input "Employment Authorization Document card that contains a photograph (Form I-766)" at bounding box center [651, 525] width 333 height 21
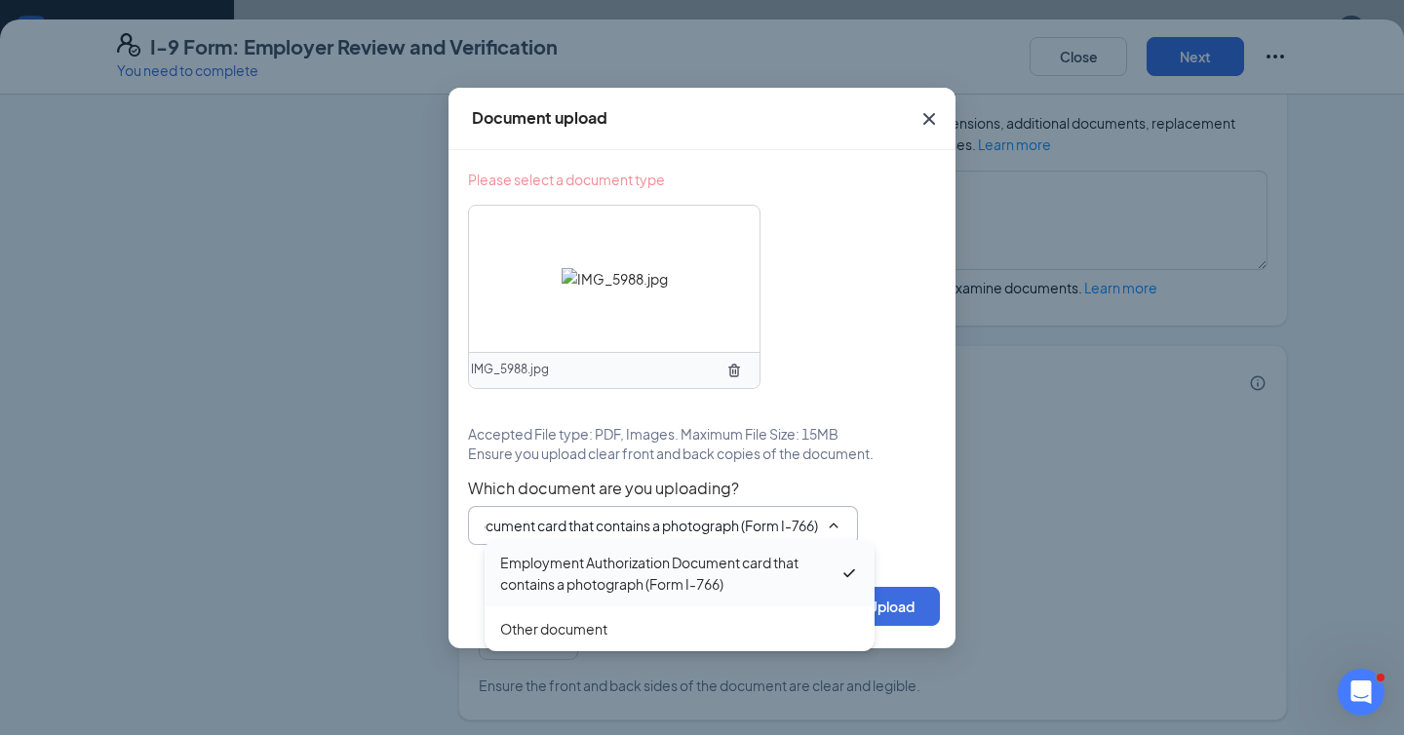
click at [801, 588] on div "Employment Authorization Document card that contains a photograph (Form I-766)" at bounding box center [669, 573] width 339 height 43
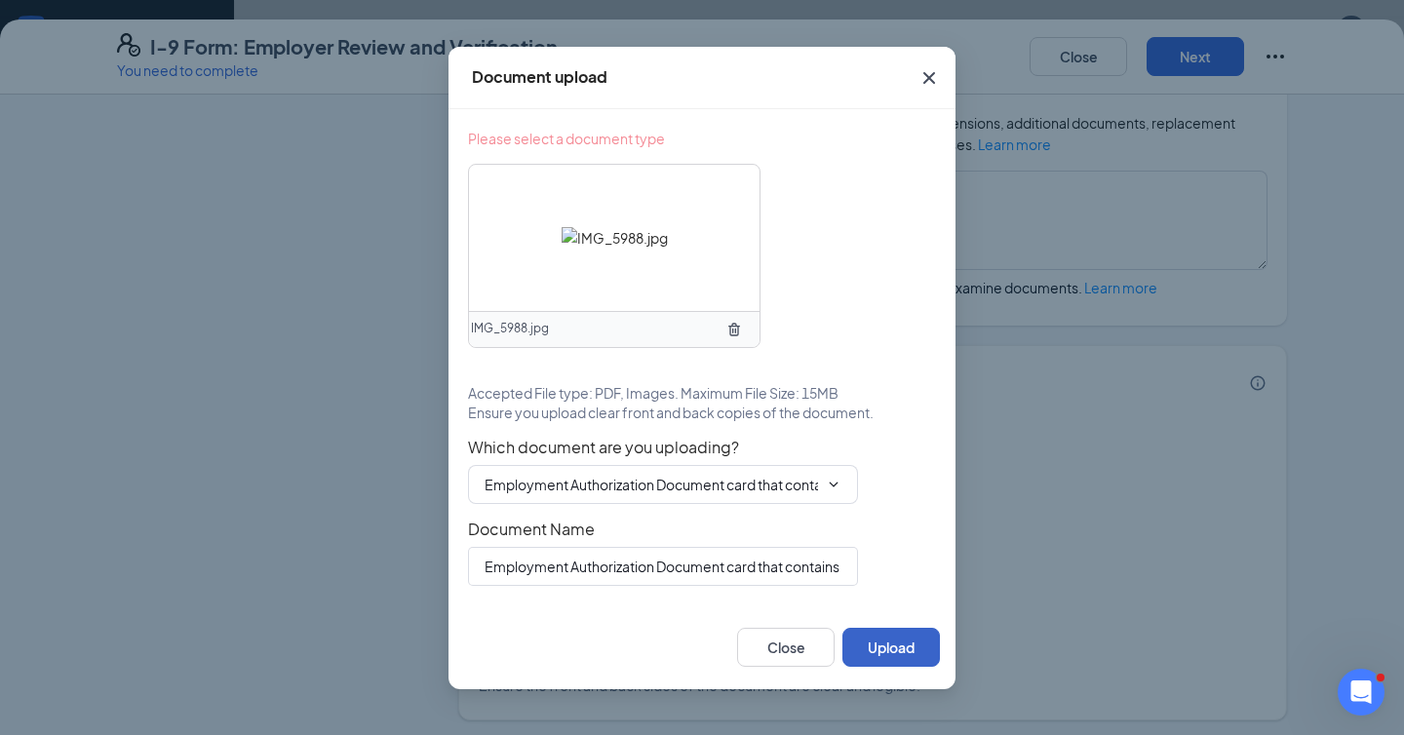
click at [863, 644] on button "Upload" at bounding box center [891, 647] width 98 height 39
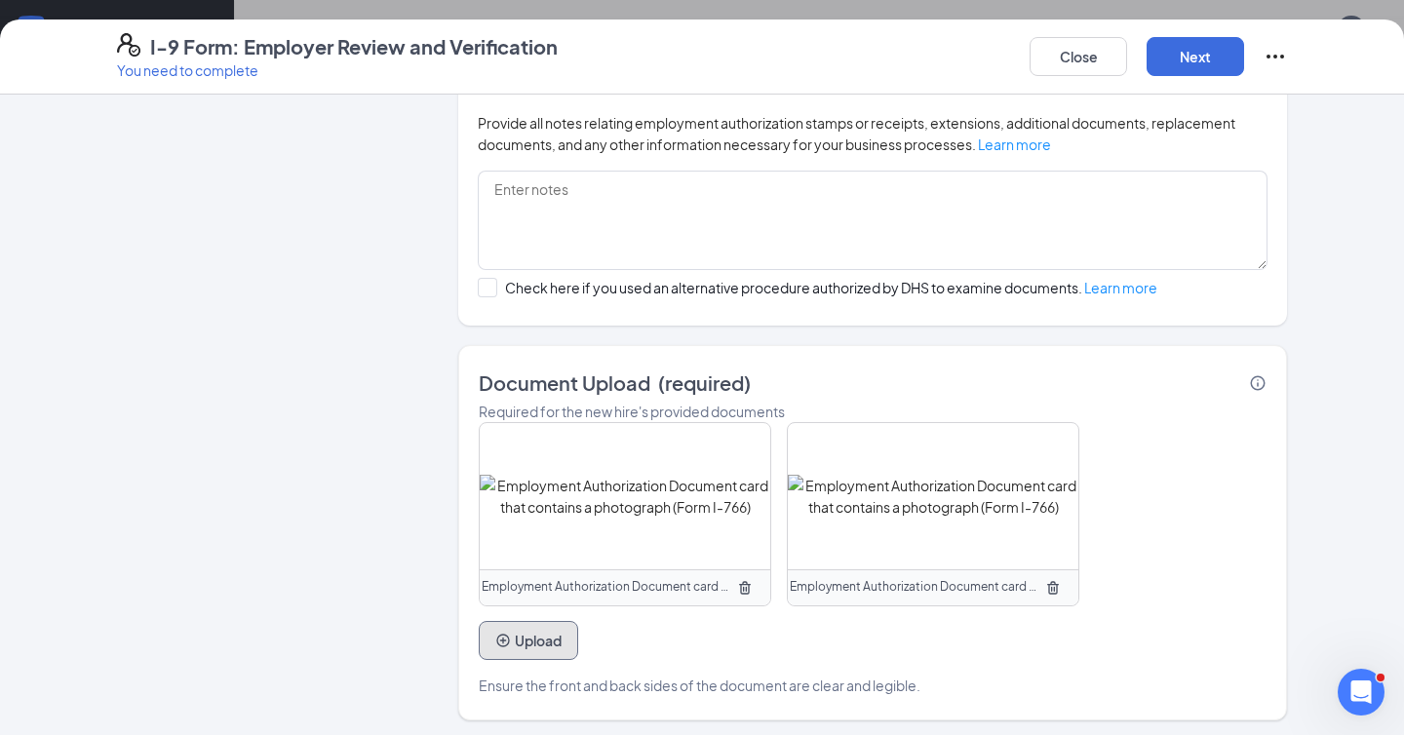
click at [510, 634] on icon "PlusCircle" at bounding box center [503, 641] width 16 height 16
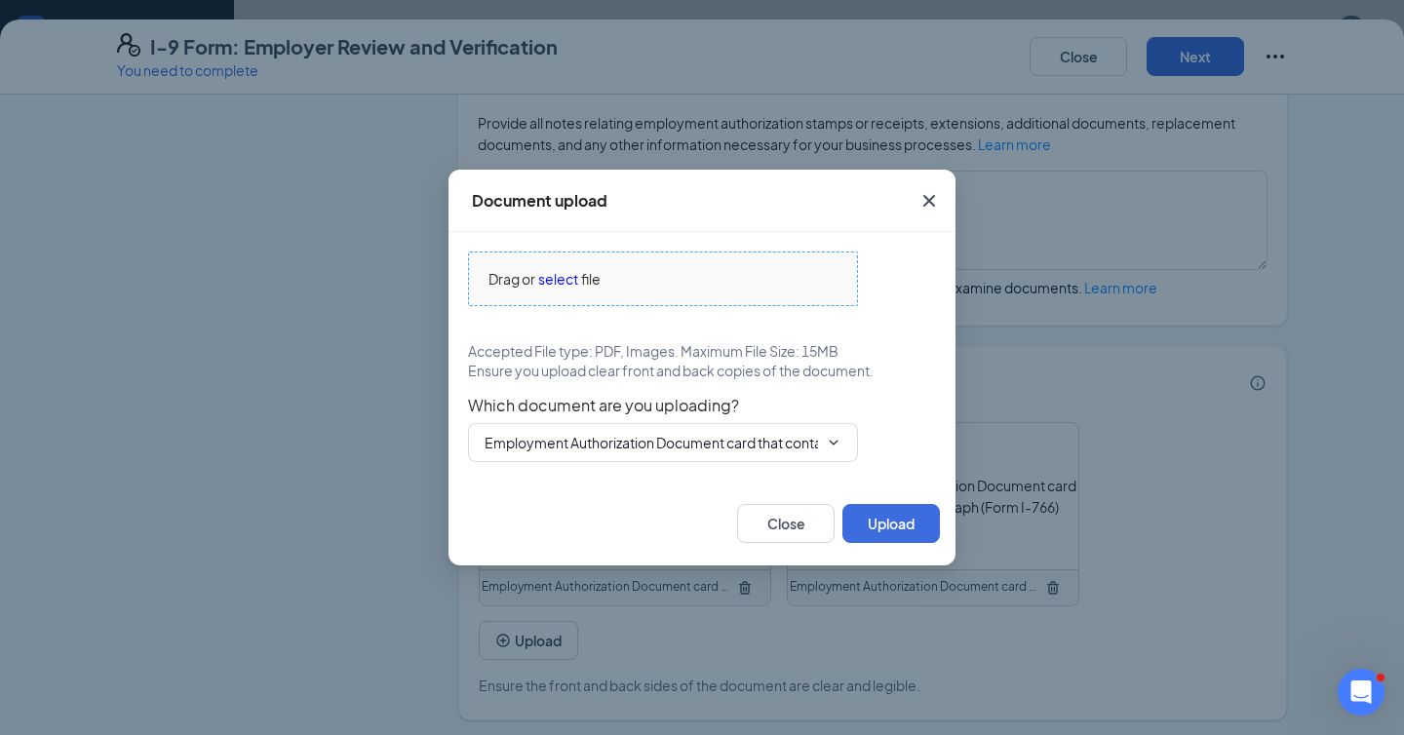
click at [572, 266] on span "Drag or select file" at bounding box center [663, 279] width 388 height 53
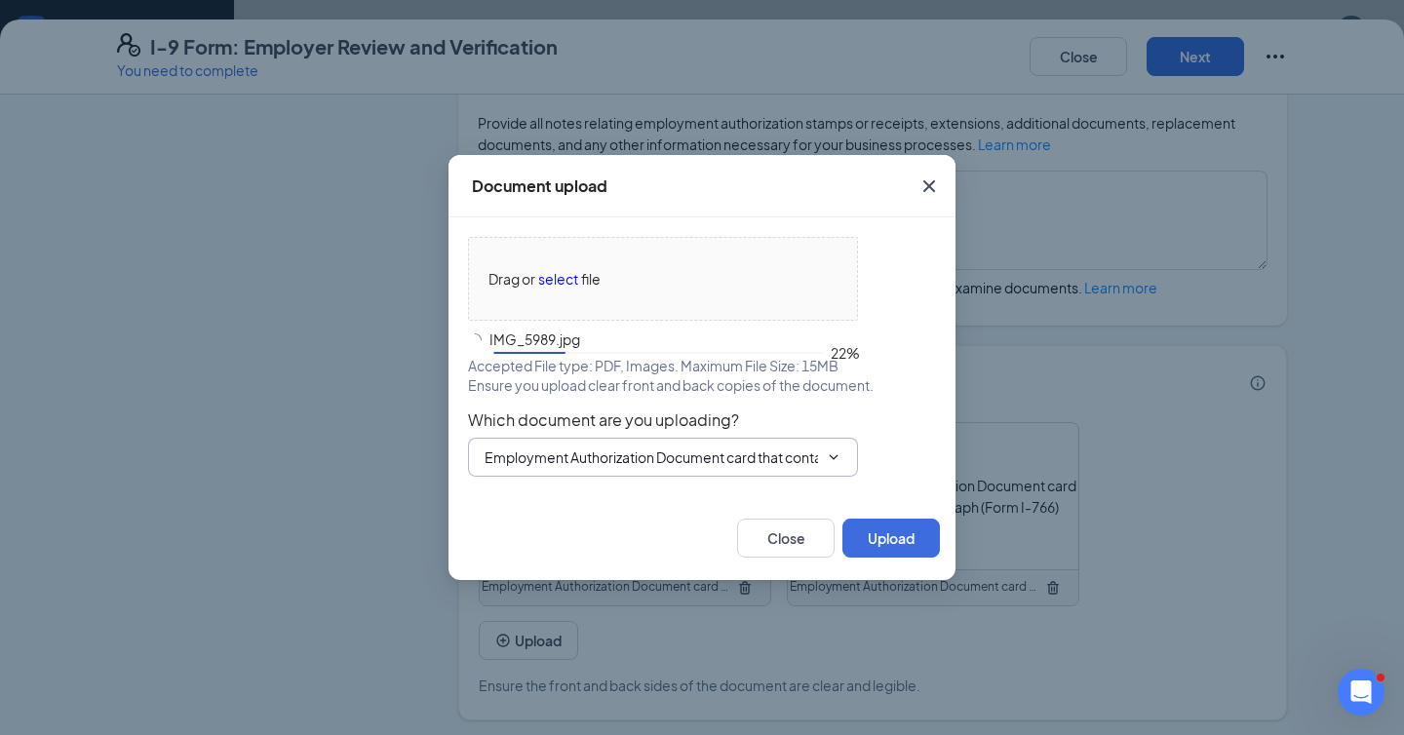
click at [671, 442] on span "Employment Authorization Document card that contains a photograph (Form I-766) …" at bounding box center [663, 457] width 390 height 39
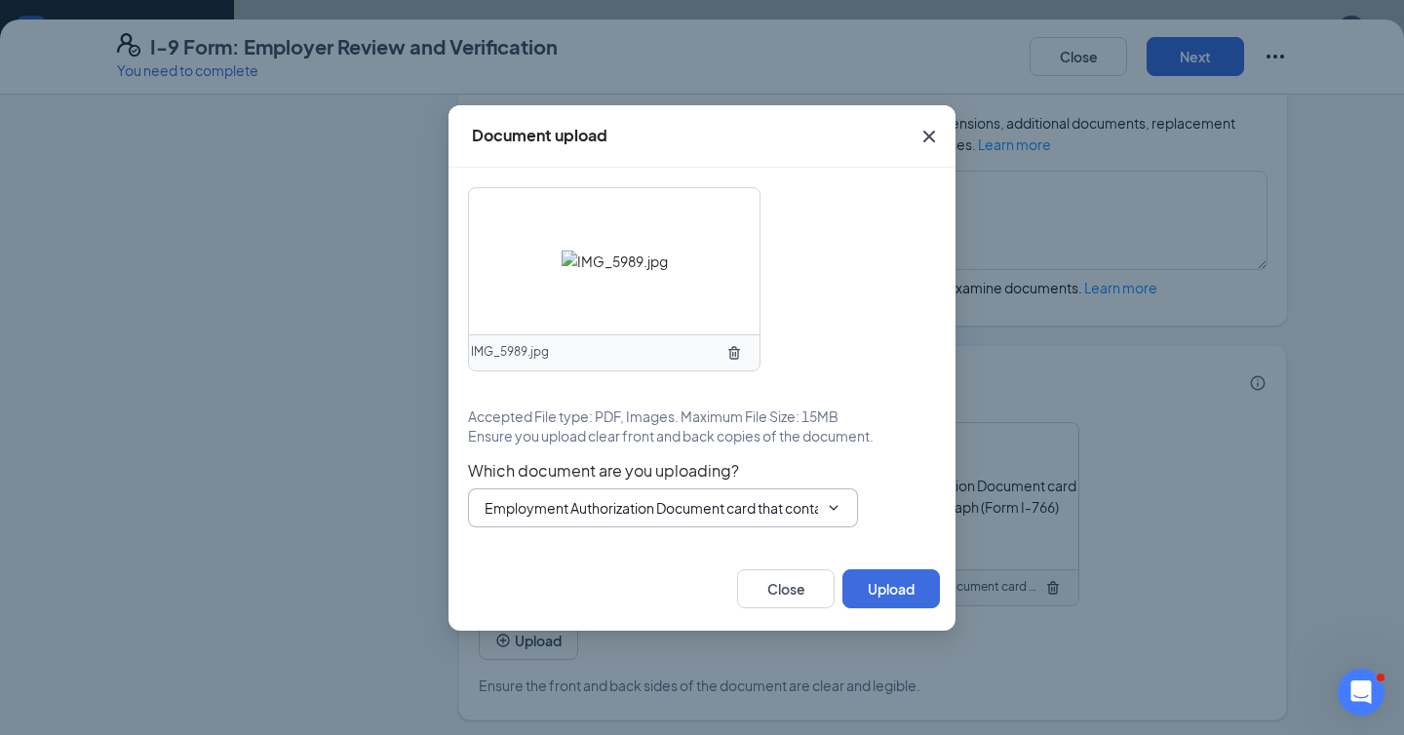
click at [625, 512] on input "Employment Authorization Document card that contains a photograph (Form I-766)" at bounding box center [651, 507] width 333 height 21
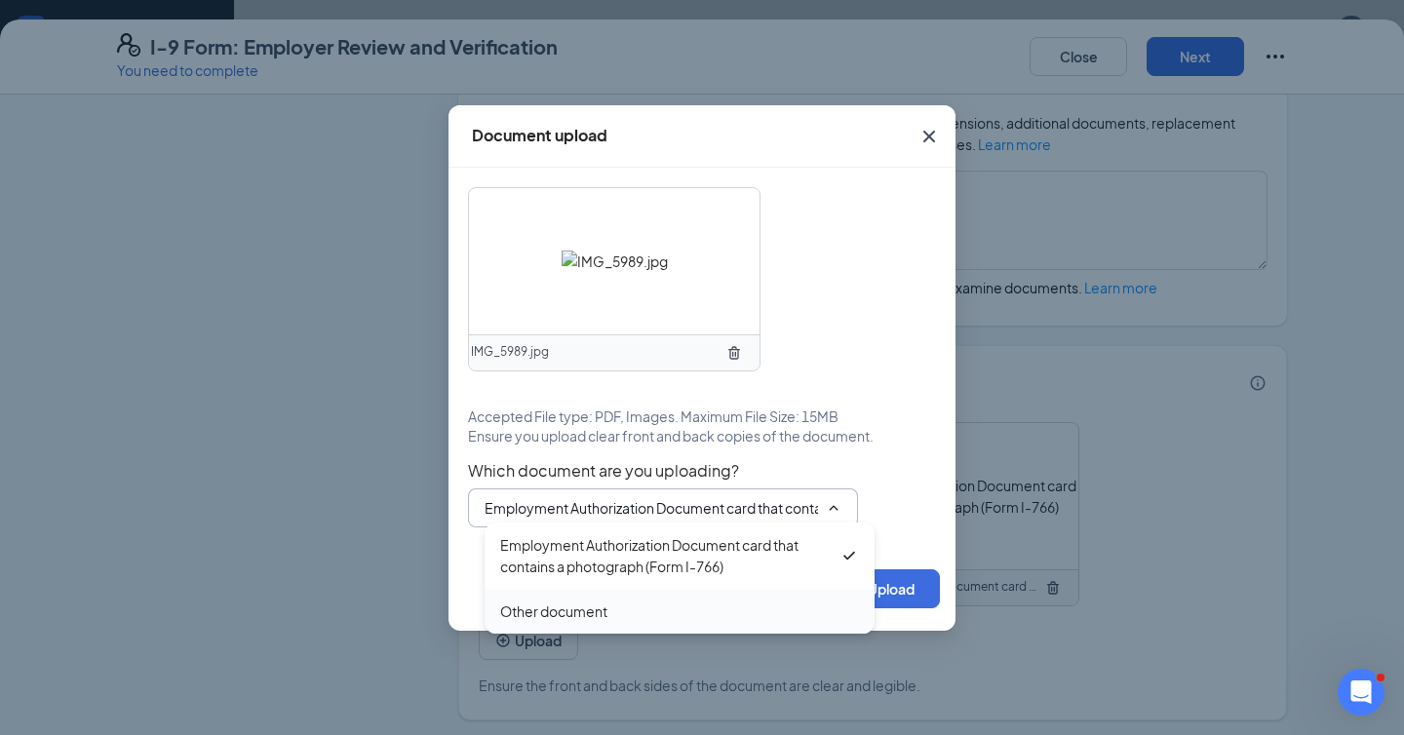
click at [571, 629] on div "Other document" at bounding box center [680, 611] width 390 height 45
type input "Other document"
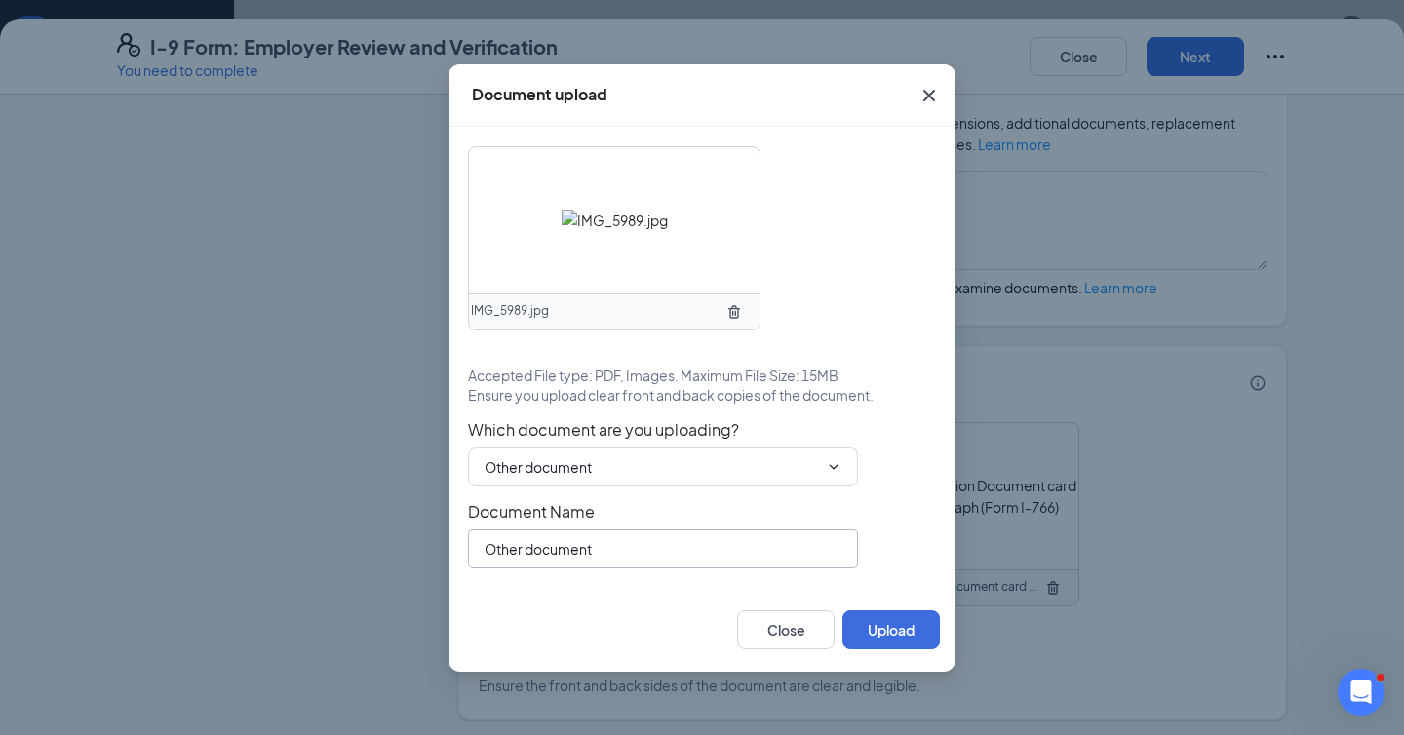
click at [590, 559] on input "Other document" at bounding box center [663, 548] width 390 height 39
click at [909, 643] on button "Upload" at bounding box center [891, 629] width 98 height 39
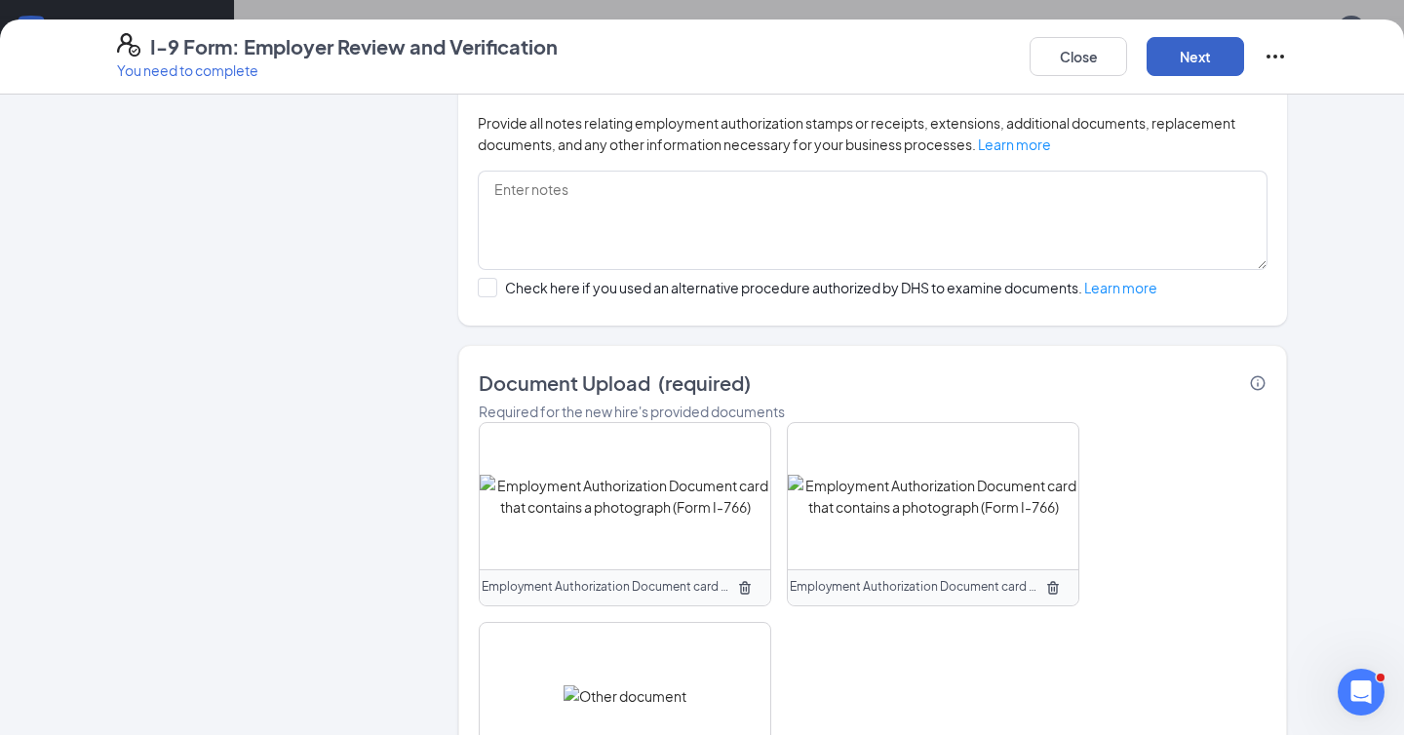
click at [1197, 65] on button "Next" at bounding box center [1196, 56] width 98 height 39
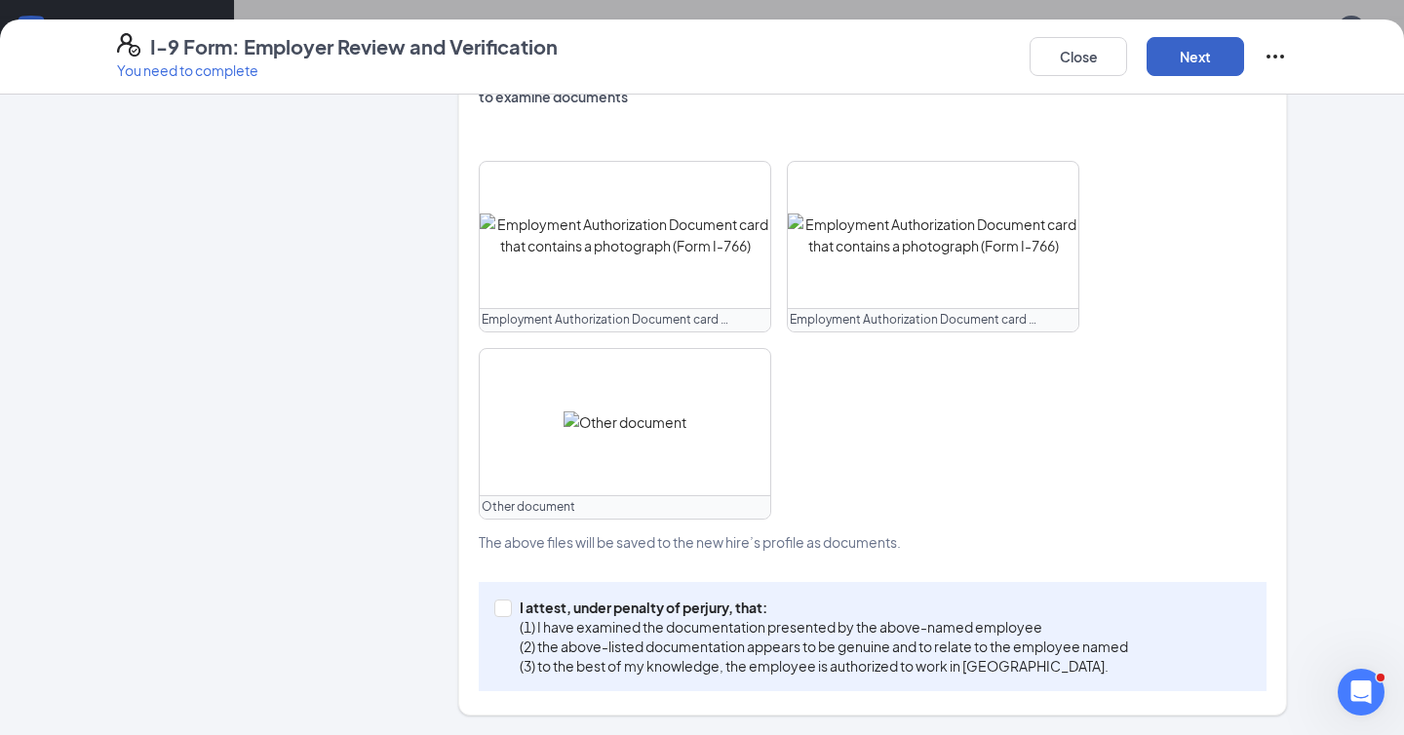
scroll to position [811, 0]
click at [574, 604] on p "I attest, under penalty of perjury, that:" at bounding box center [824, 610] width 608 height 20
click at [508, 604] on input "I attest, under penalty of perjury, that: (1) I have examined the documentation…" at bounding box center [501, 609] width 14 height 14
checkbox input "true"
click at [1179, 53] on button "Next" at bounding box center [1196, 56] width 98 height 39
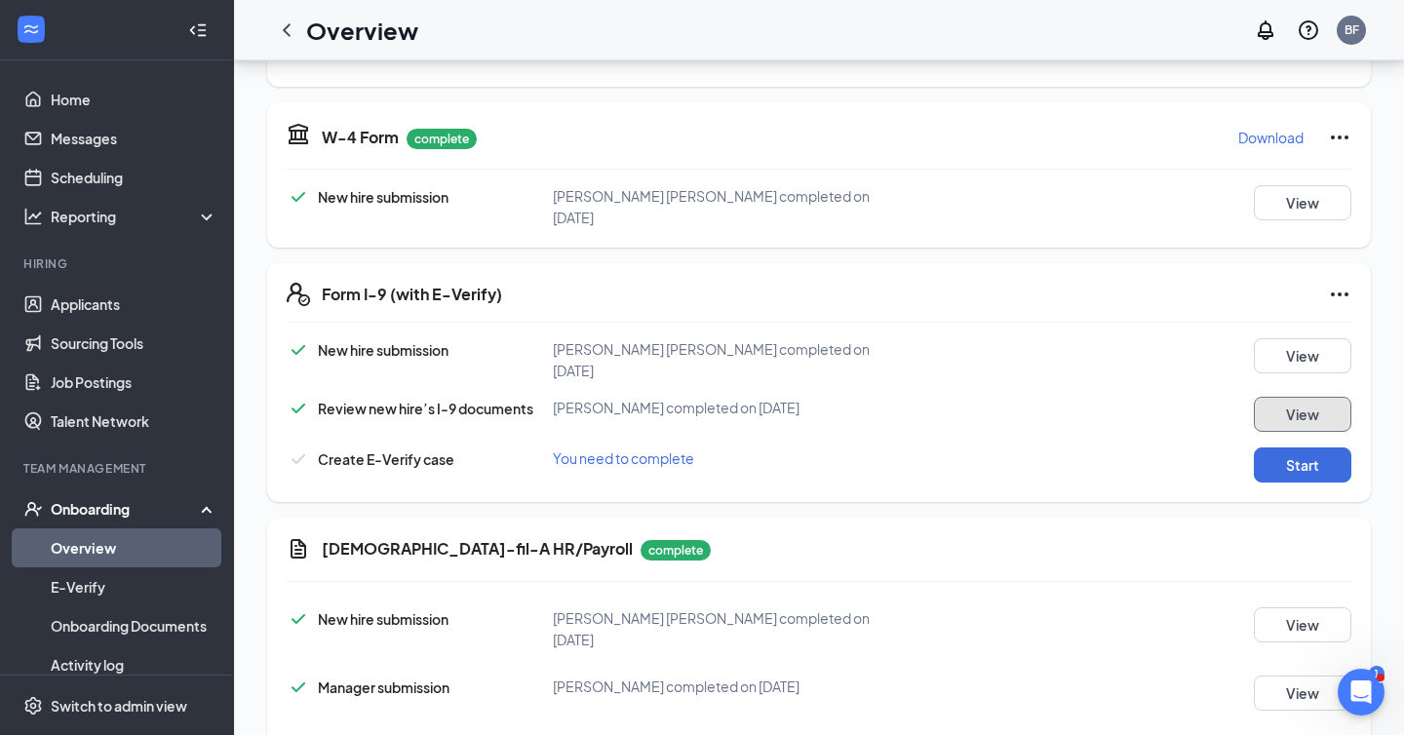
scroll to position [453, 0]
click at [1332, 283] on icon "Ellipses" at bounding box center [1339, 294] width 23 height 23
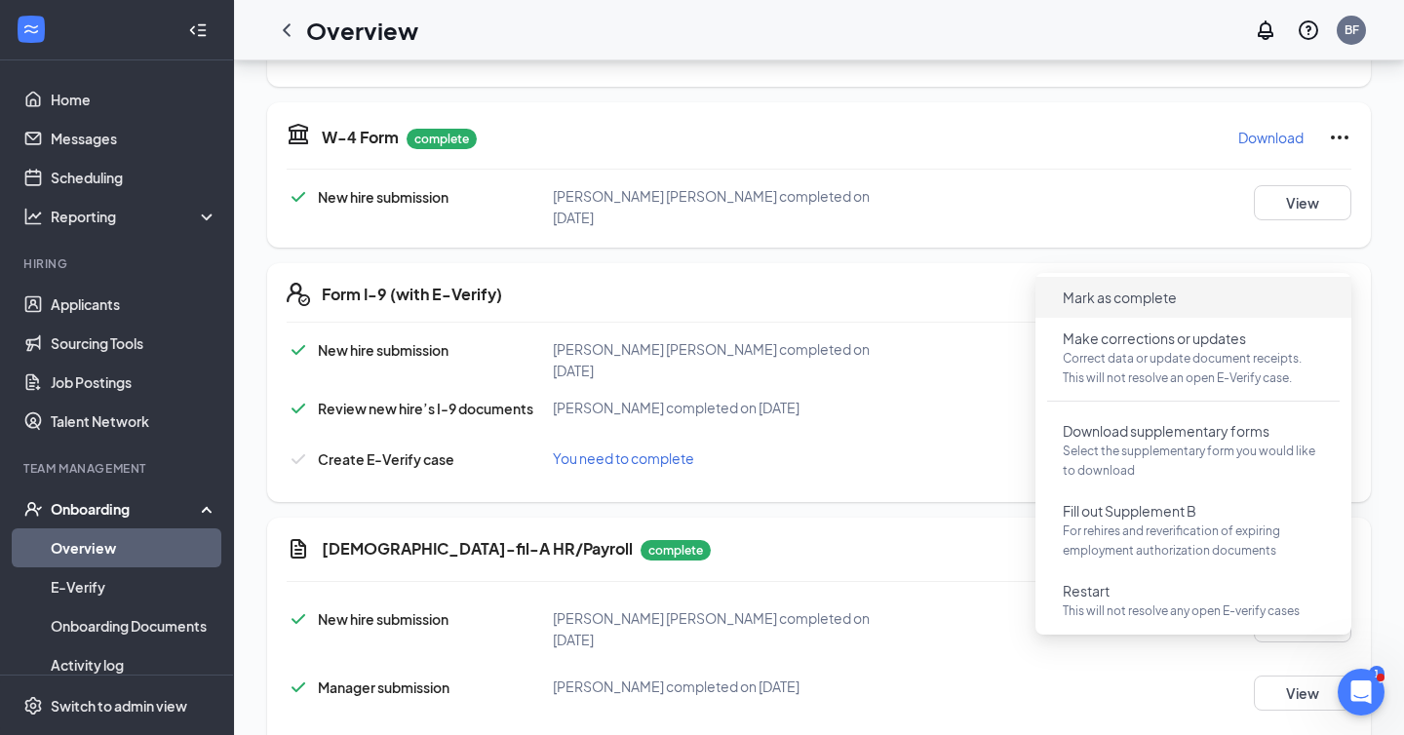
click at [1270, 306] on span "Mark as complete" at bounding box center [1193, 297] width 293 height 31
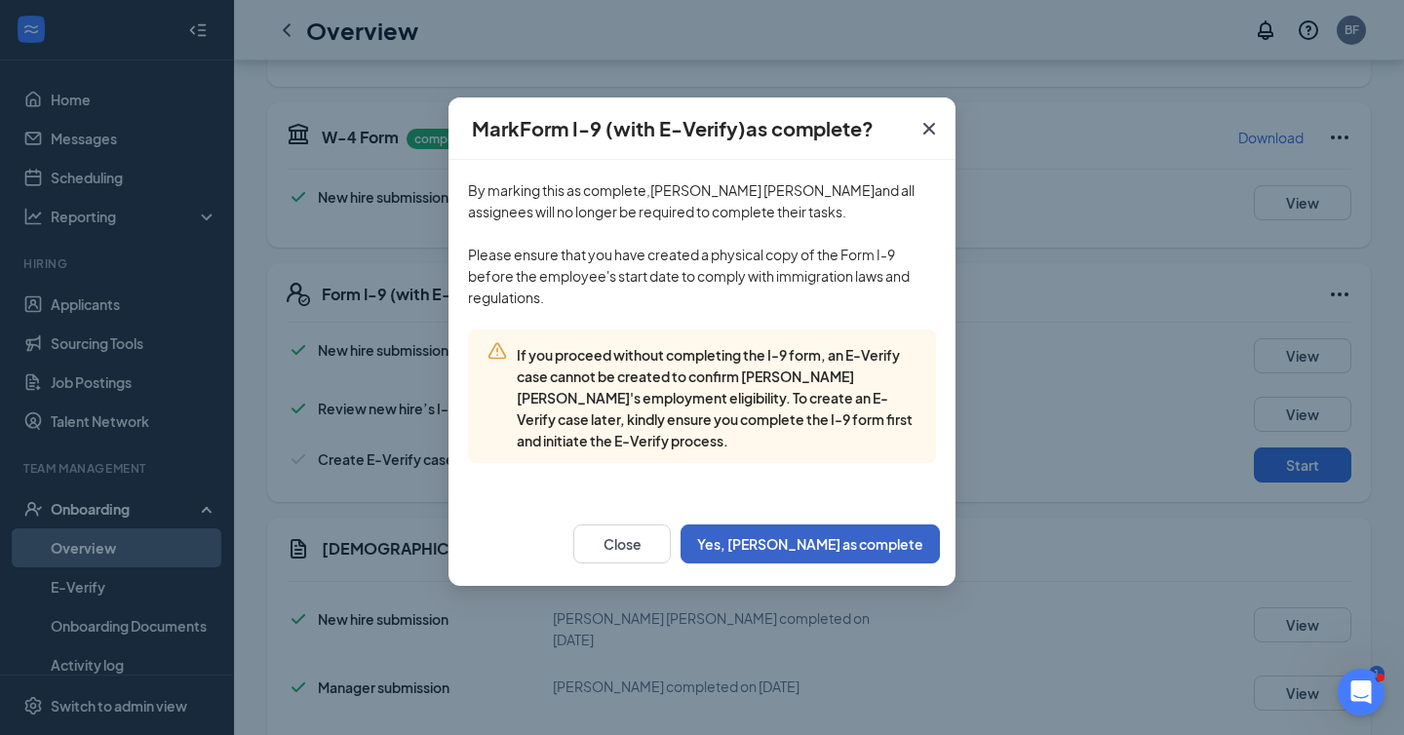
click at [814, 561] on button "Yes, mark as complete" at bounding box center [810, 544] width 259 height 39
click at [832, 544] on button "Yes, mark as complete" at bounding box center [810, 544] width 259 height 39
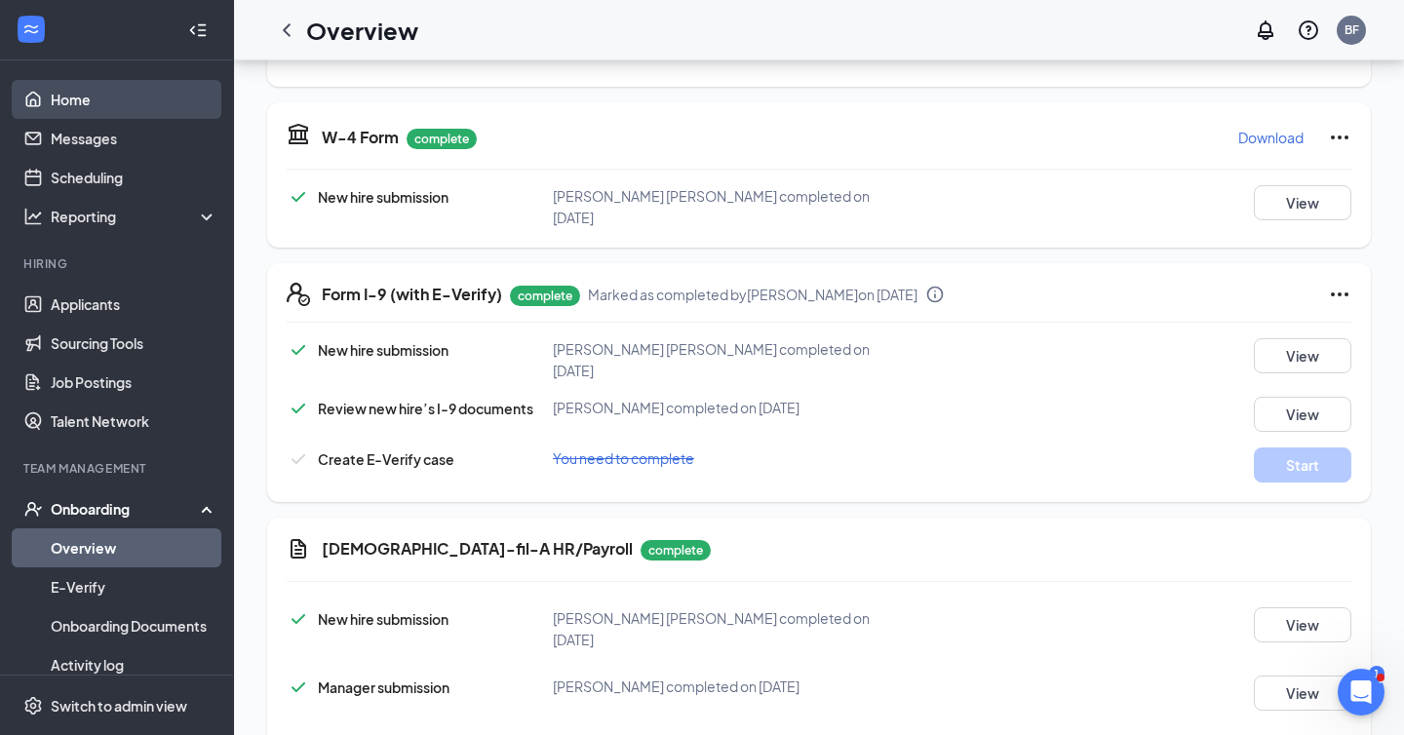
click at [85, 91] on link "Home" at bounding box center [134, 99] width 167 height 39
